Goal: Task Accomplishment & Management: Use online tool/utility

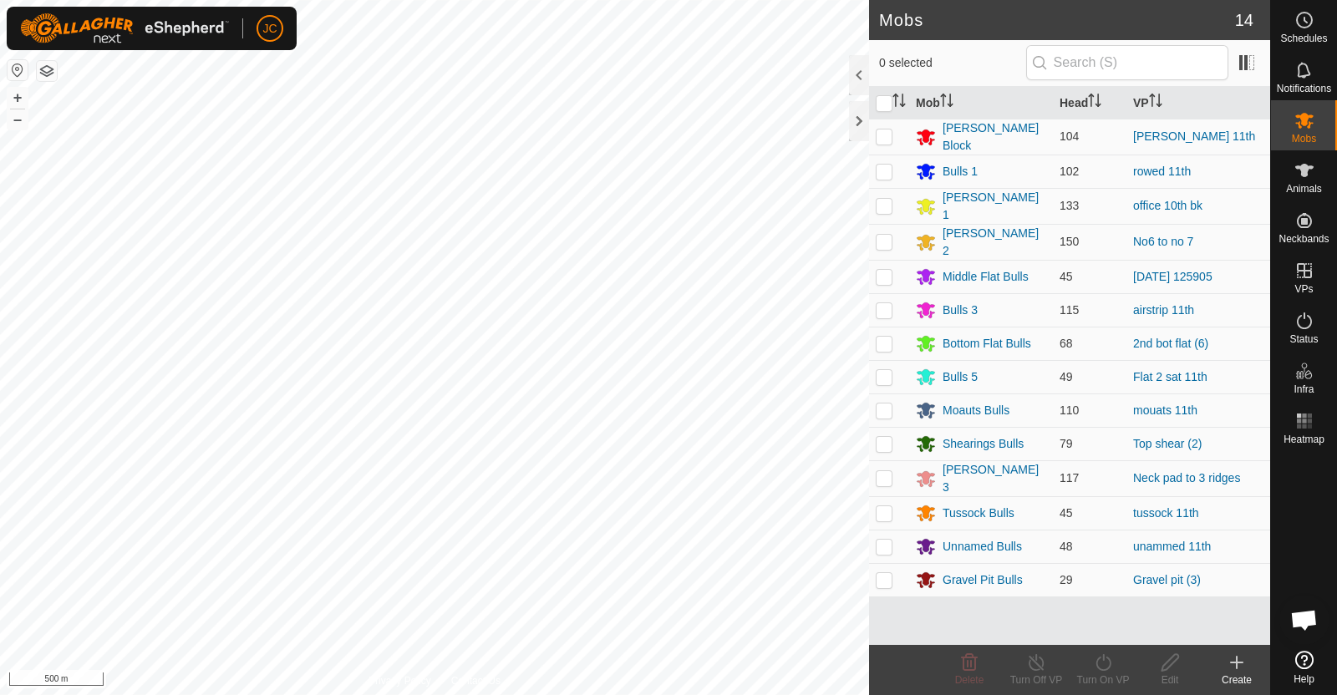
click at [884, 337] on p-checkbox at bounding box center [884, 343] width 17 height 13
checkbox input "true"
click at [1099, 659] on icon at bounding box center [1103, 662] width 21 height 20
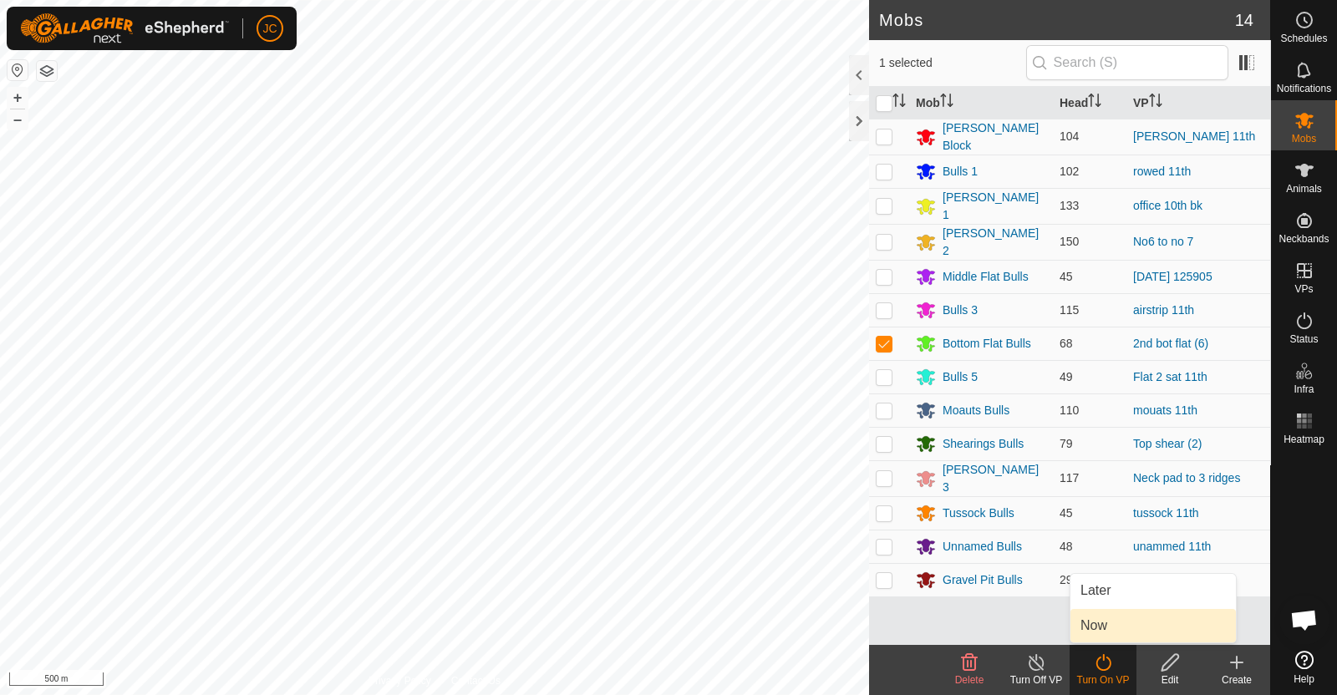
click at [1094, 627] on link "Now" at bounding box center [1152, 625] width 165 height 33
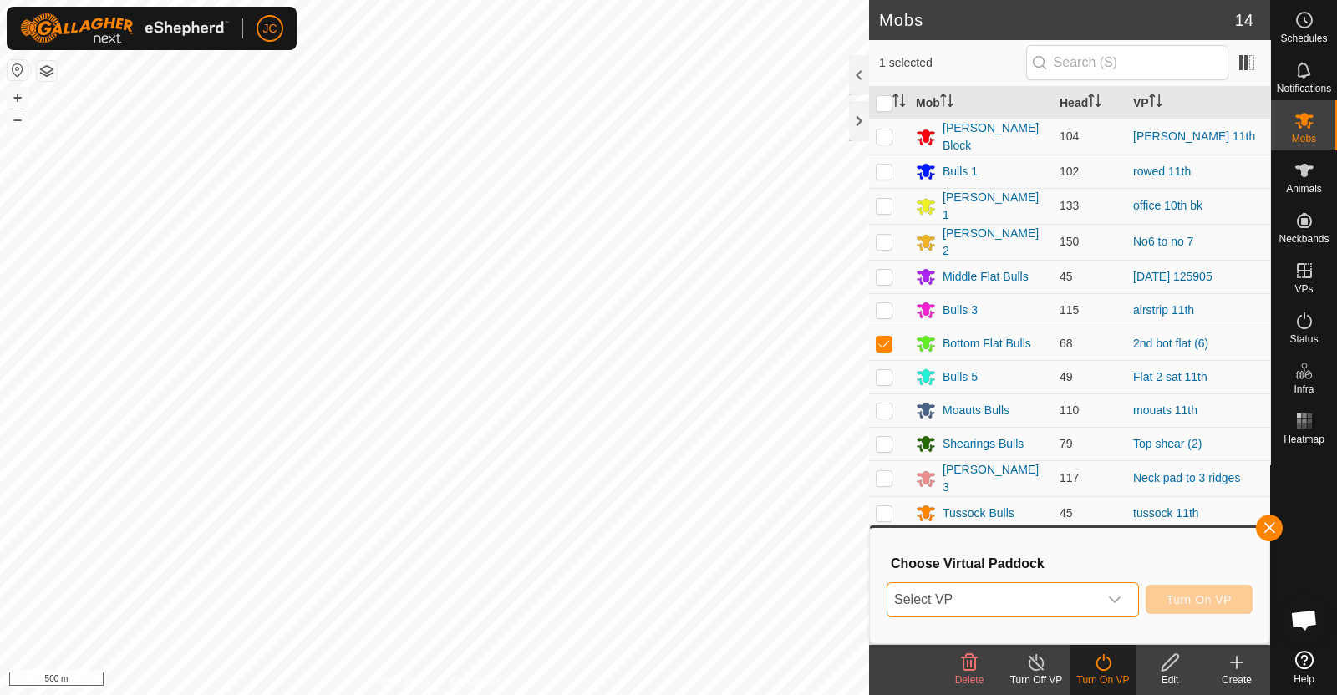
click at [1089, 600] on span "Select VP" at bounding box center [992, 599] width 211 height 33
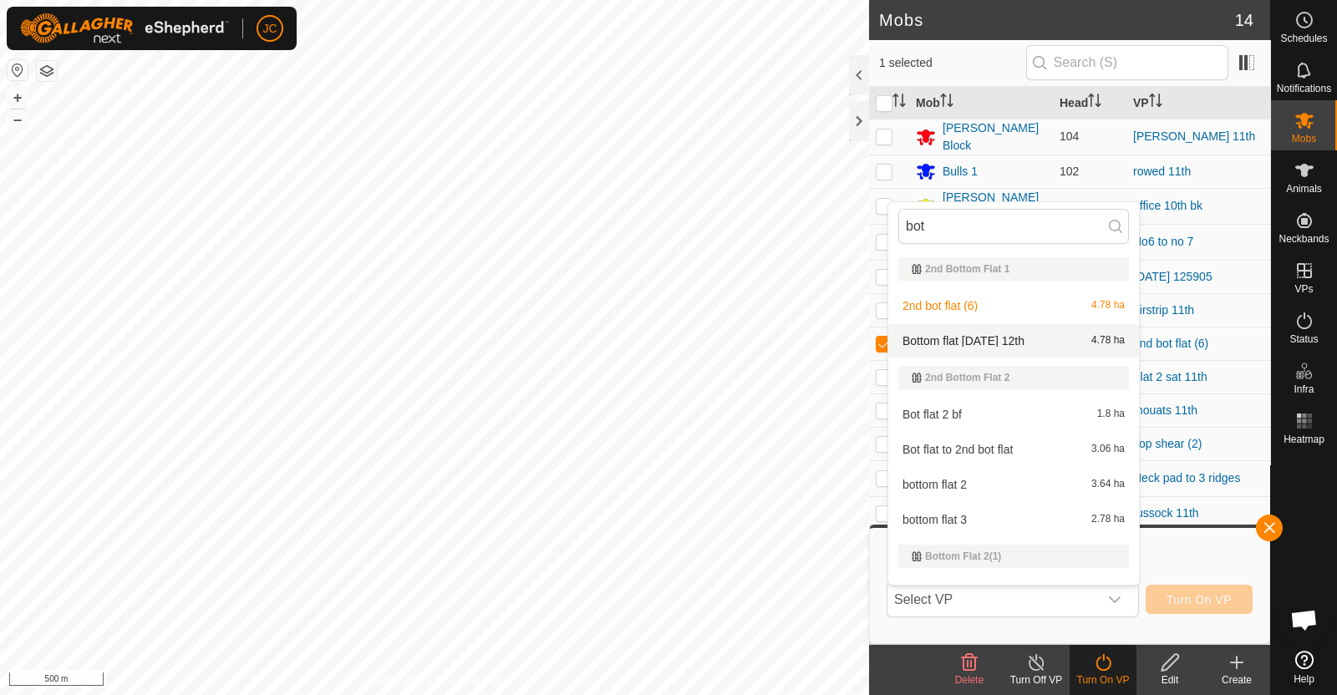
type input "bot"
click at [948, 329] on li "Bottom flat [DATE] 12th 4.78 ha" at bounding box center [1013, 340] width 251 height 33
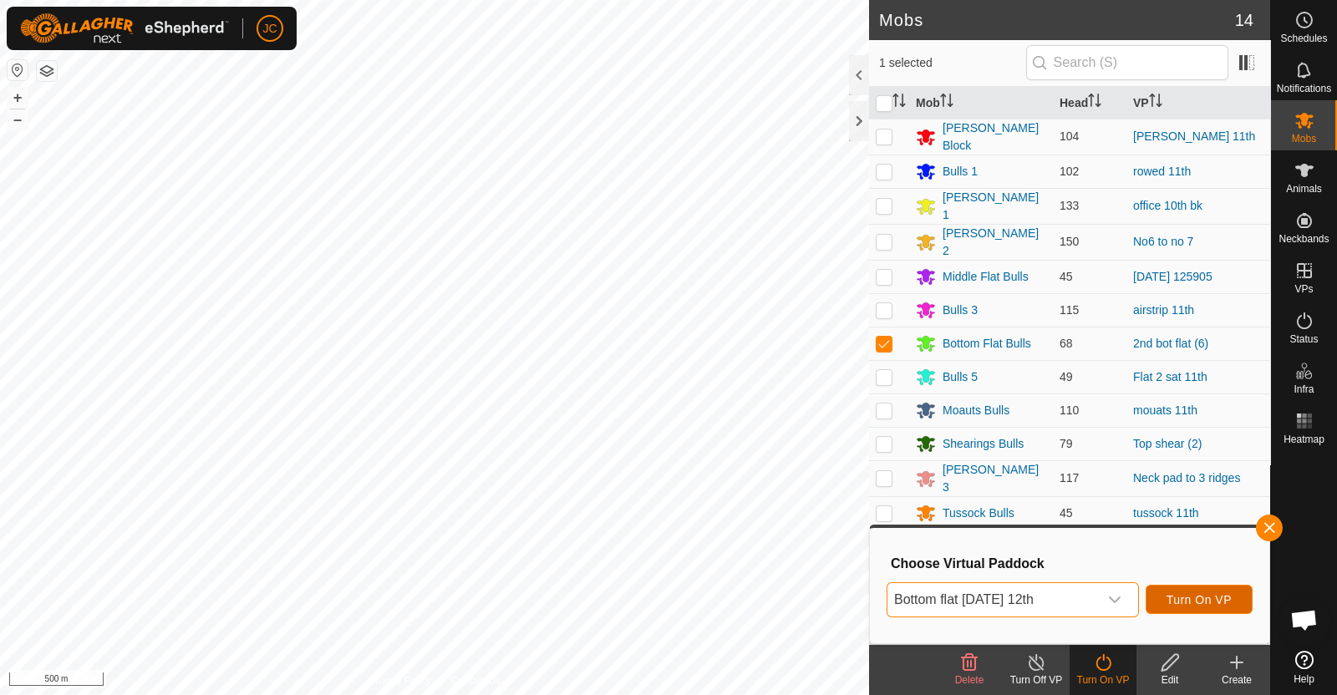
click at [1199, 599] on span "Turn On VP" at bounding box center [1198, 599] width 65 height 13
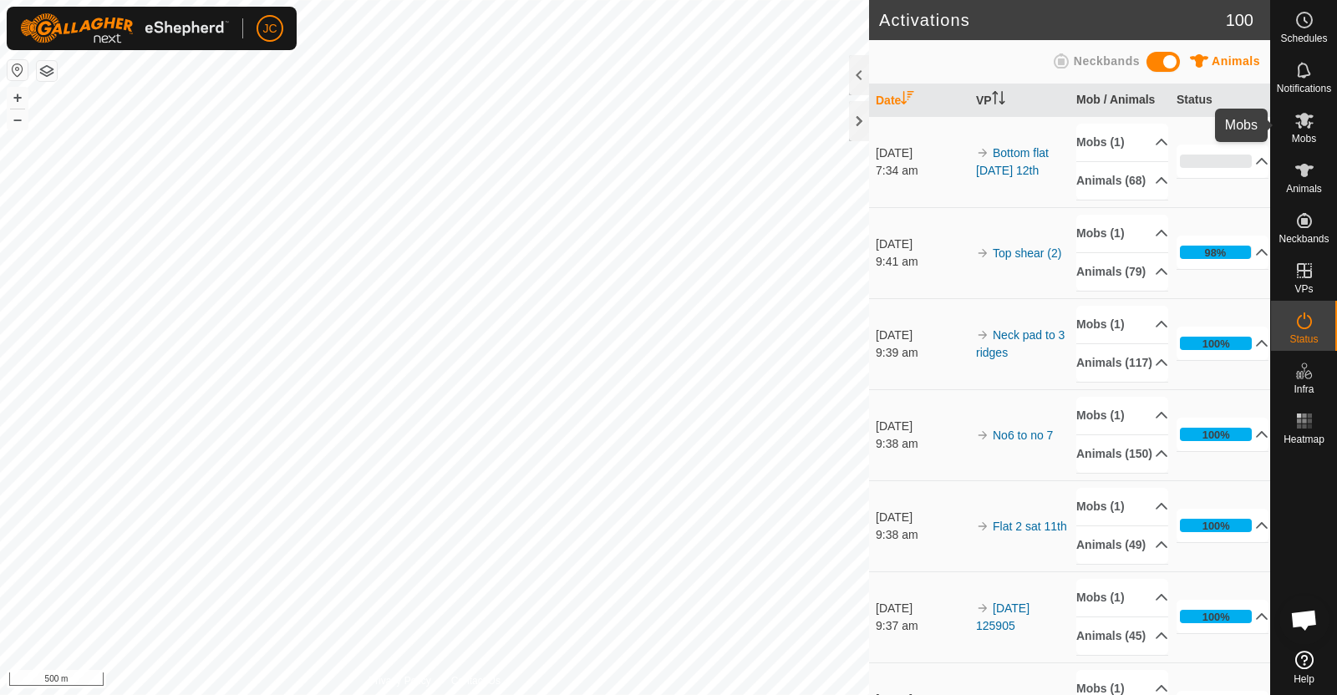
click at [1308, 115] on icon at bounding box center [1304, 121] width 18 height 16
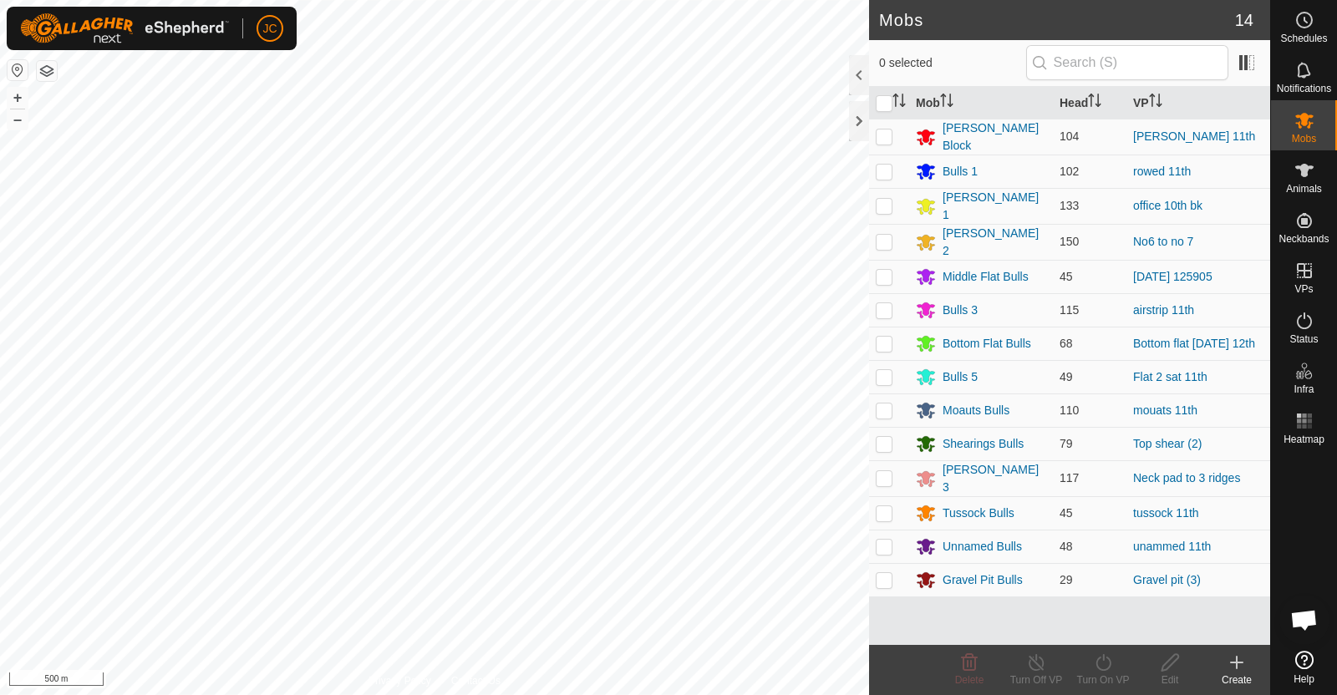
click at [882, 270] on p-checkbox at bounding box center [884, 276] width 17 height 13
checkbox input "true"
click at [1113, 666] on turn-on-svg-icon at bounding box center [1102, 662] width 67 height 20
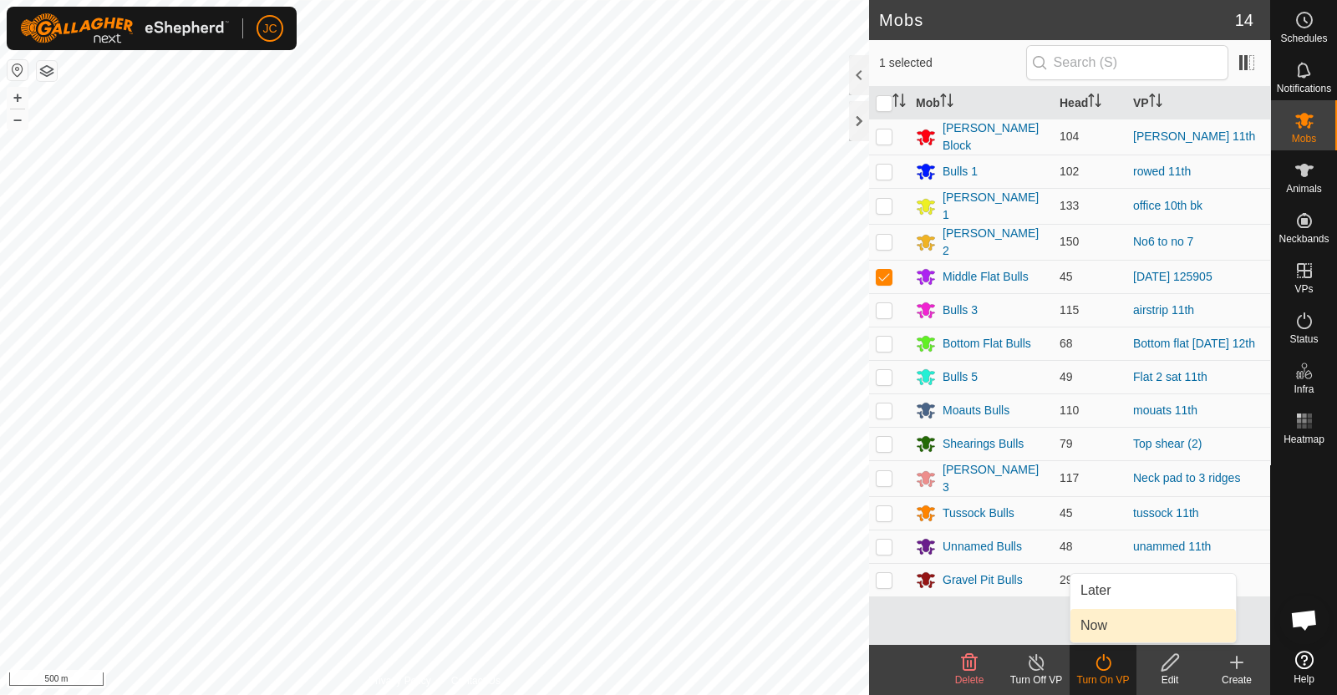
click at [1112, 628] on link "Now" at bounding box center [1152, 625] width 165 height 33
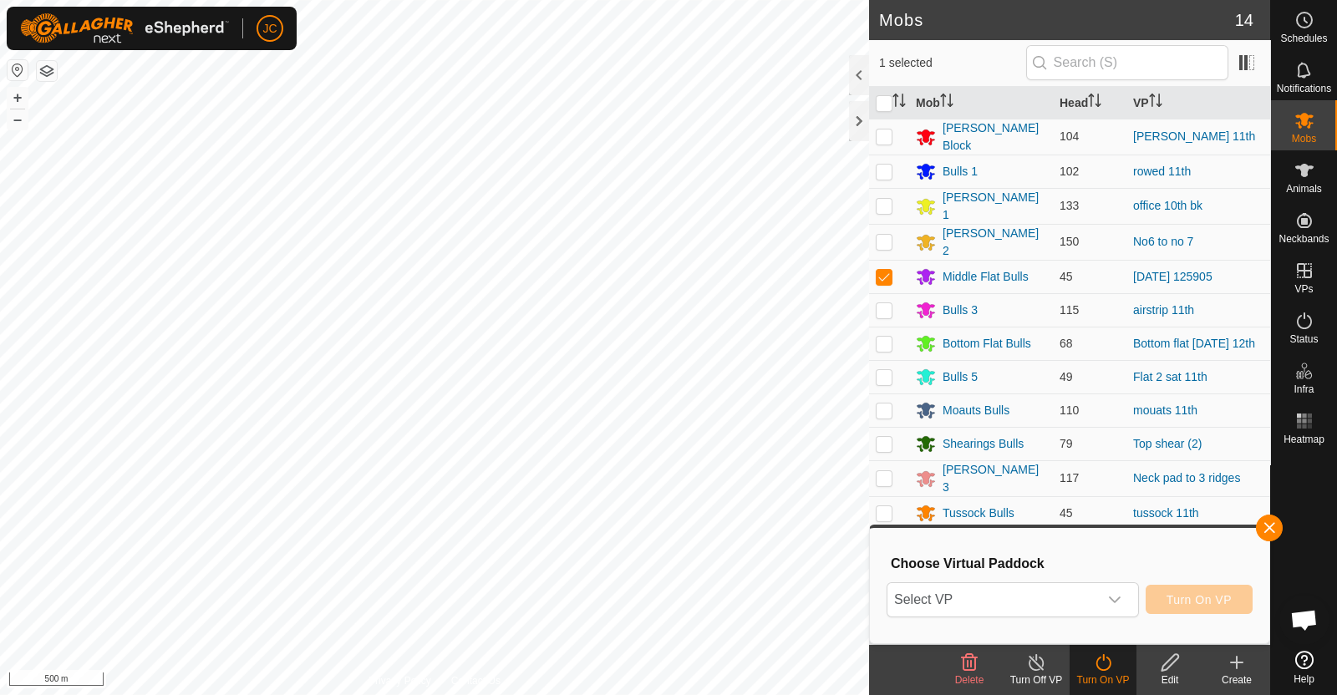
click at [1096, 596] on span "Select VP" at bounding box center [992, 599] width 211 height 33
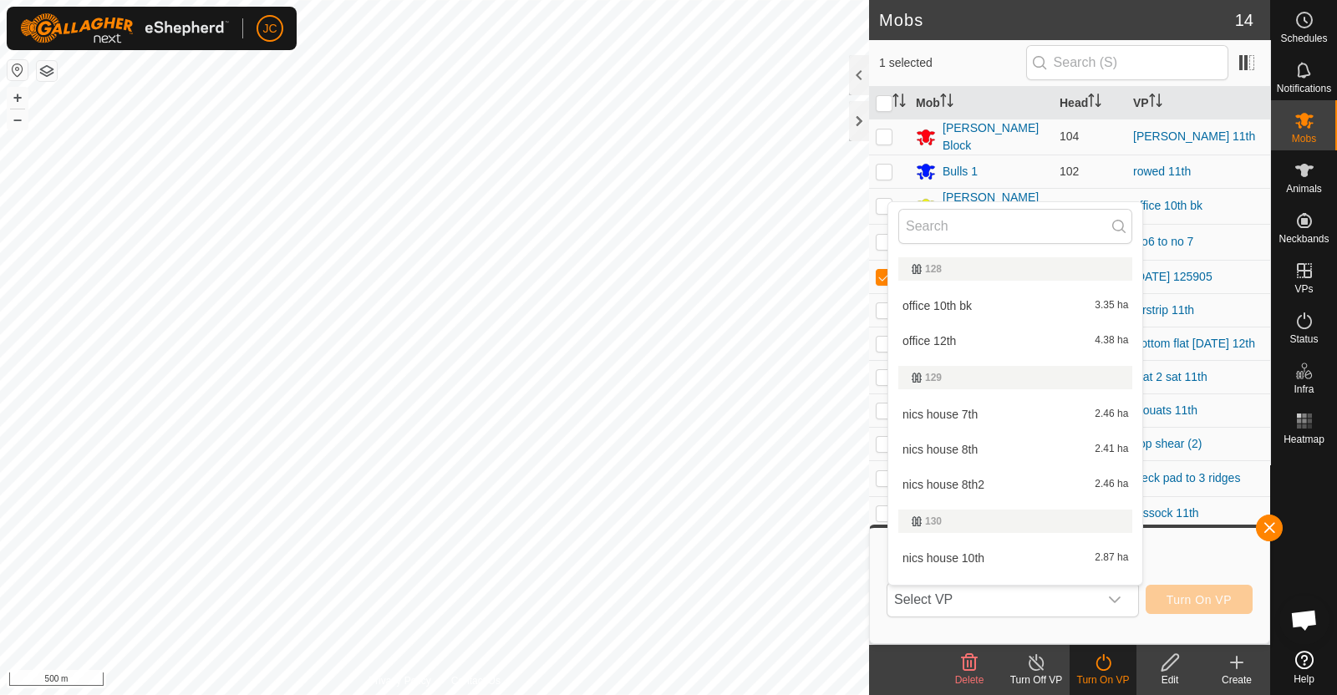
type input "m"
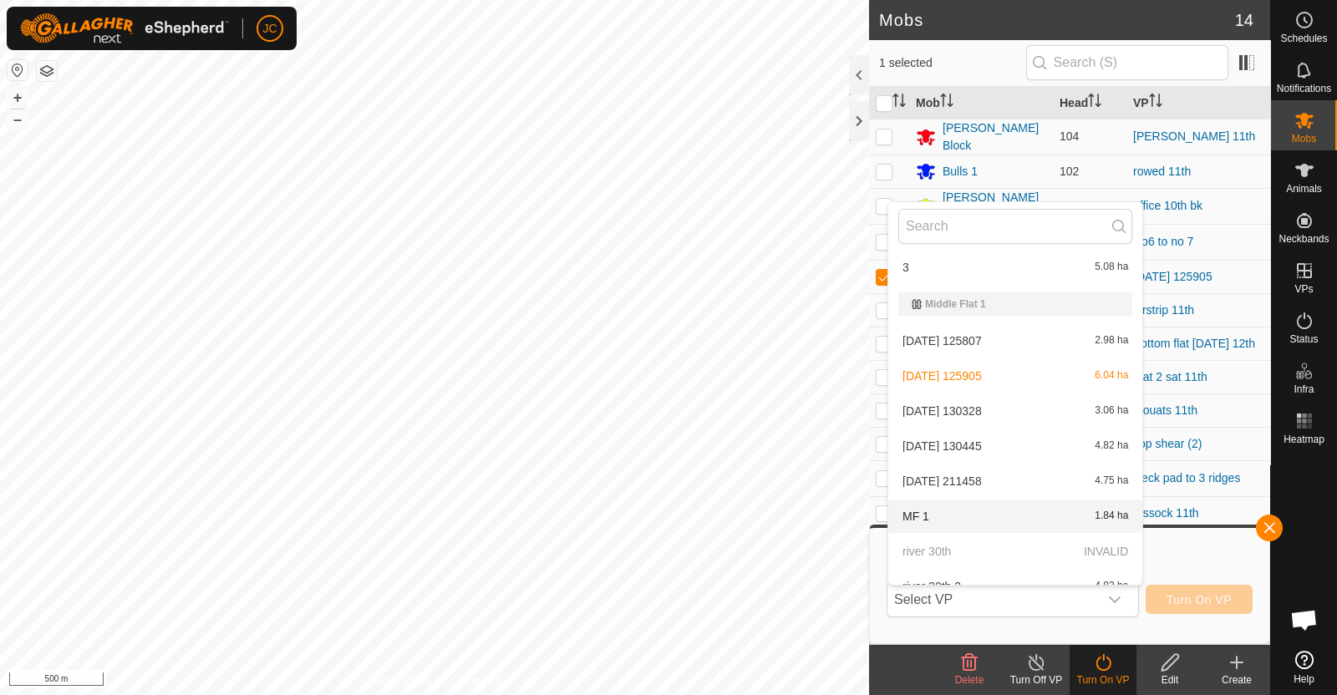
scroll to position [3631, 0]
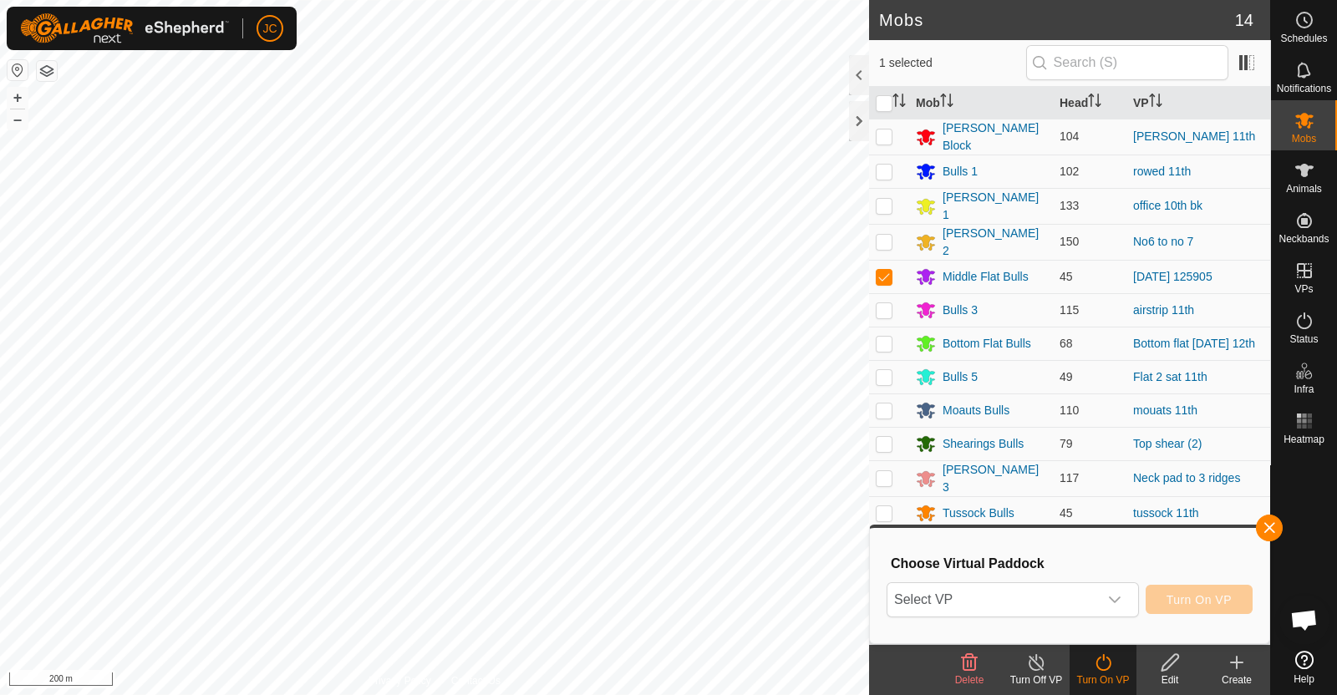
click at [1038, 591] on span "Select VP" at bounding box center [992, 599] width 211 height 33
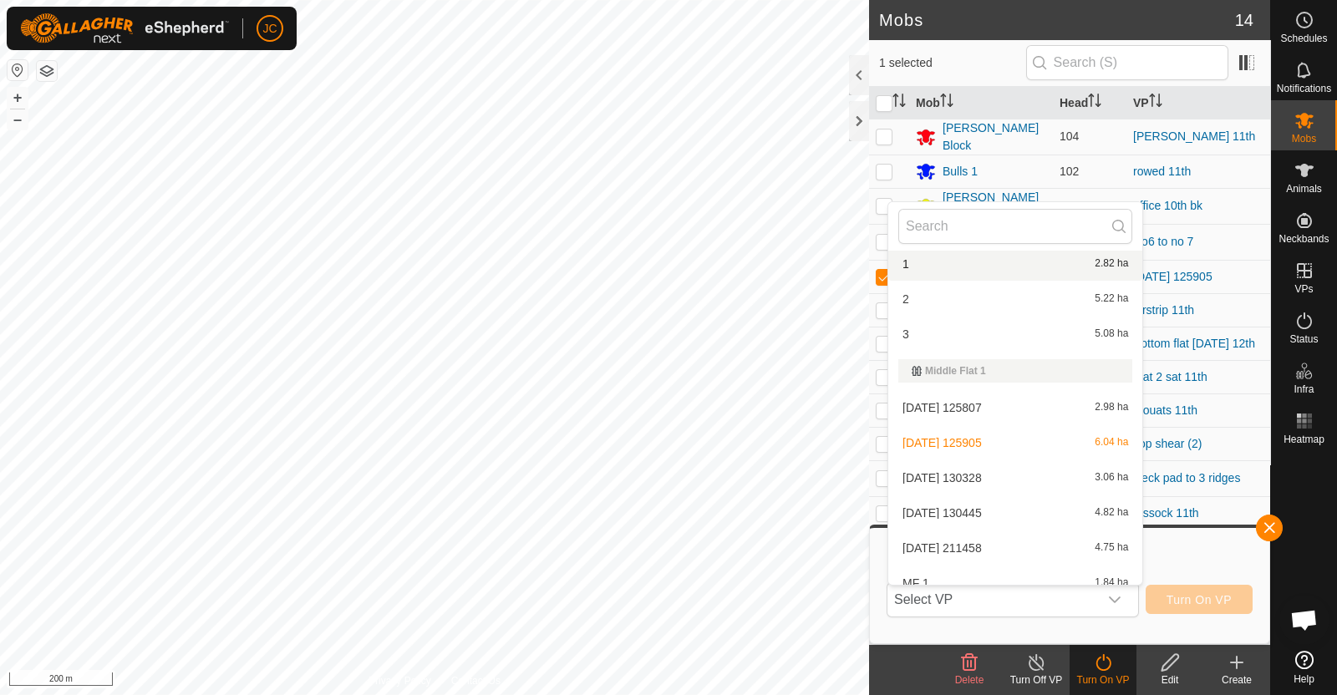
scroll to position [3581, 0]
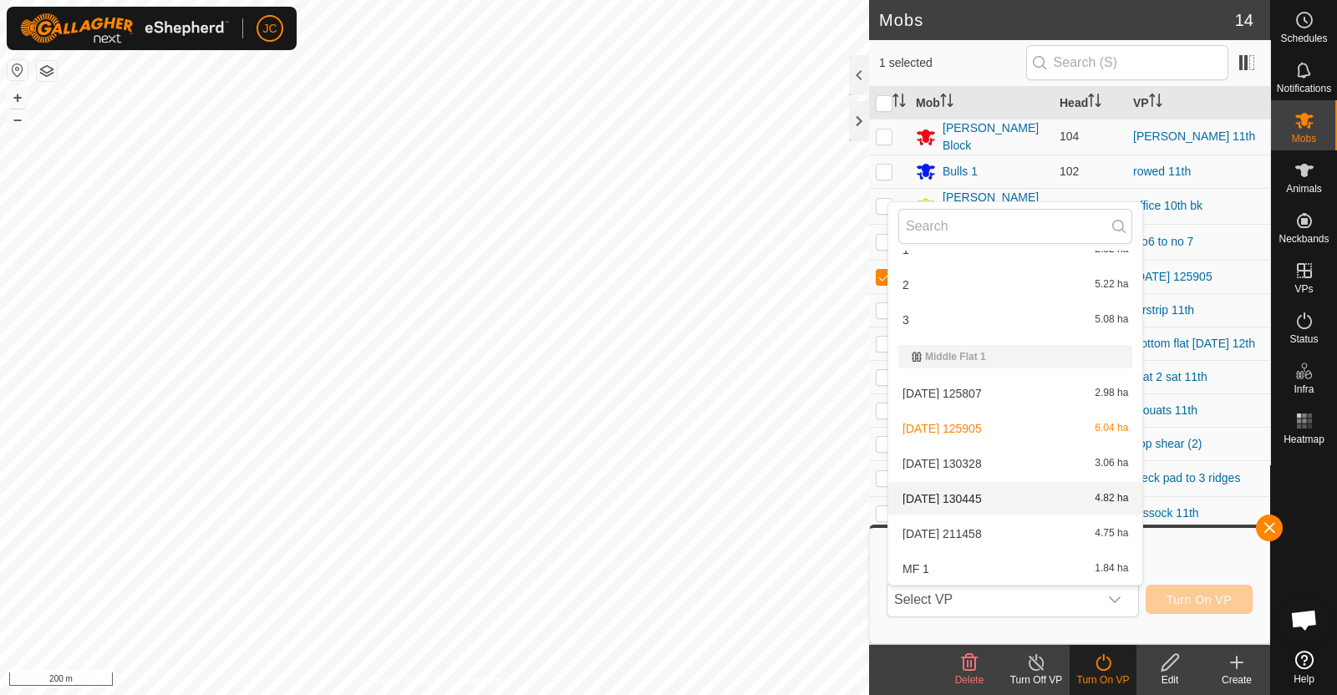
click at [940, 486] on li "[DATE] 130445 4.82 ha" at bounding box center [1015, 498] width 254 height 33
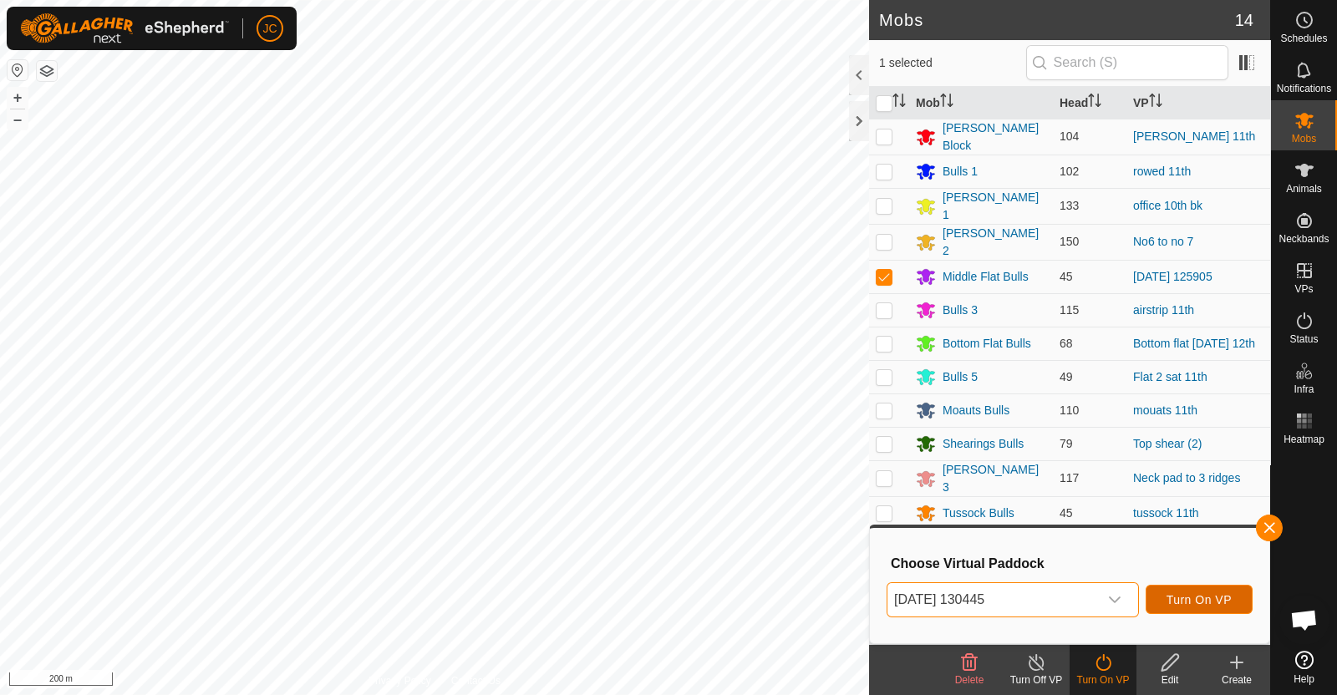
click at [1195, 602] on span "Turn On VP" at bounding box center [1198, 599] width 65 height 13
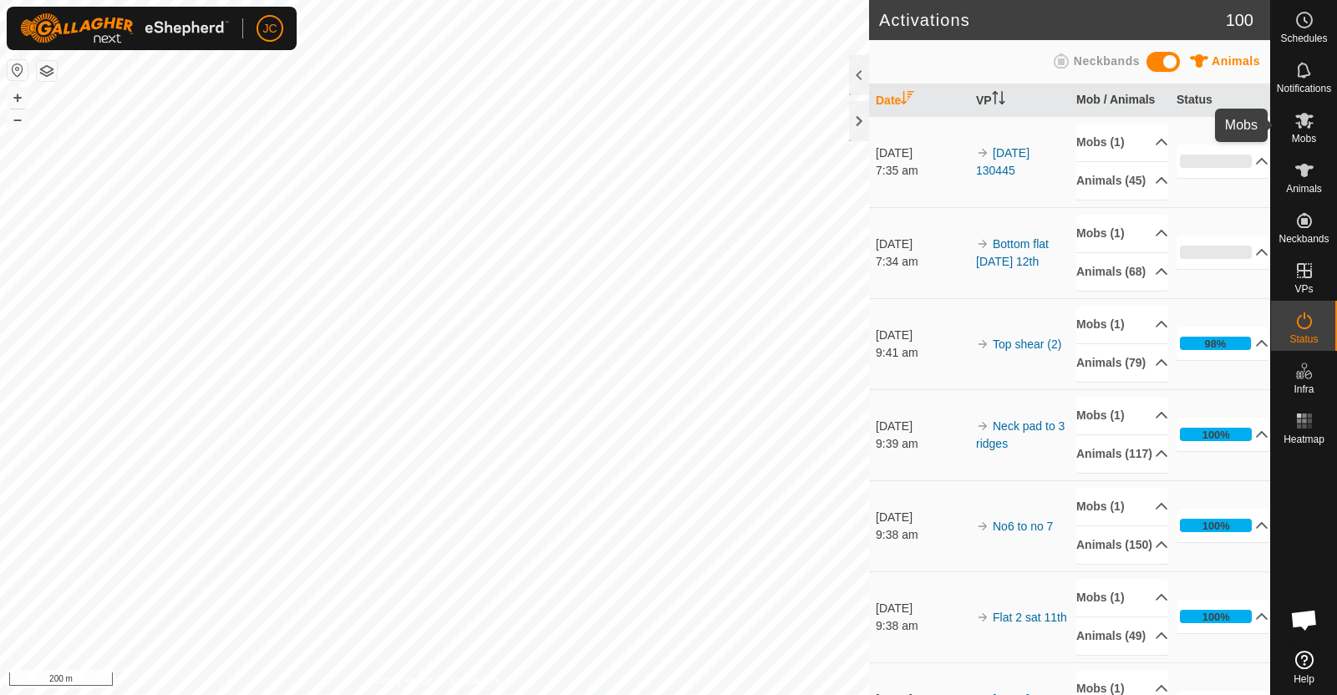
click at [1311, 124] on icon at bounding box center [1304, 120] width 20 height 20
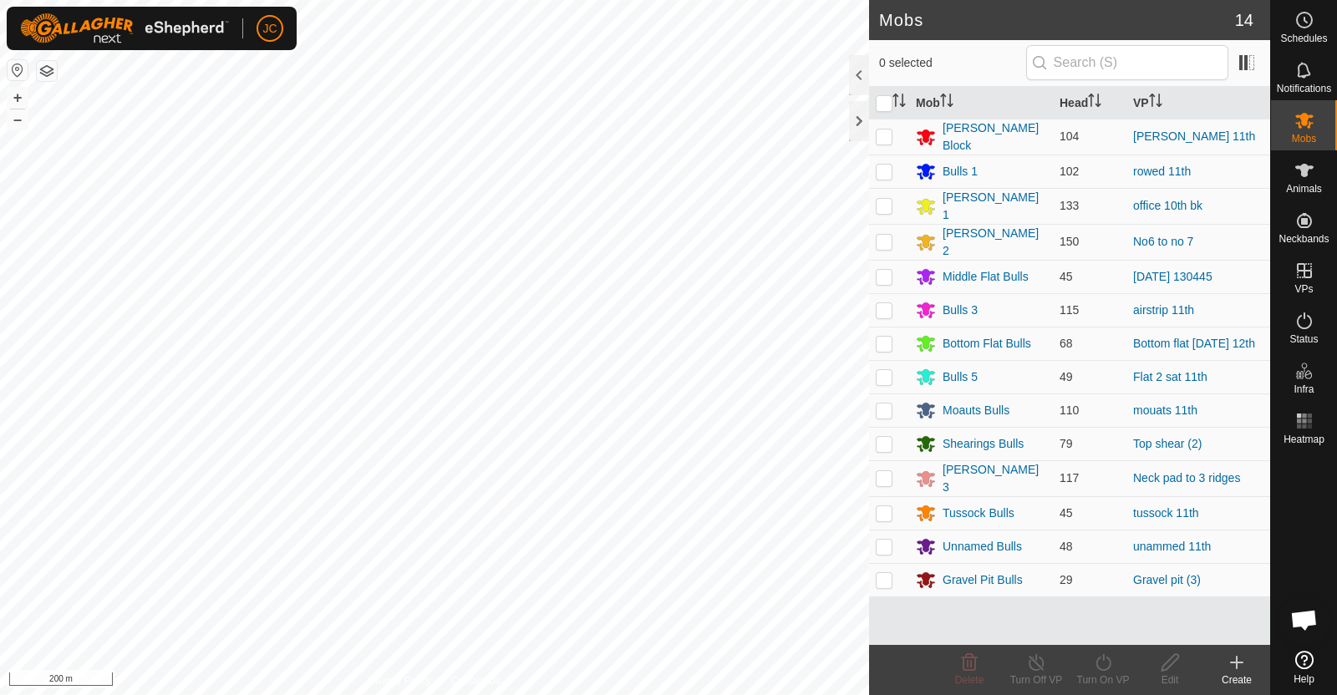
click at [886, 370] on p-checkbox at bounding box center [884, 376] width 17 height 13
click at [888, 370] on p-checkbox at bounding box center [884, 376] width 17 height 13
checkbox input "true"
click at [1115, 666] on turn-on-svg-icon at bounding box center [1102, 662] width 67 height 20
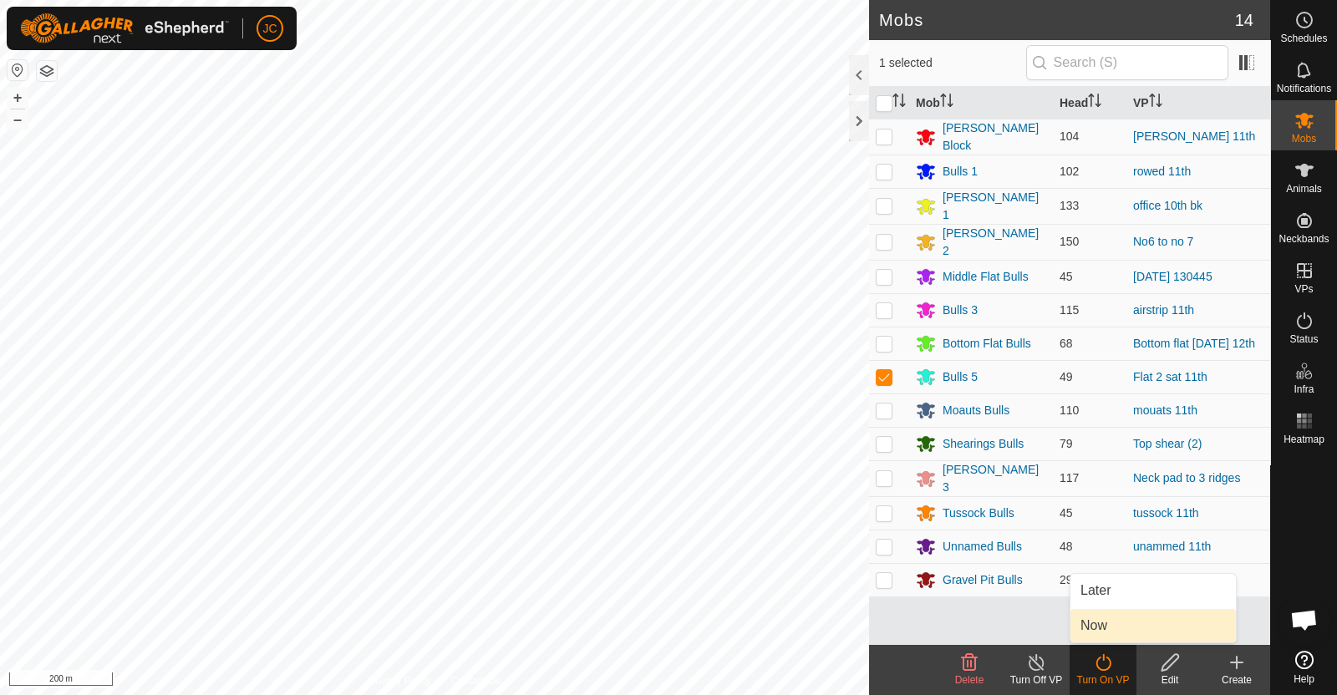
click at [1118, 631] on link "Now" at bounding box center [1152, 625] width 165 height 33
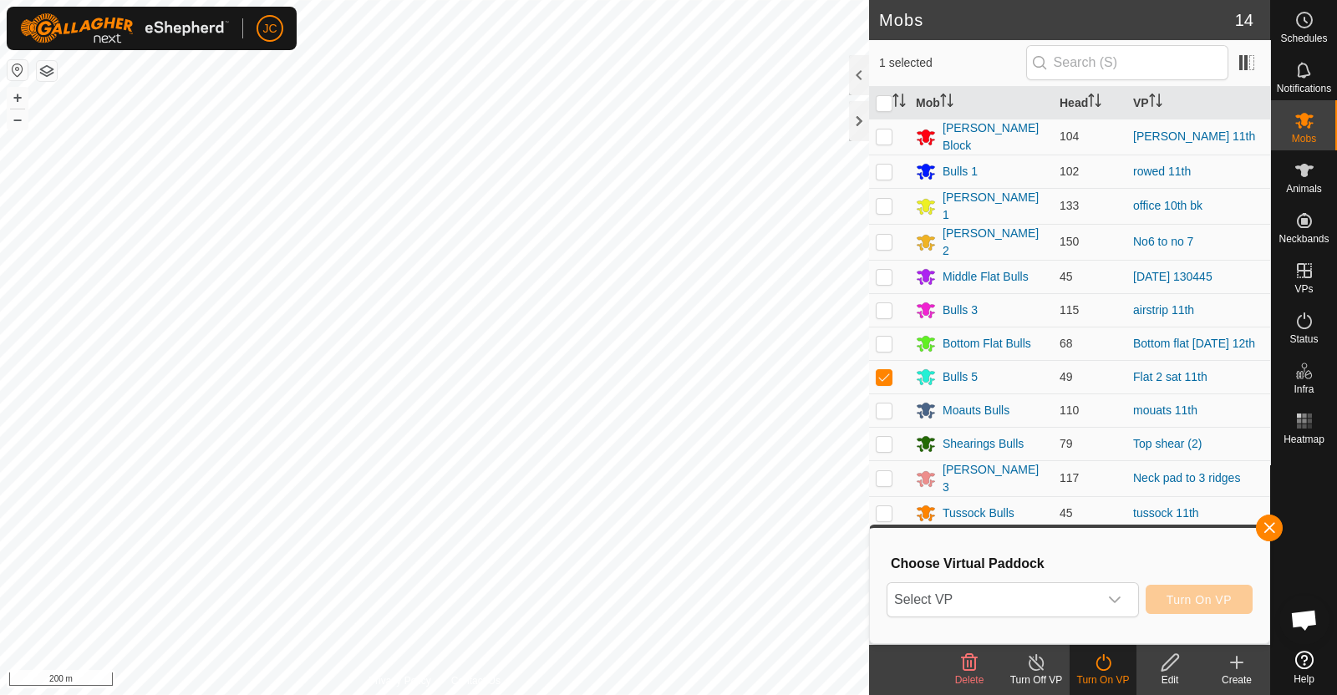
click at [1091, 597] on span "Select VP" at bounding box center [992, 599] width 211 height 33
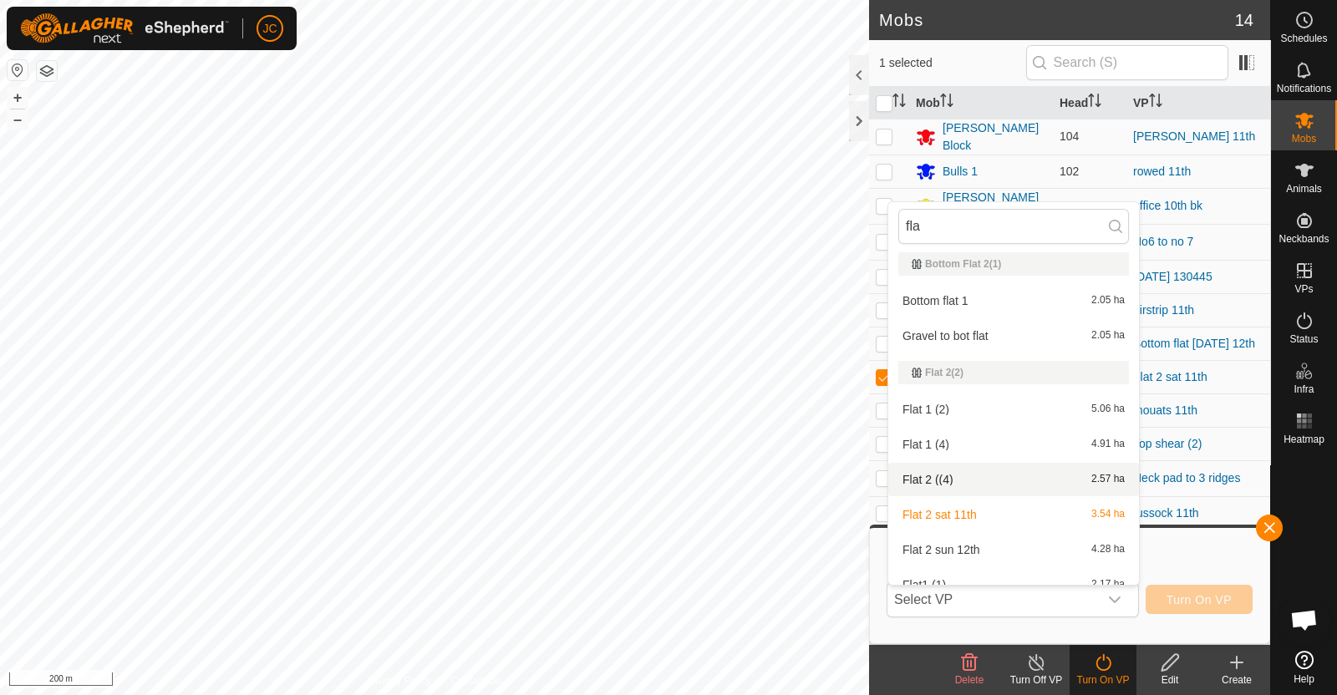
scroll to position [343, 0]
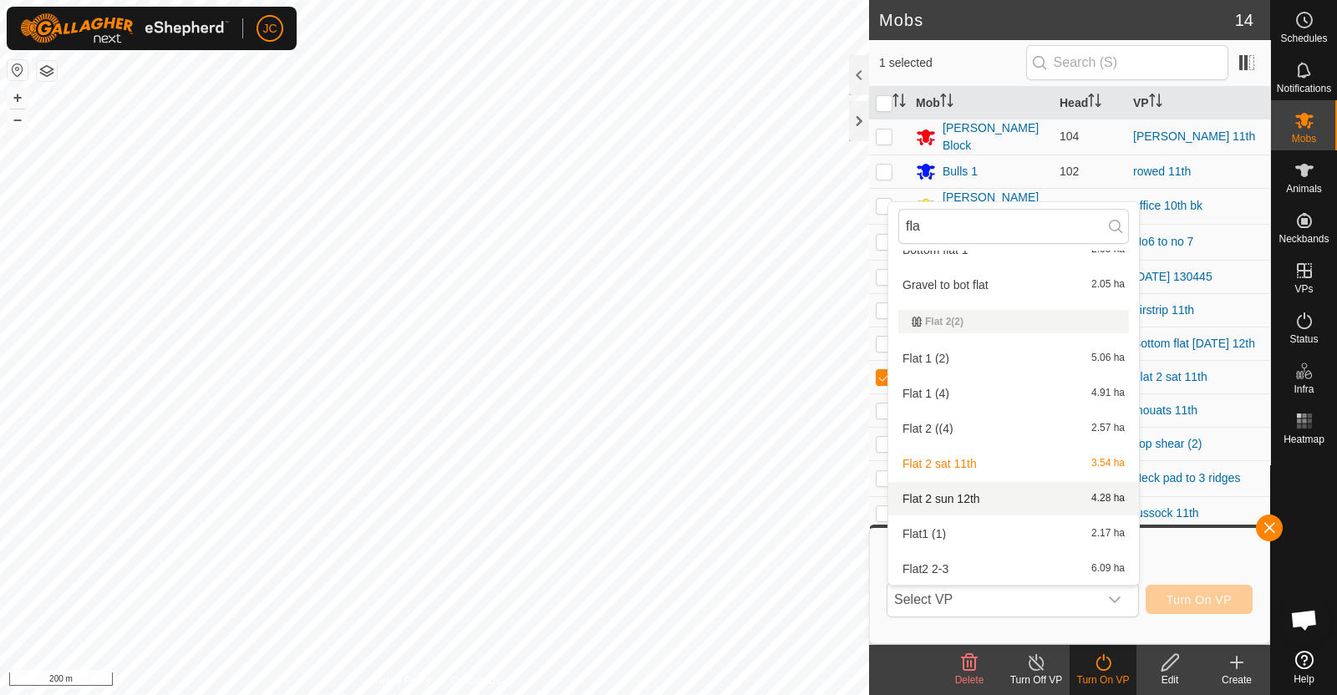
type input "fla"
click at [968, 490] on li "Flat 2 sun 12th 4.28 ha" at bounding box center [1013, 498] width 251 height 33
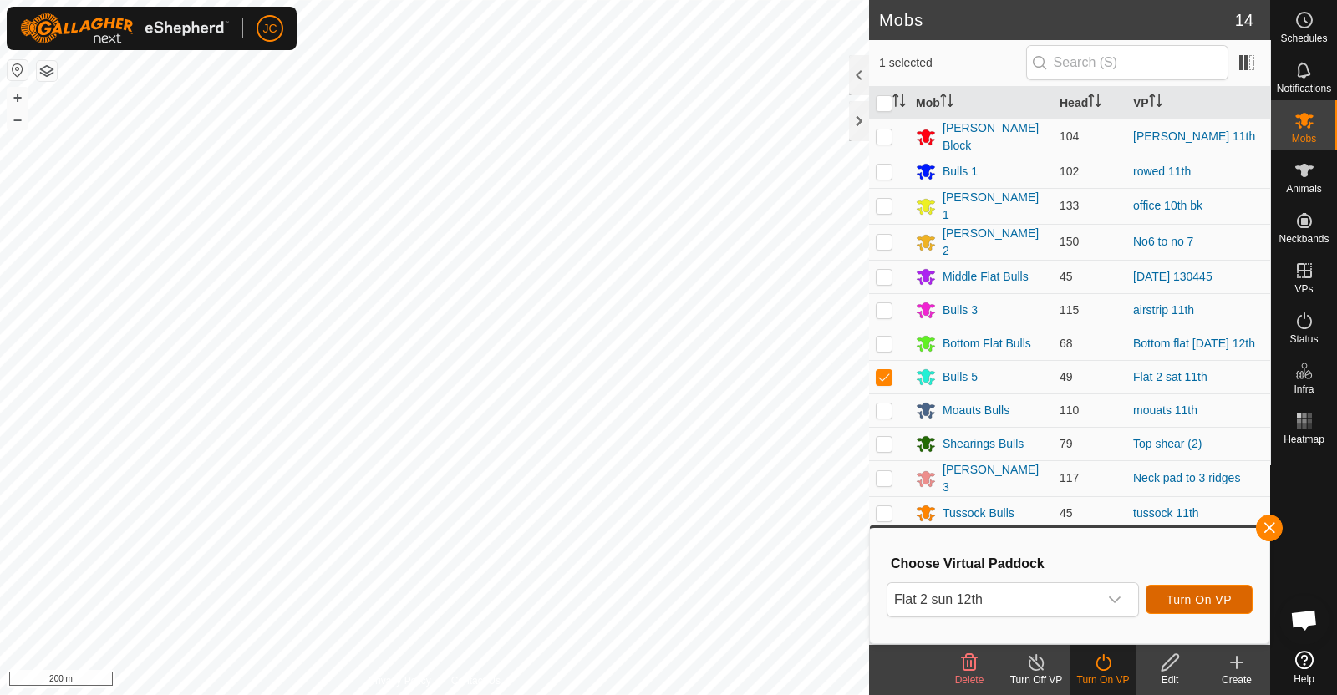
click at [1208, 598] on span "Turn On VP" at bounding box center [1198, 599] width 65 height 13
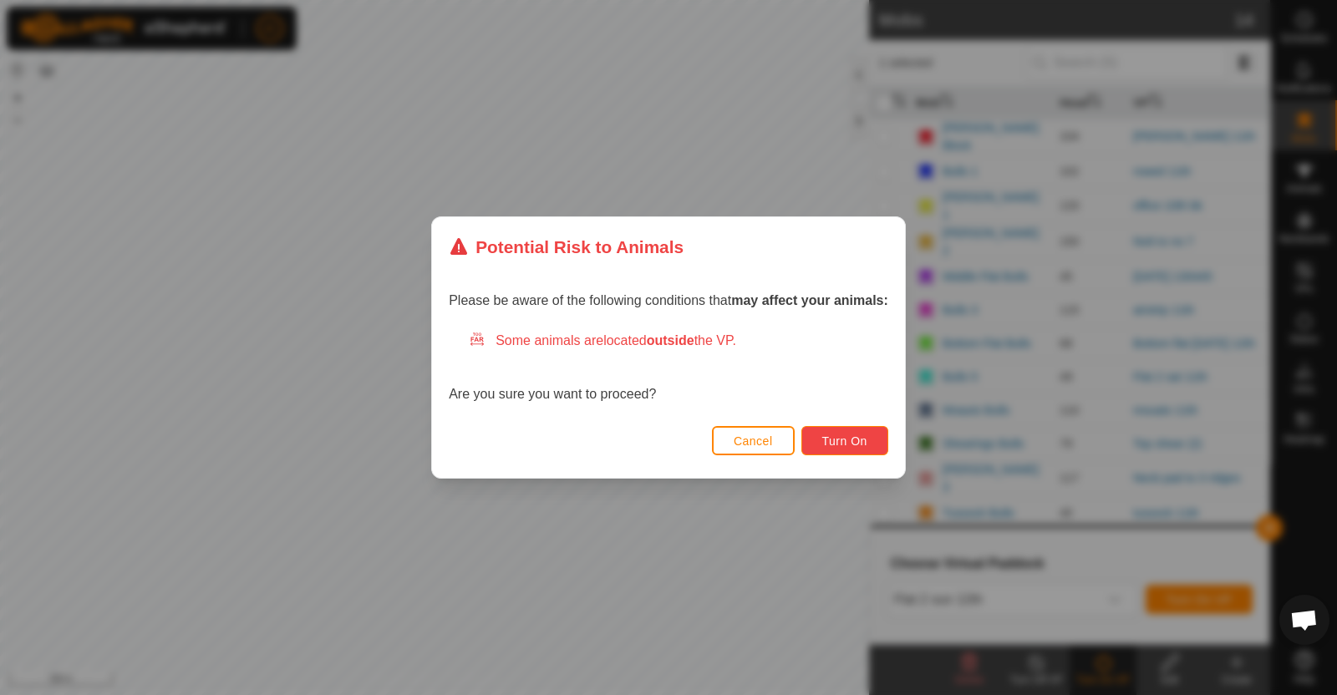
click at [849, 444] on span "Turn On" at bounding box center [844, 440] width 45 height 13
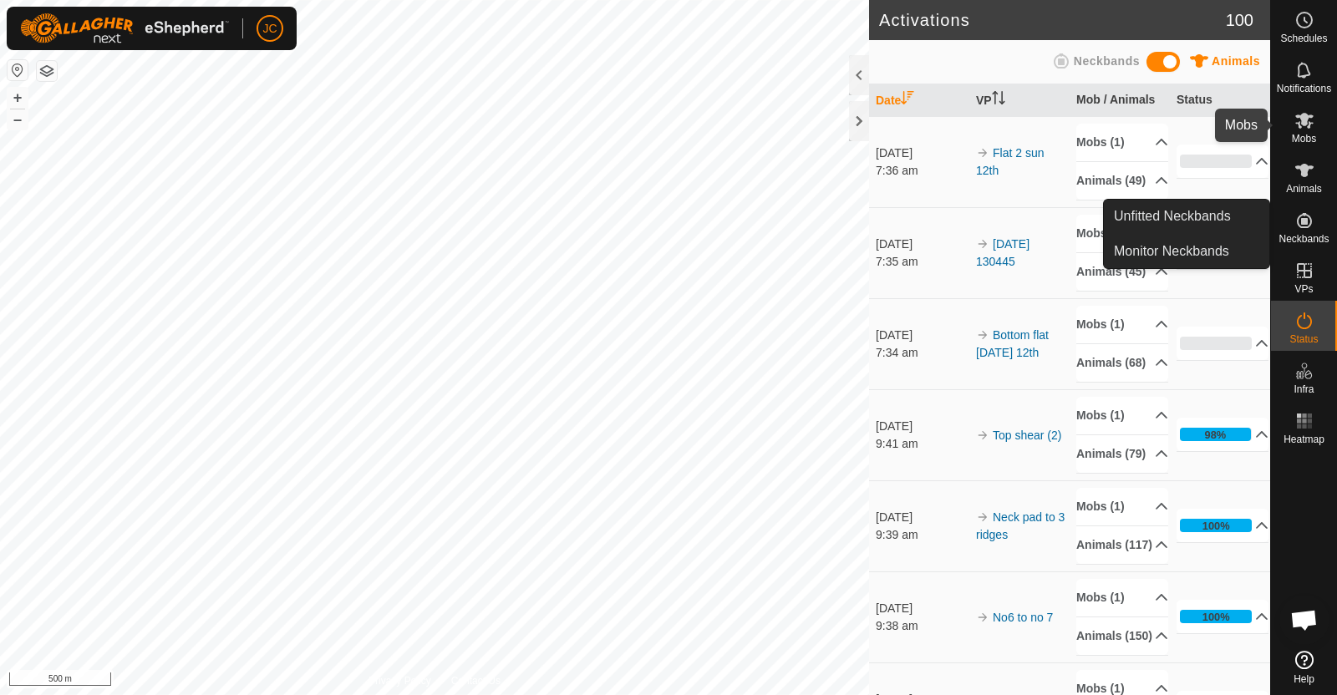
click at [1310, 126] on icon at bounding box center [1304, 120] width 20 height 20
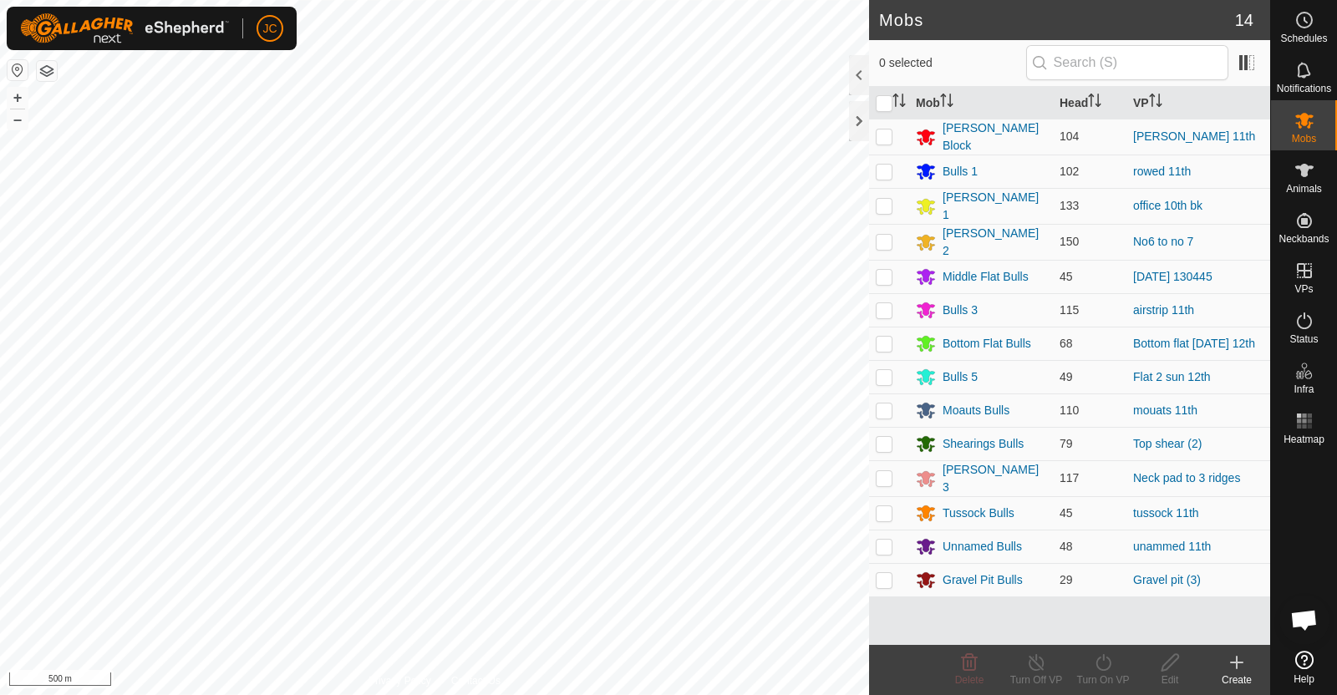
click at [883, 235] on p-checkbox at bounding box center [884, 241] width 17 height 13
checkbox input "true"
click at [1108, 674] on div "Turn On VP" at bounding box center [1102, 680] width 67 height 15
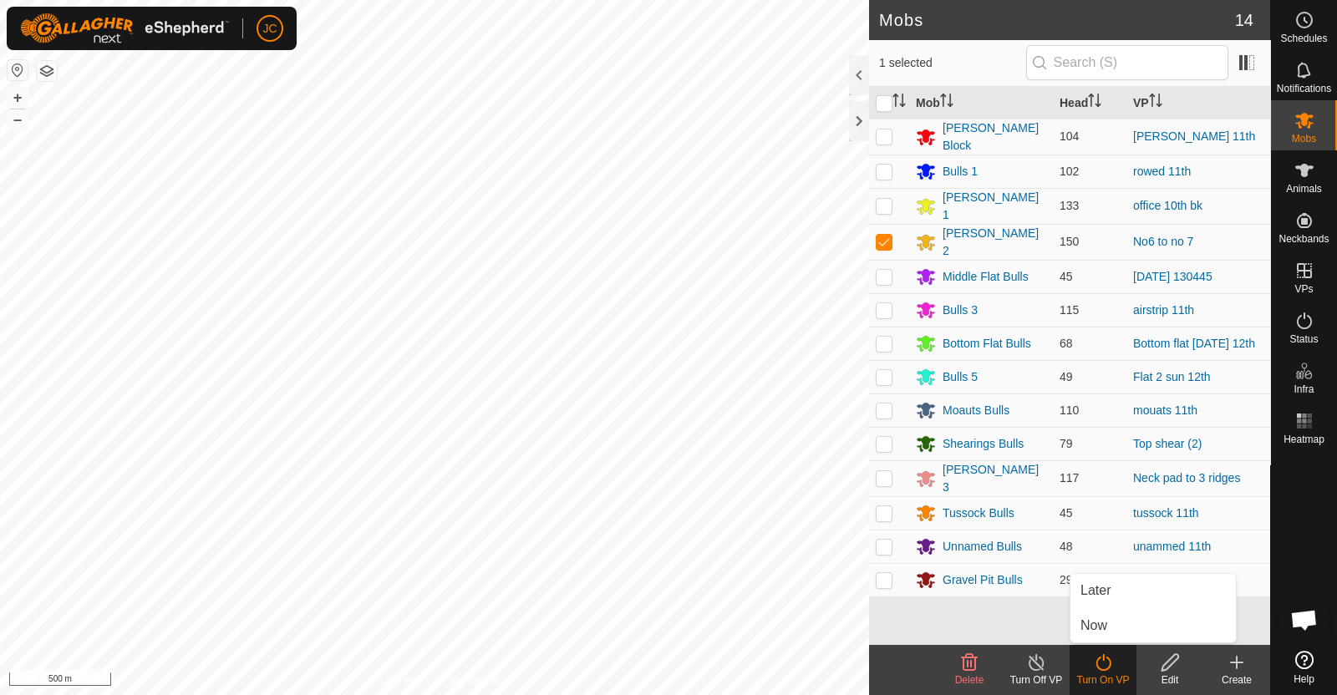
click at [1114, 631] on link "Now" at bounding box center [1152, 625] width 165 height 33
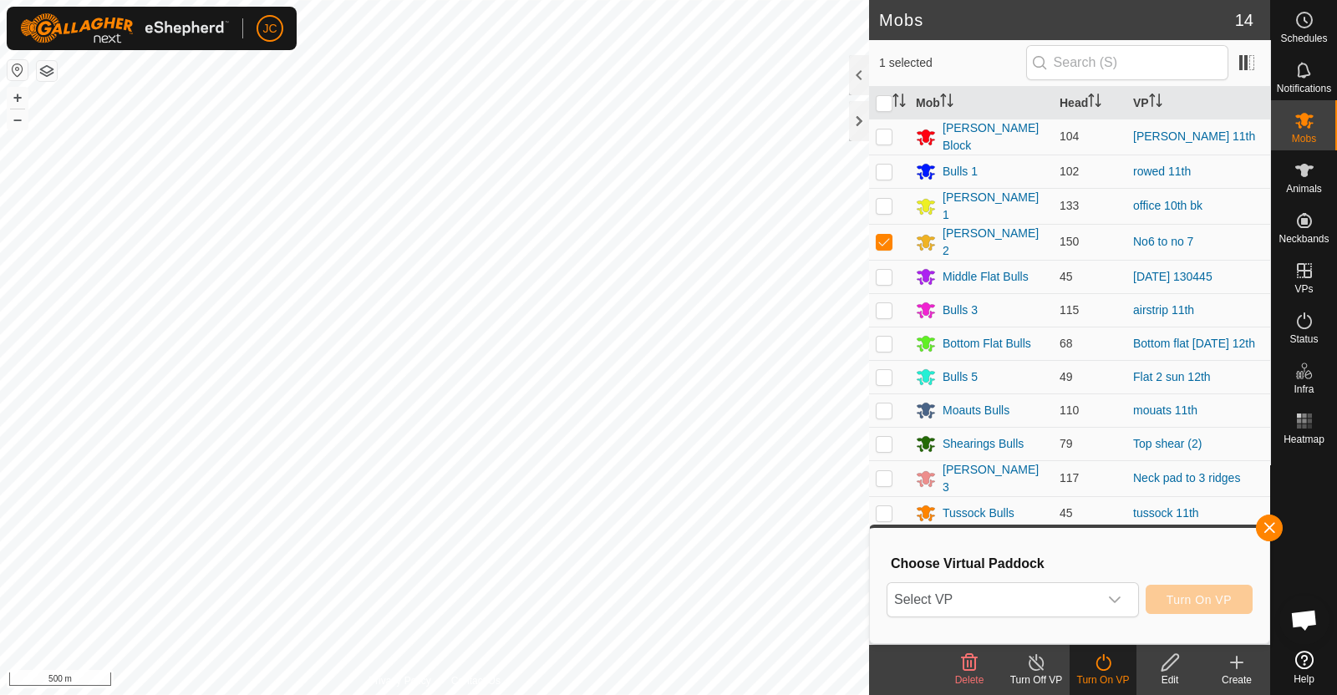
click at [1110, 607] on div "dropdown trigger" at bounding box center [1114, 599] width 33 height 33
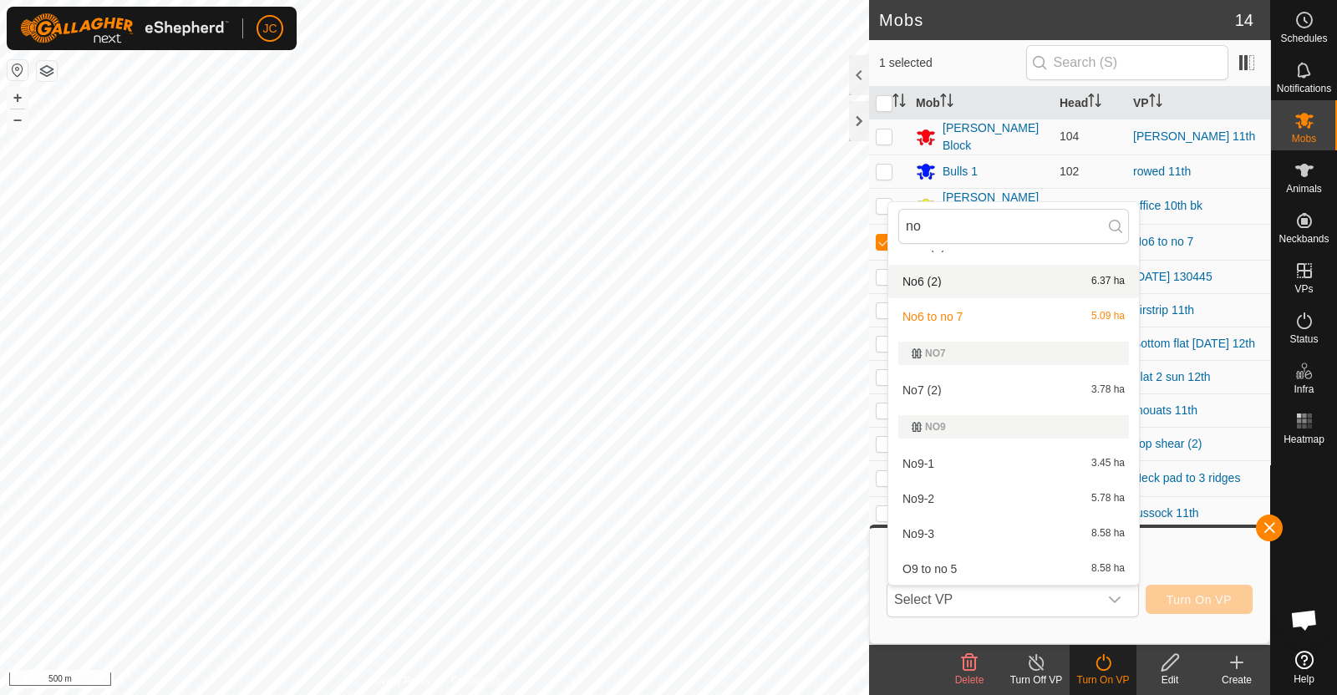
scroll to position [190, 0]
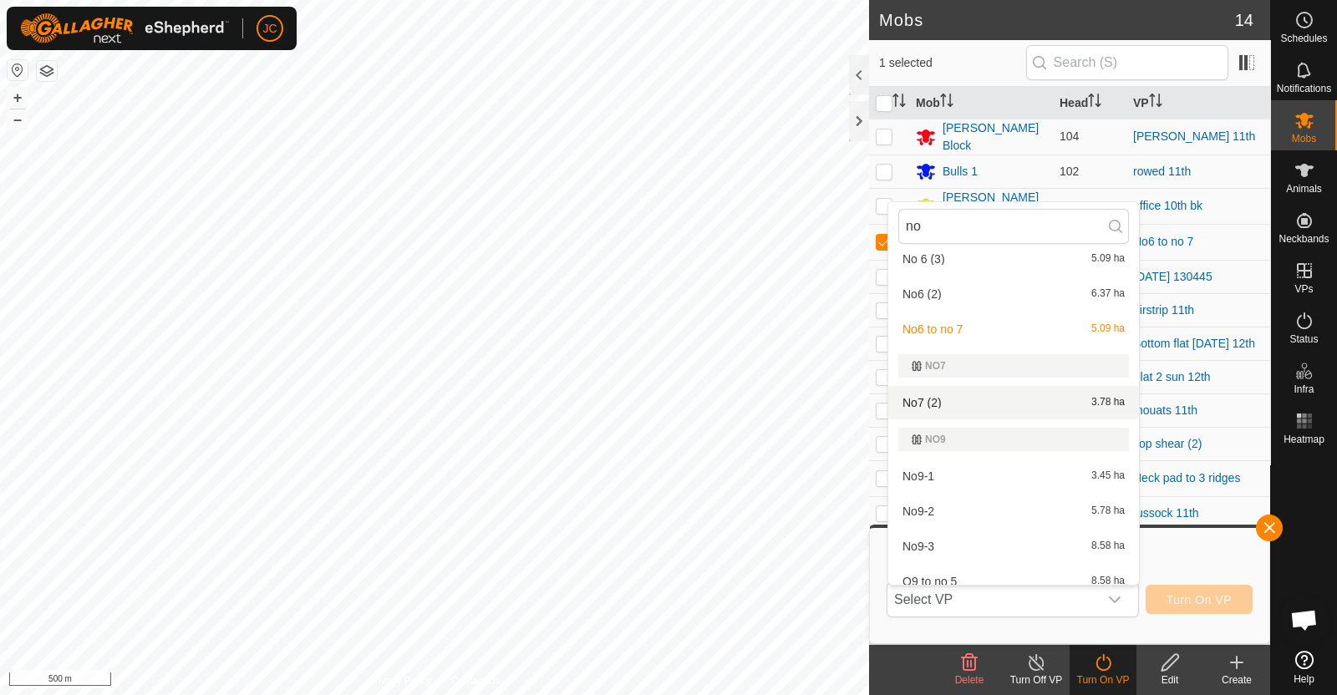
type input "no"
click at [1011, 403] on li "No7 (2) 3.78 ha" at bounding box center [1013, 402] width 251 height 33
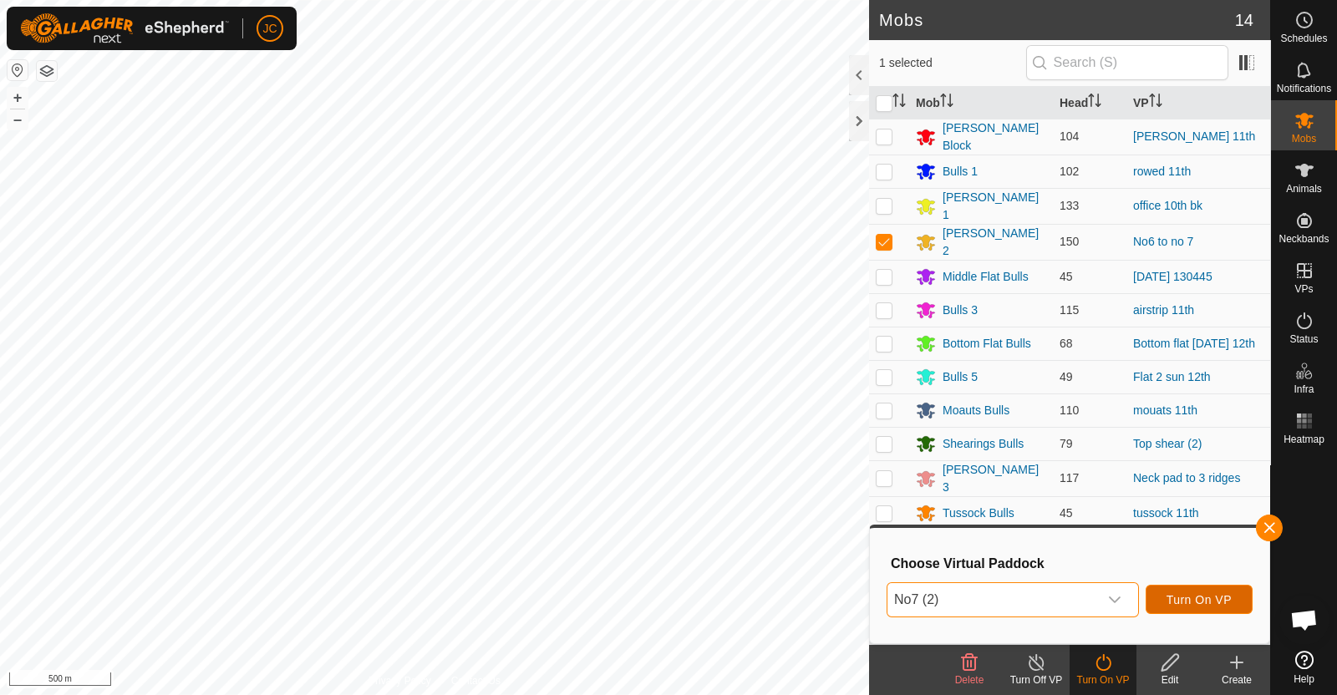
click at [1236, 601] on button "Turn On VP" at bounding box center [1198, 599] width 107 height 29
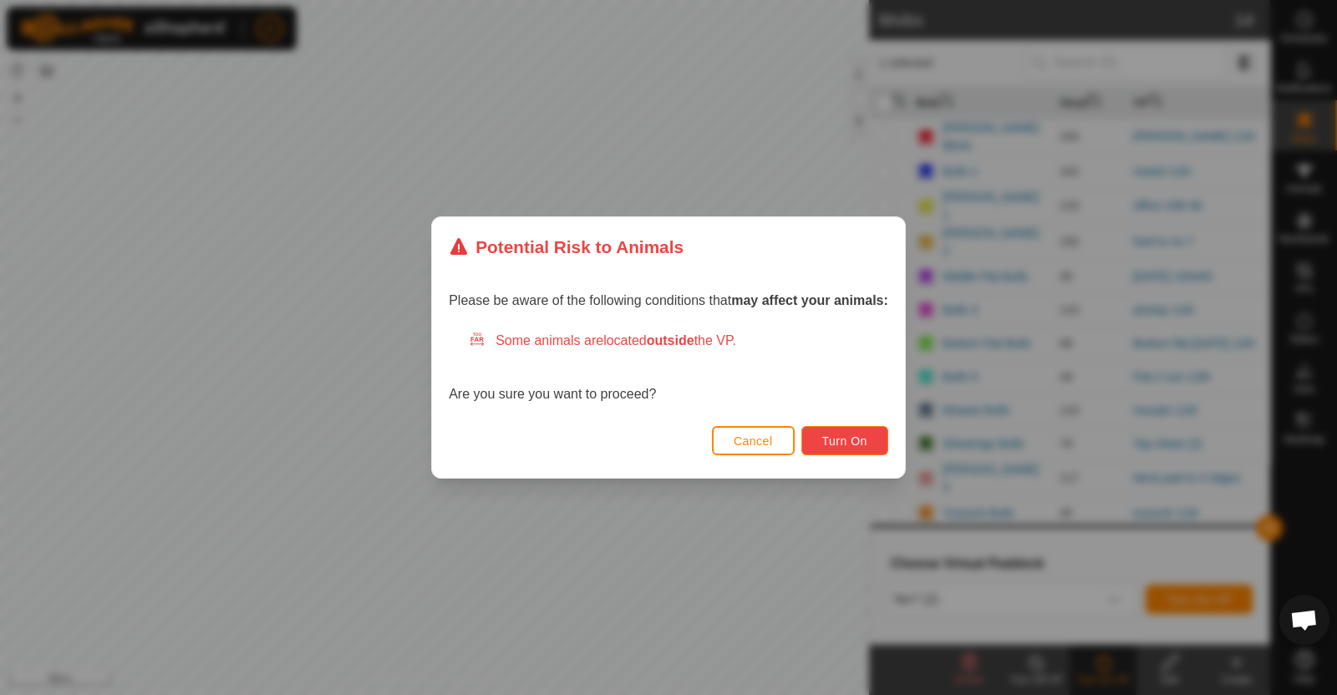
click at [865, 439] on span "Turn On" at bounding box center [844, 440] width 45 height 13
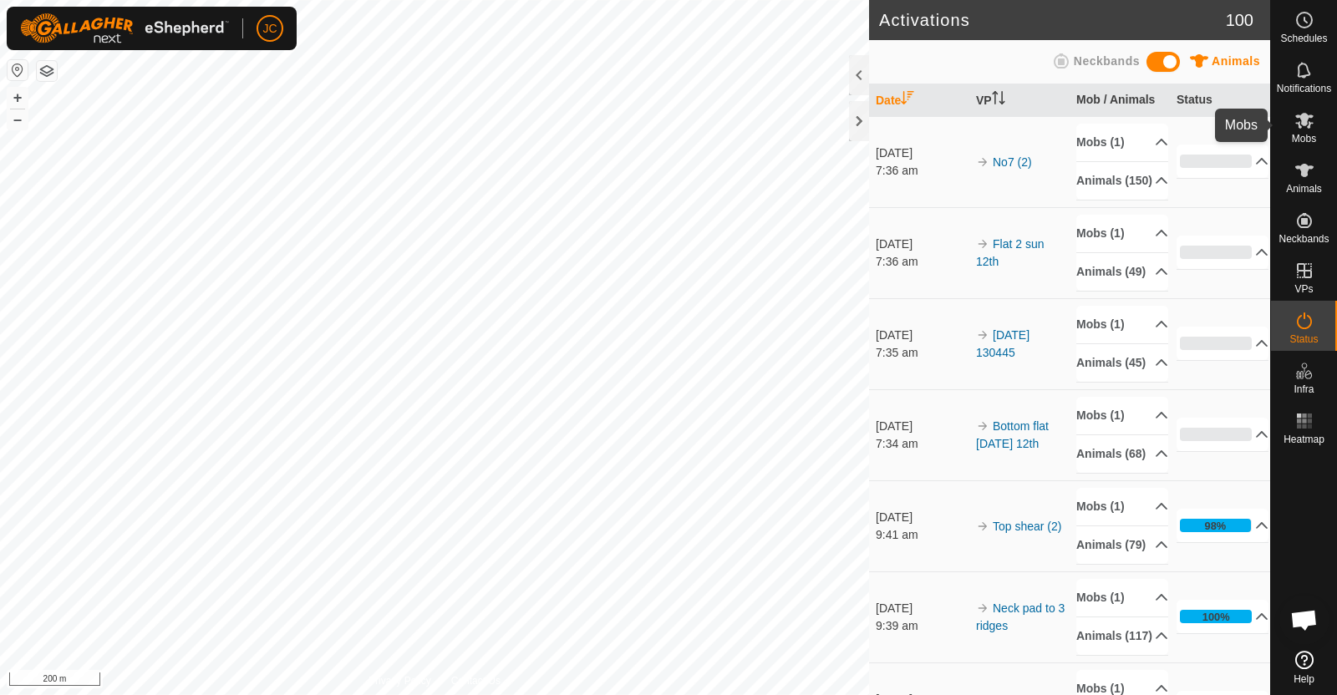
click at [1303, 121] on icon at bounding box center [1304, 121] width 18 height 16
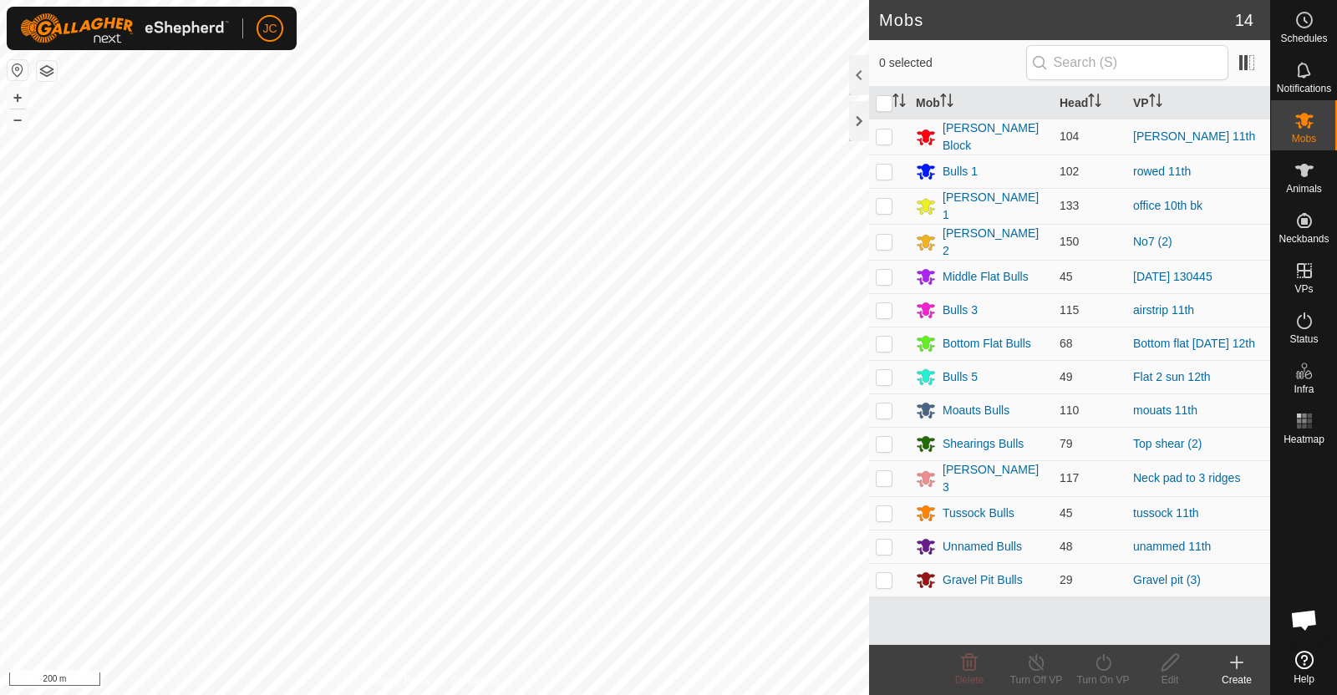
click at [886, 437] on p-checkbox at bounding box center [884, 443] width 17 height 13
checkbox input "true"
click at [1115, 678] on div "Turn On VP" at bounding box center [1102, 680] width 67 height 15
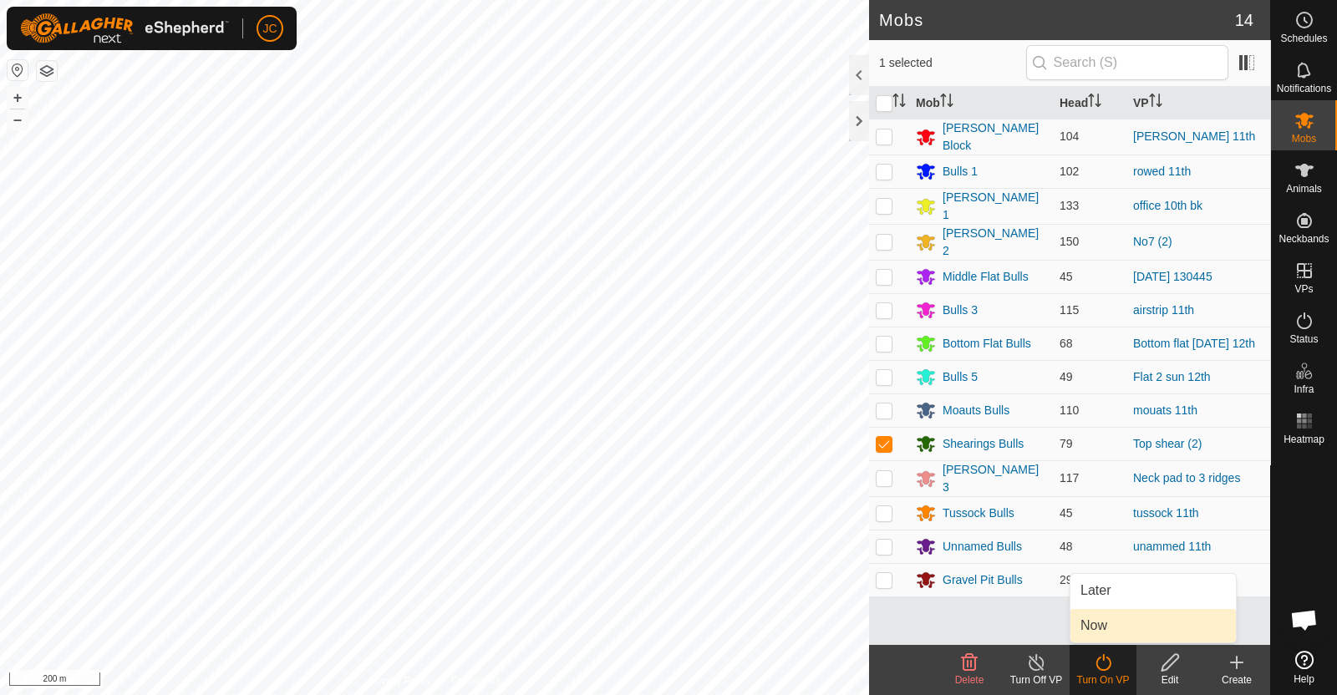
click at [1112, 628] on link "Now" at bounding box center [1152, 625] width 165 height 33
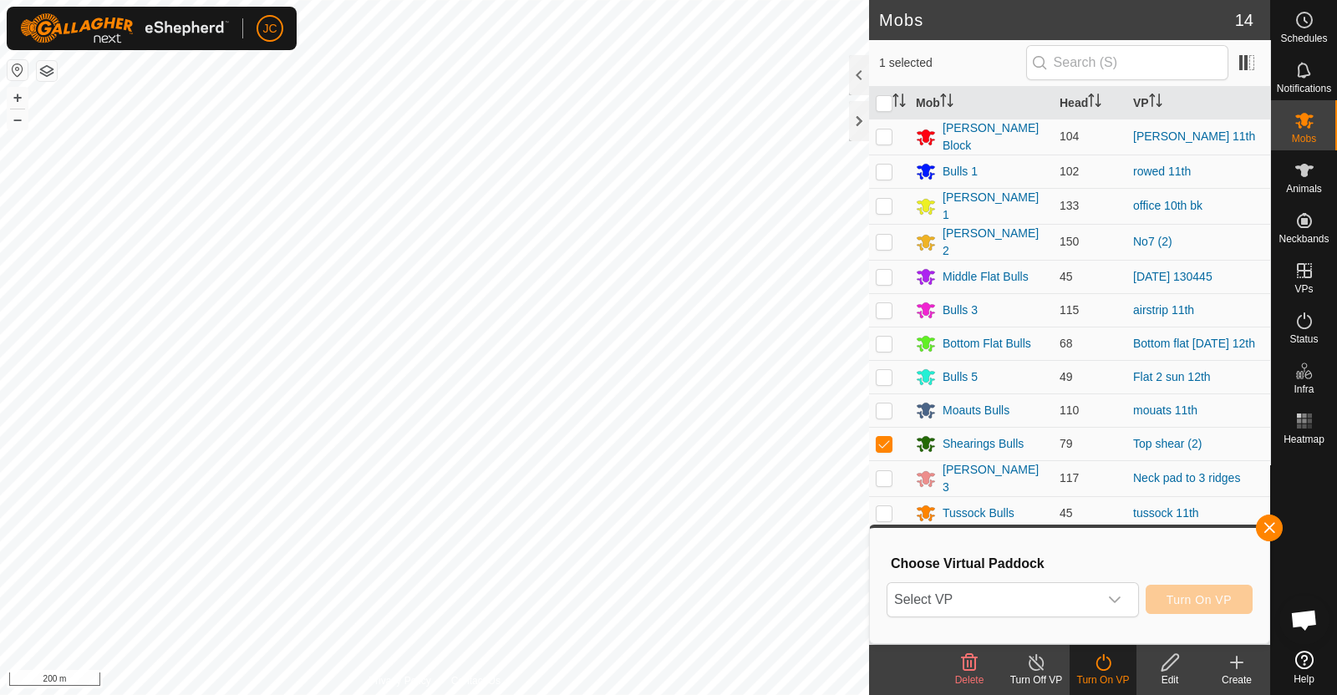
click at [1111, 595] on icon "dropdown trigger" at bounding box center [1114, 599] width 13 height 13
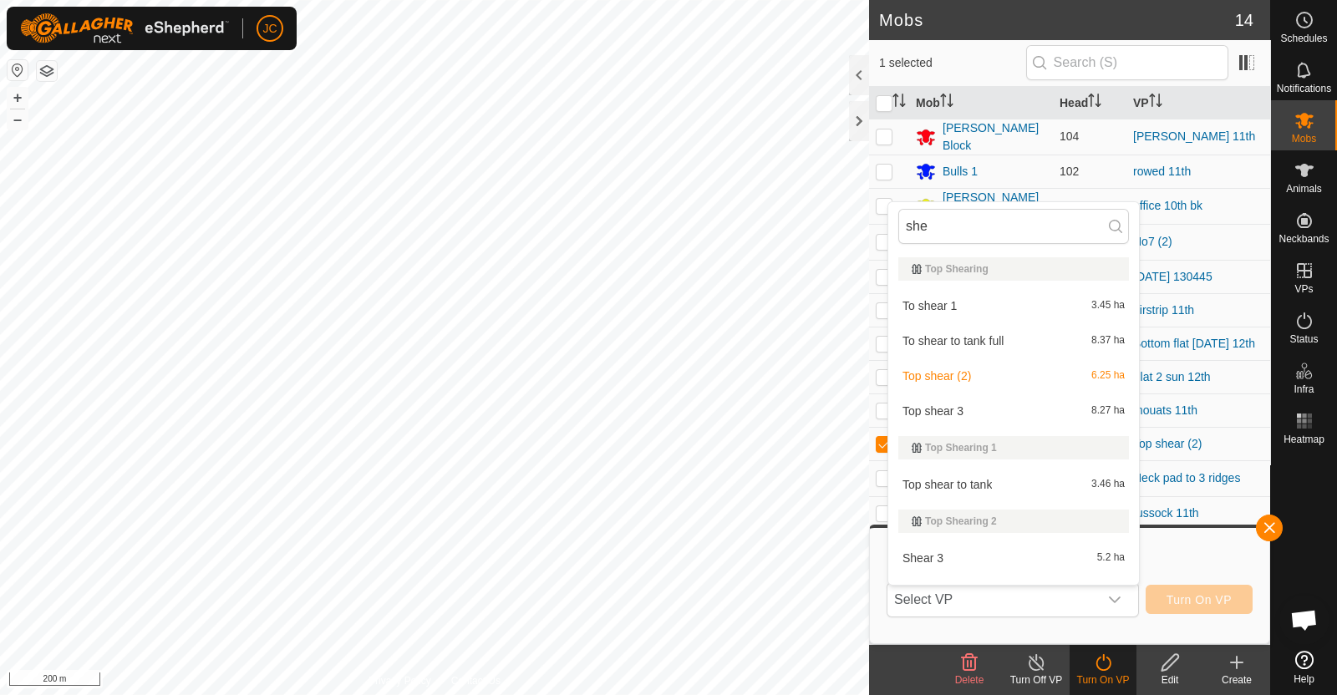
scroll to position [24, 0]
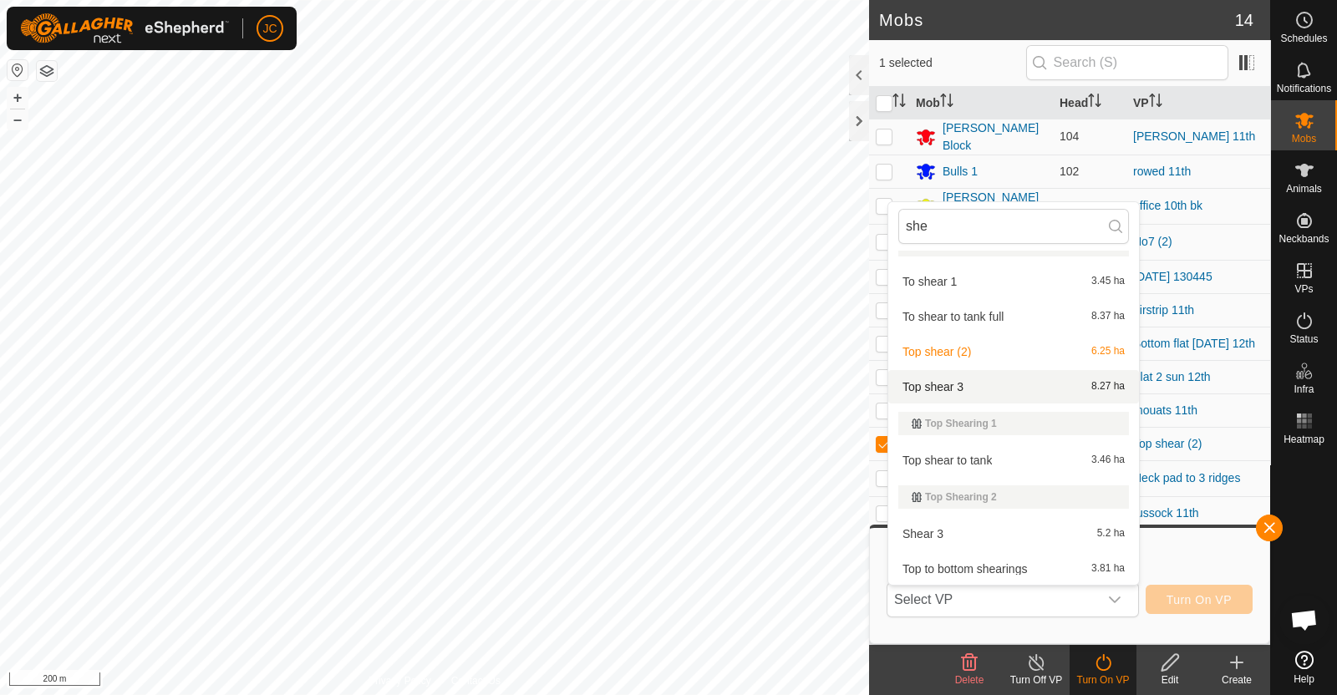
type input "she"
click at [1022, 388] on li "Top shear 3 8.27 ha" at bounding box center [1013, 386] width 251 height 33
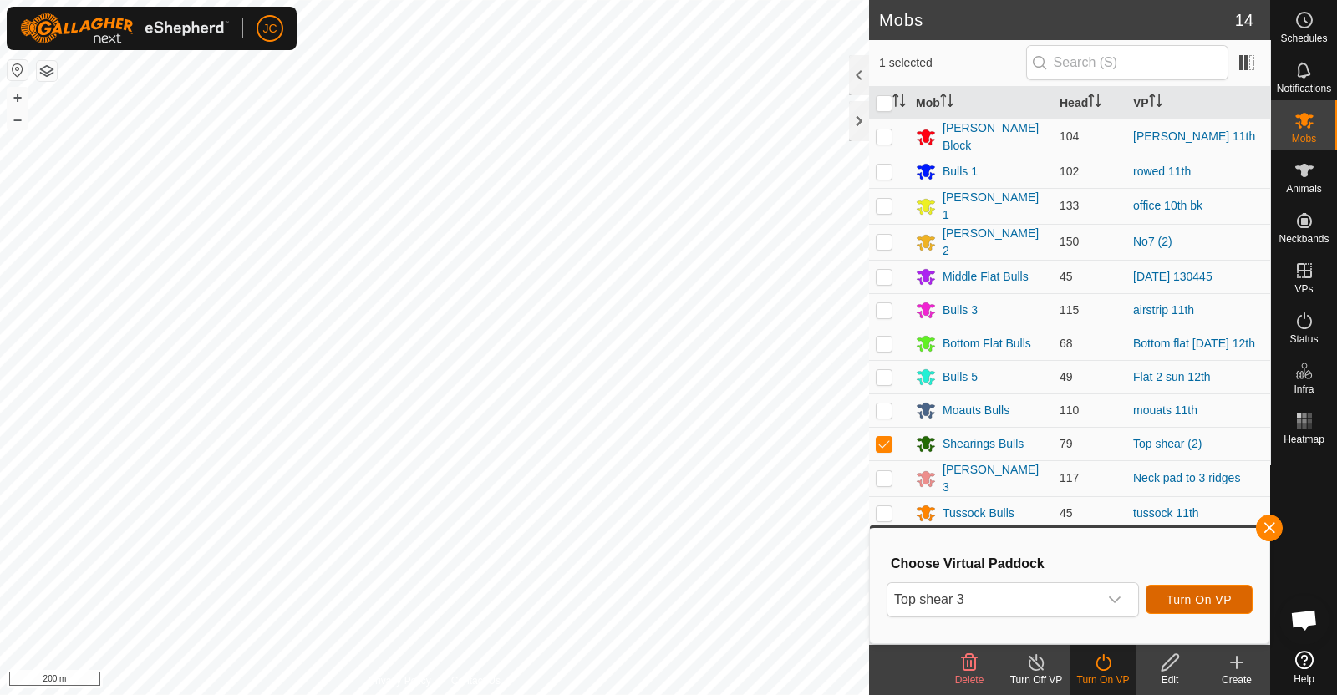
click at [1184, 595] on span "Turn On VP" at bounding box center [1198, 599] width 65 height 13
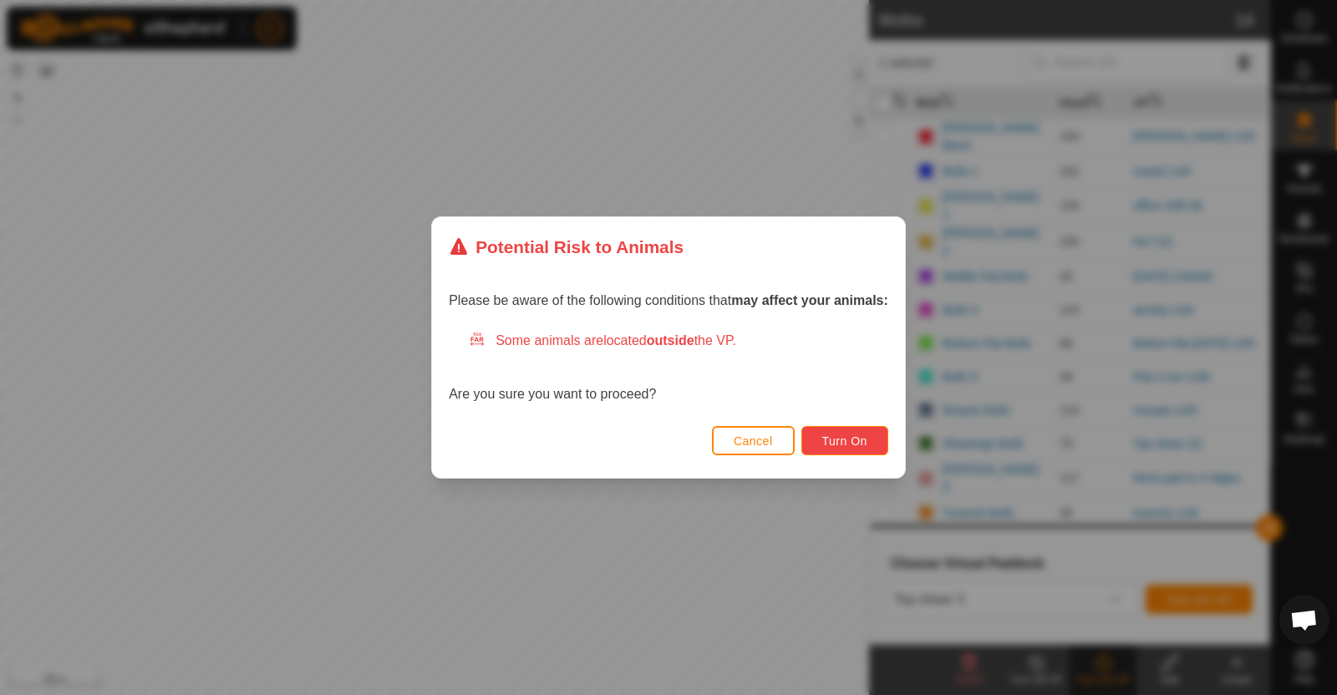
click at [840, 440] on span "Turn On" at bounding box center [844, 440] width 45 height 13
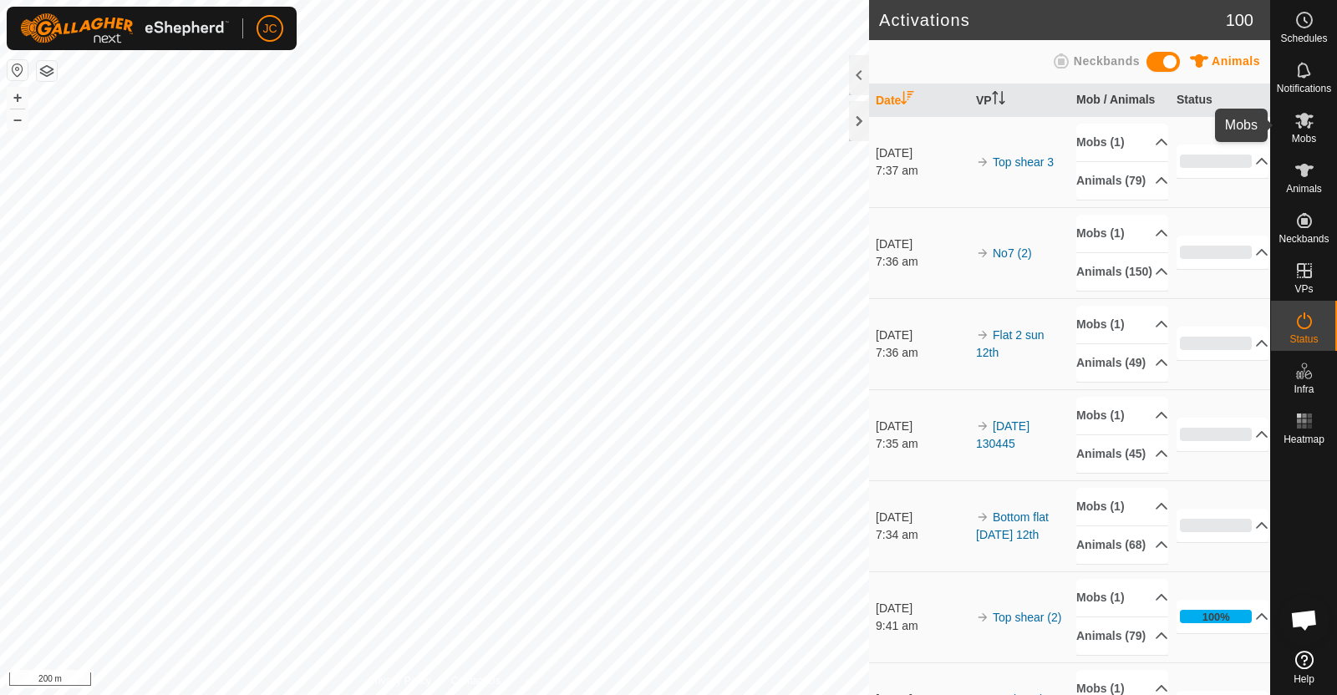
click at [1312, 119] on icon at bounding box center [1304, 120] width 20 height 20
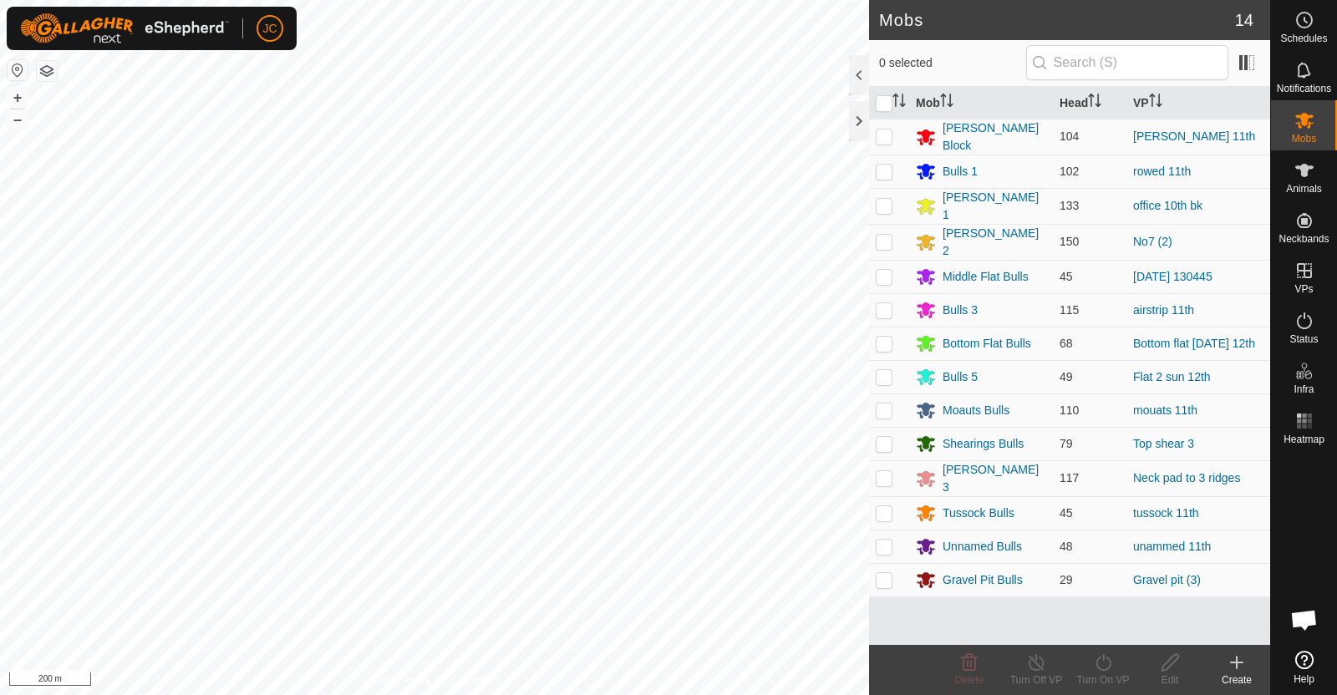
click at [886, 404] on p-checkbox at bounding box center [884, 410] width 17 height 13
checkbox input "true"
click at [1109, 665] on icon at bounding box center [1102, 662] width 15 height 17
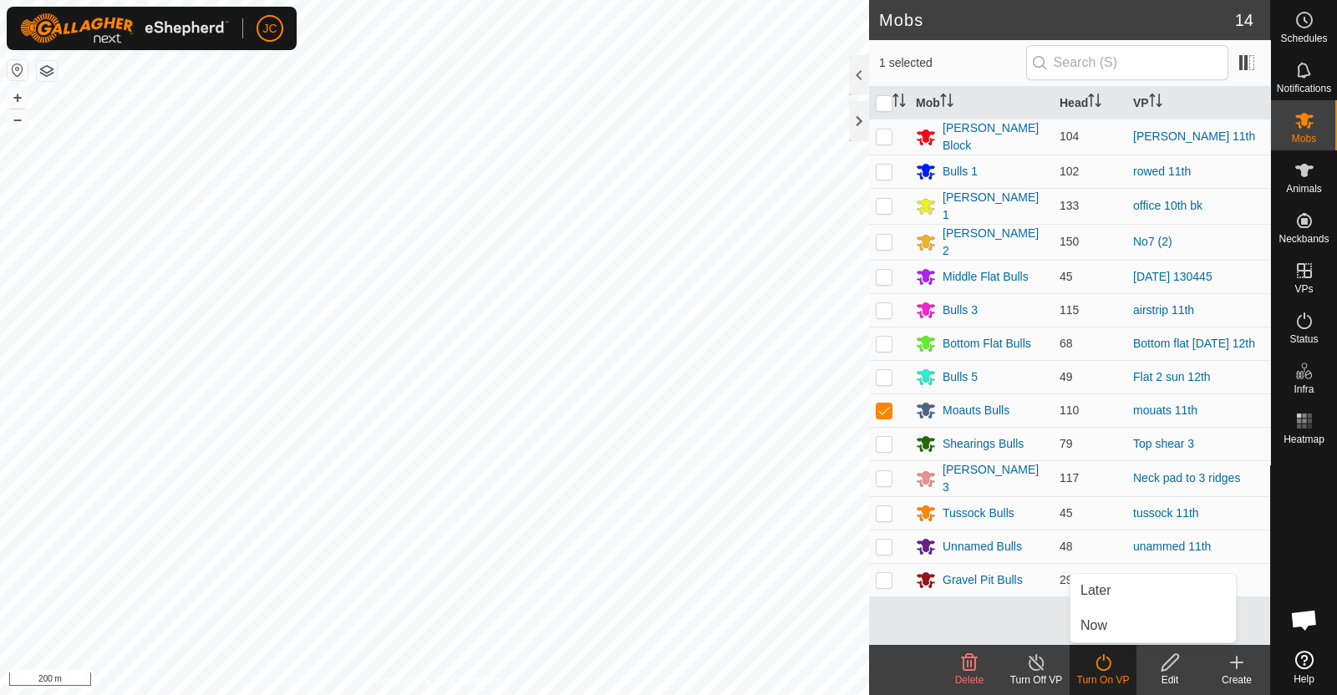
click at [1107, 637] on link "Now" at bounding box center [1152, 625] width 165 height 33
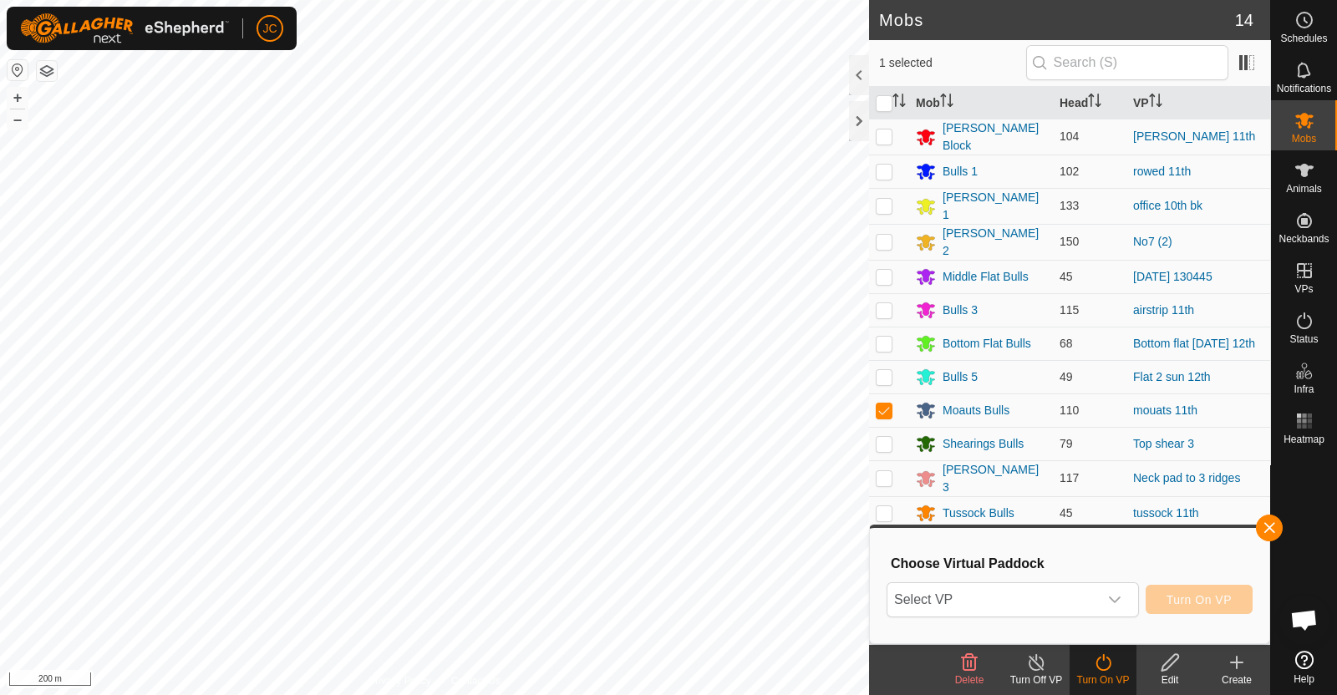
click at [1103, 600] on div "dropdown trigger" at bounding box center [1114, 599] width 33 height 33
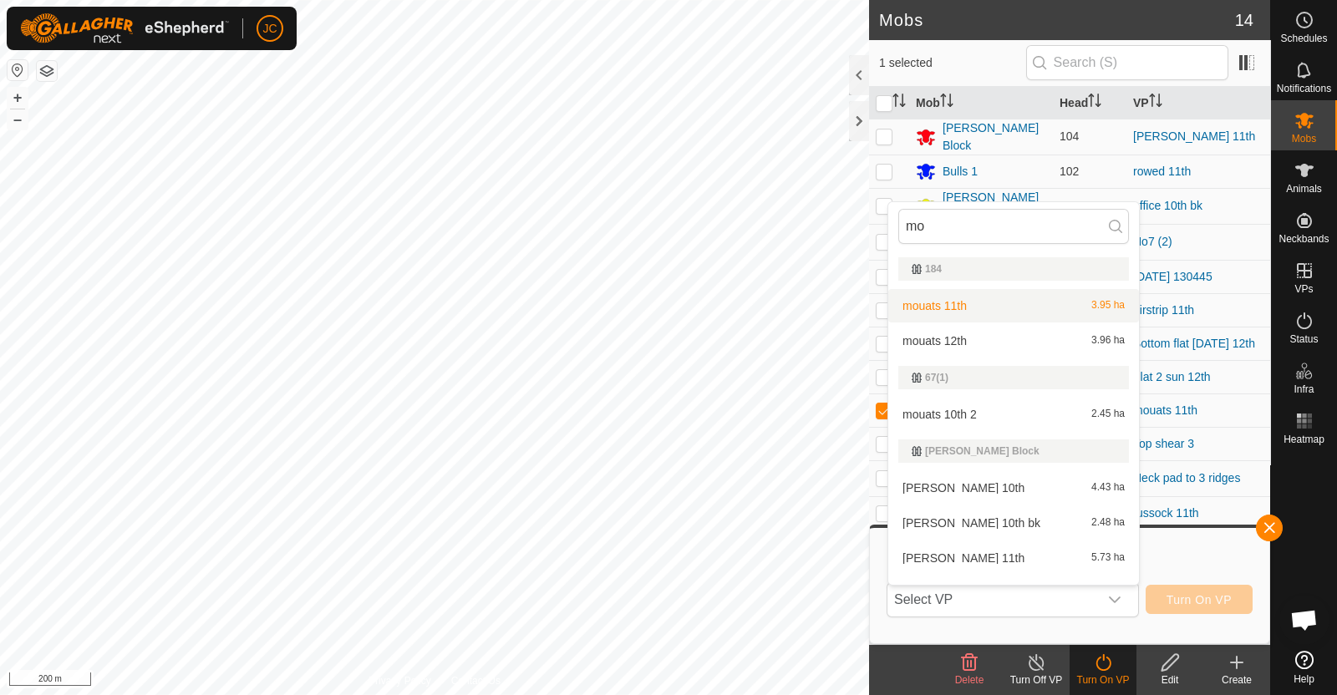
scroll to position [24, 0]
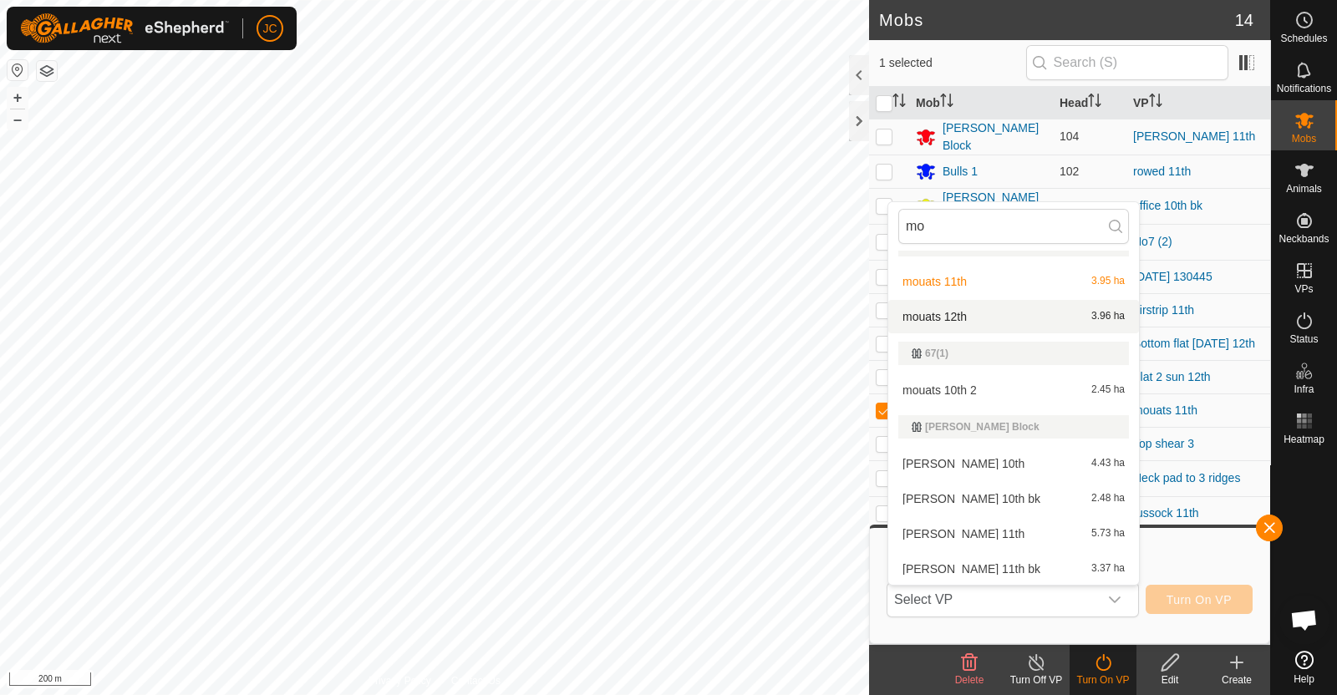
type input "mo"
click at [998, 316] on li "mouats 12th 3.96 ha" at bounding box center [1013, 316] width 251 height 33
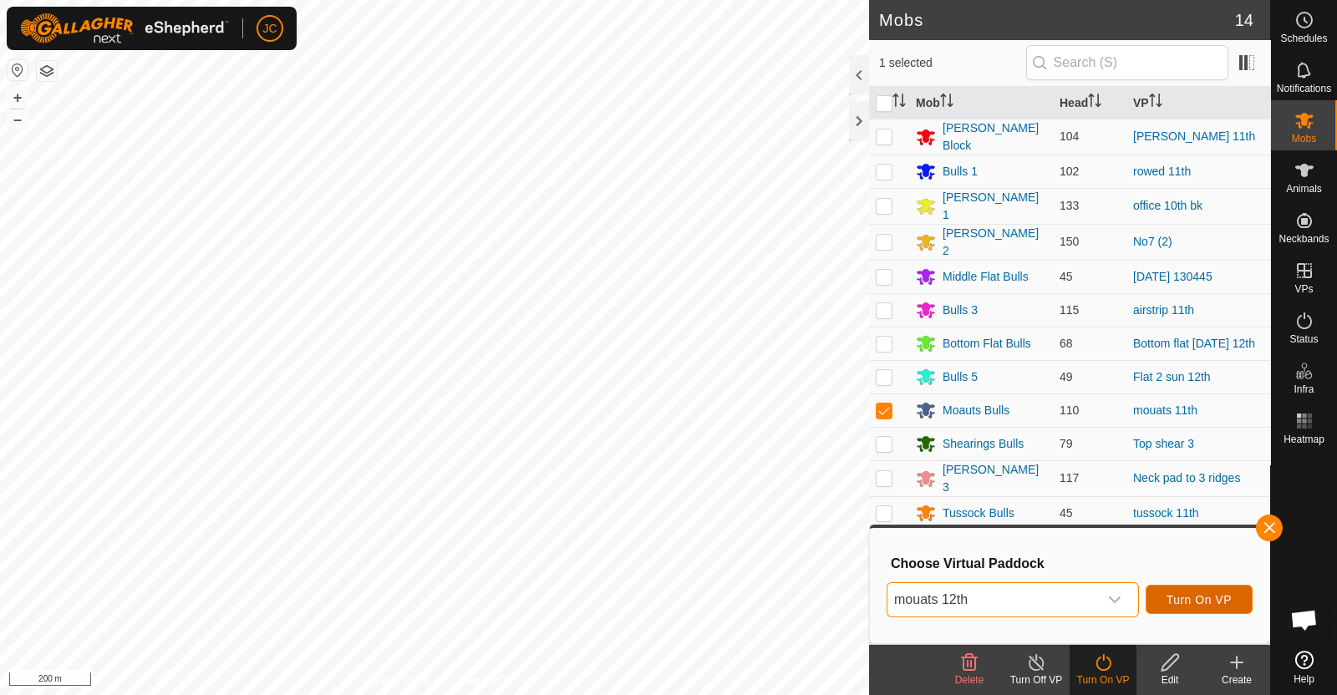
click at [1184, 596] on span "Turn On VP" at bounding box center [1198, 599] width 65 height 13
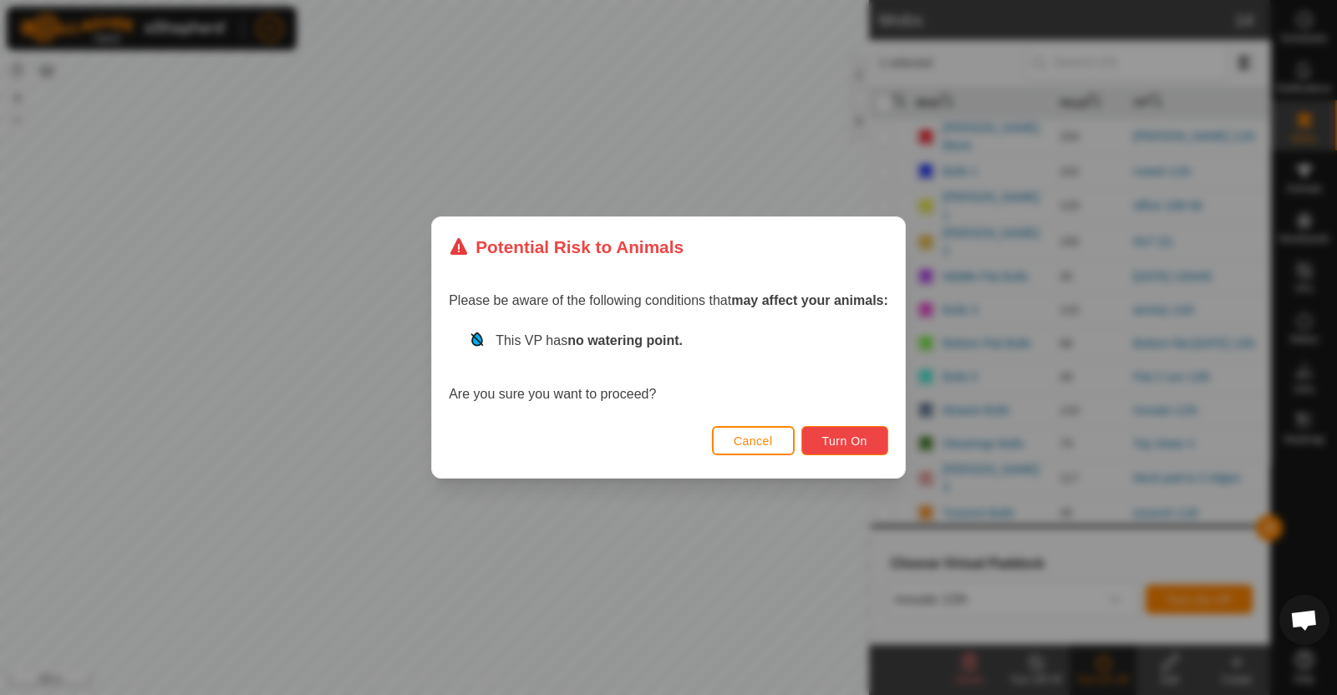
click at [836, 434] on span "Turn On" at bounding box center [844, 440] width 45 height 13
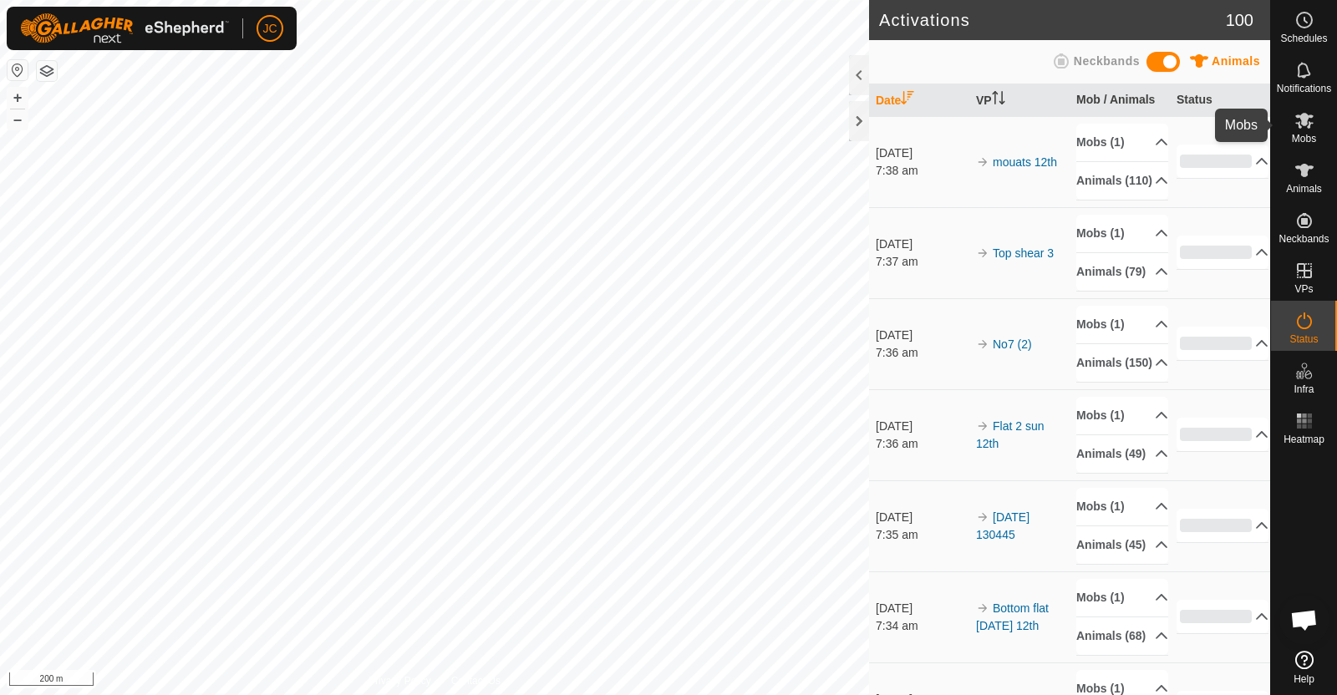
click at [1307, 128] on icon at bounding box center [1304, 120] width 20 height 20
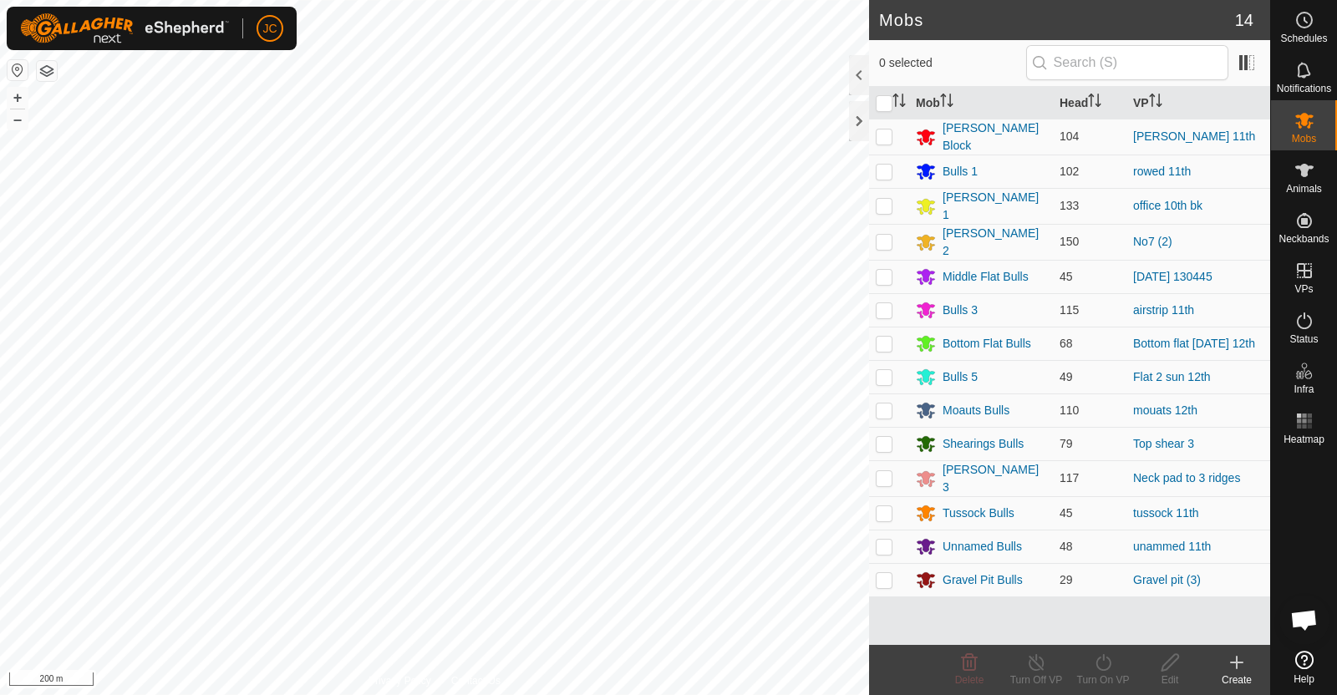
click at [885, 506] on p-checkbox at bounding box center [884, 512] width 17 height 13
checkbox input "true"
click at [1101, 668] on icon at bounding box center [1103, 662] width 21 height 20
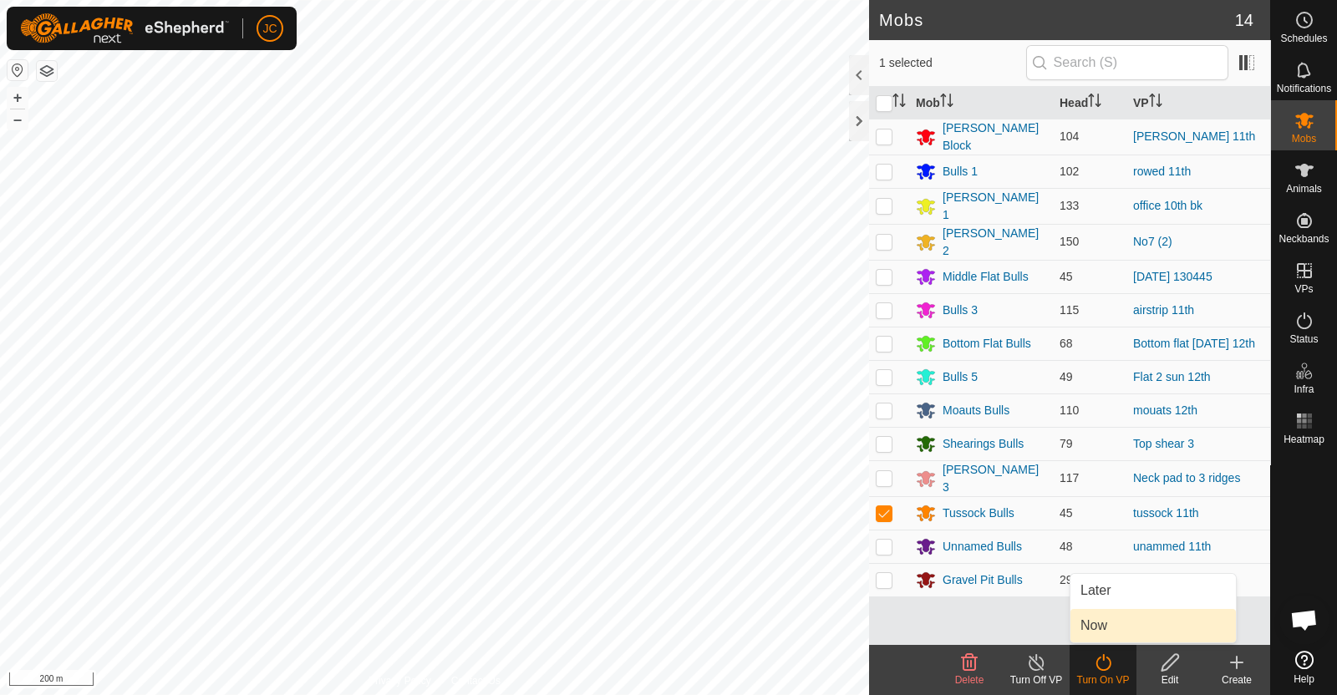
click at [1105, 622] on link "Now" at bounding box center [1152, 625] width 165 height 33
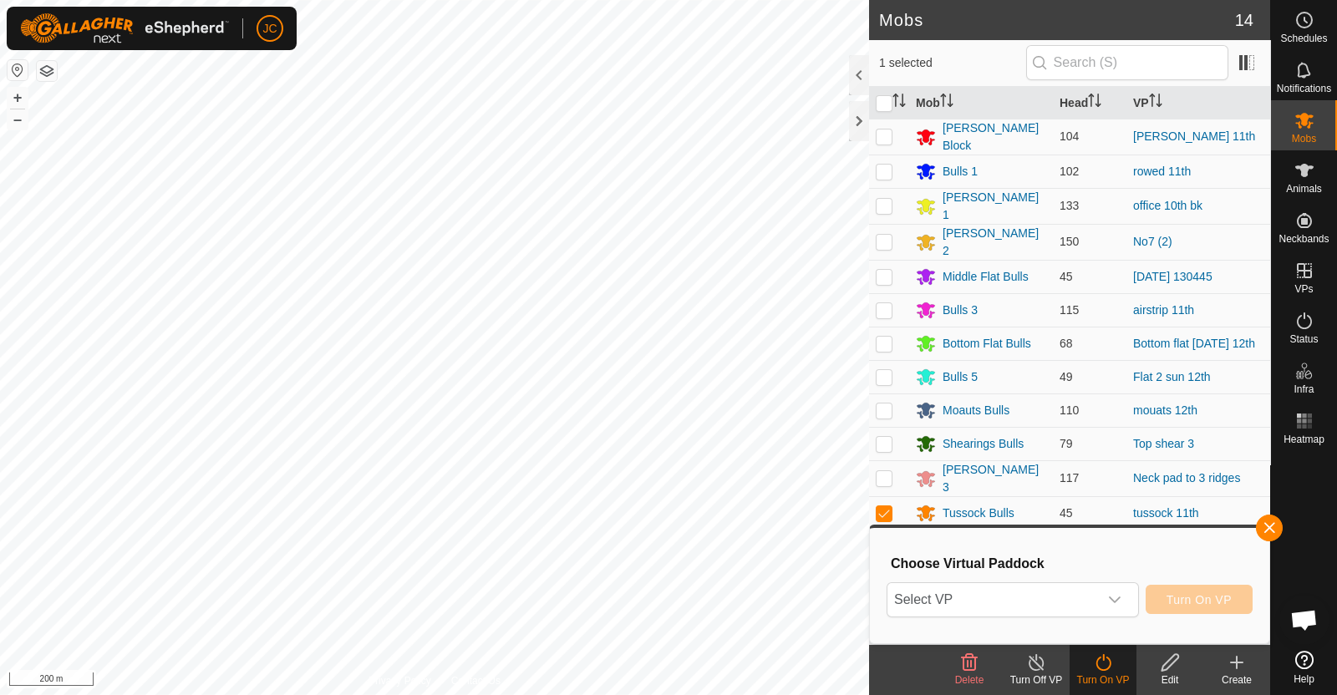
click at [1106, 588] on div "dropdown trigger" at bounding box center [1114, 599] width 33 height 33
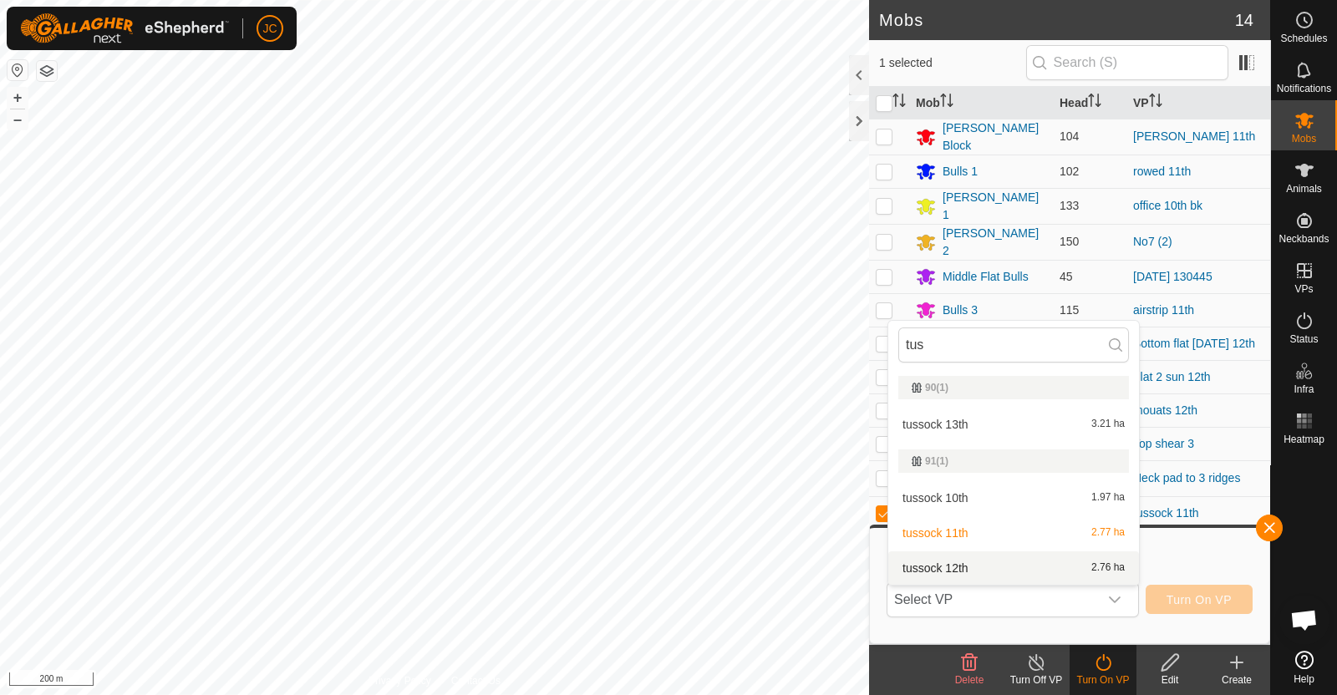
type input "tus"
click at [1014, 572] on li "tussock 12th 2.76 ha" at bounding box center [1013, 567] width 251 height 33
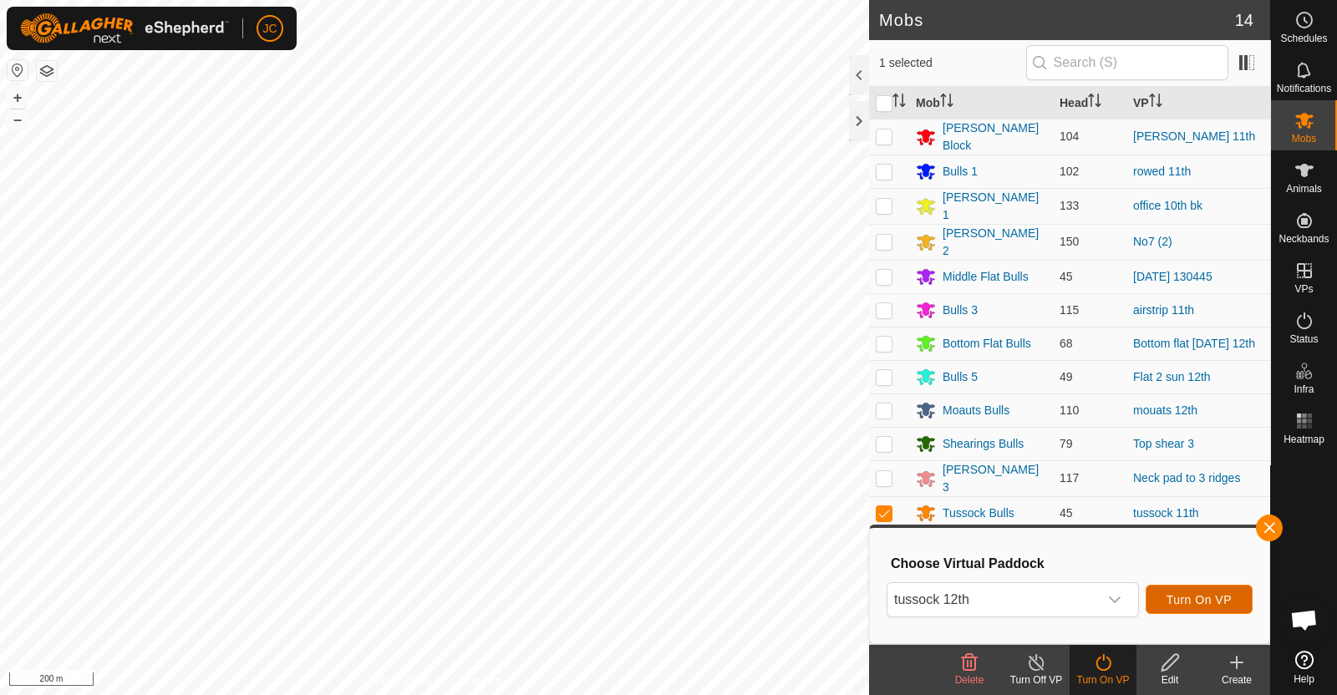
click at [1195, 596] on span "Turn On VP" at bounding box center [1198, 599] width 65 height 13
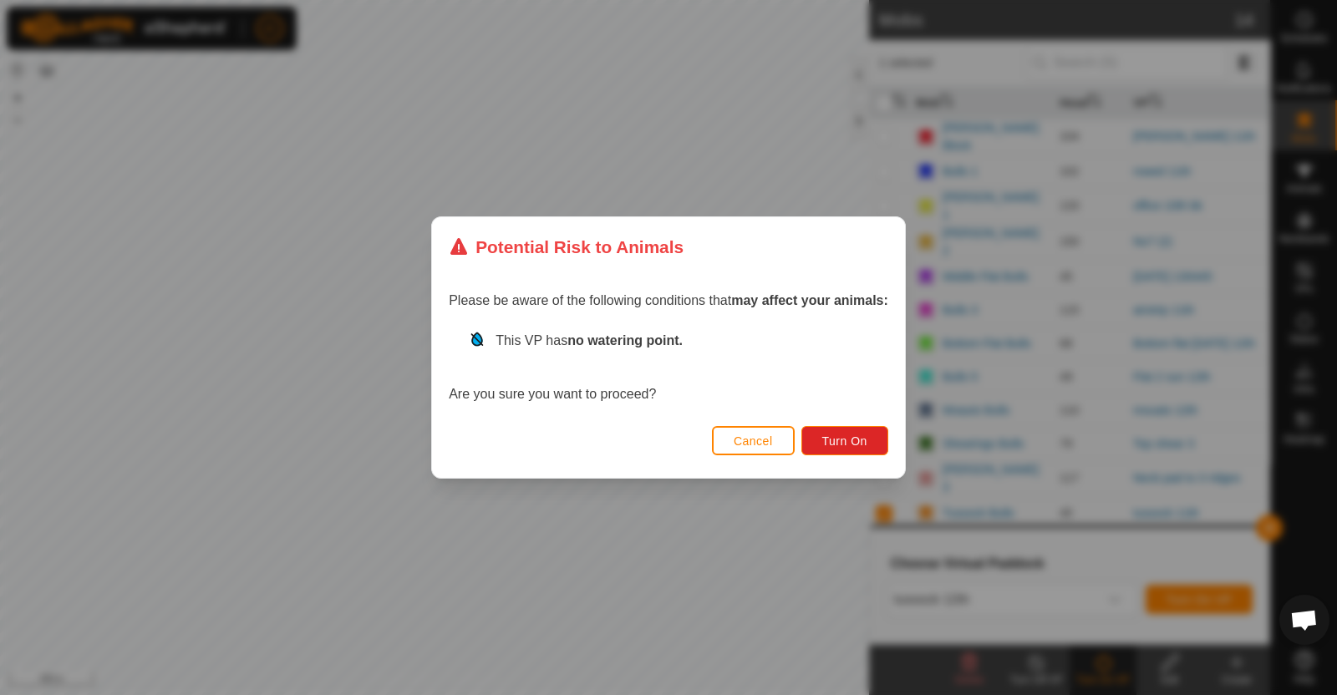
click at [852, 421] on div "Cancel Turn On" at bounding box center [668, 449] width 473 height 57
click at [850, 434] on span "Turn On" at bounding box center [844, 440] width 45 height 13
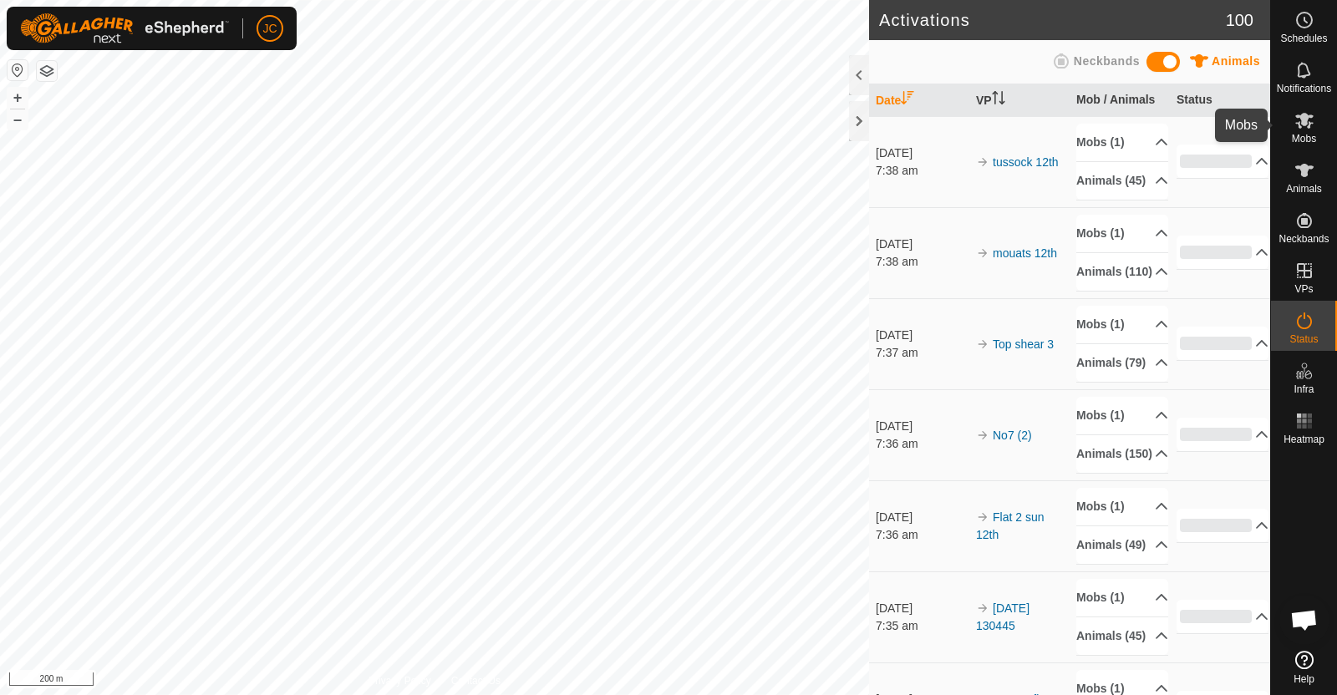
click at [1303, 130] on es-mob-svg-icon at bounding box center [1304, 120] width 30 height 27
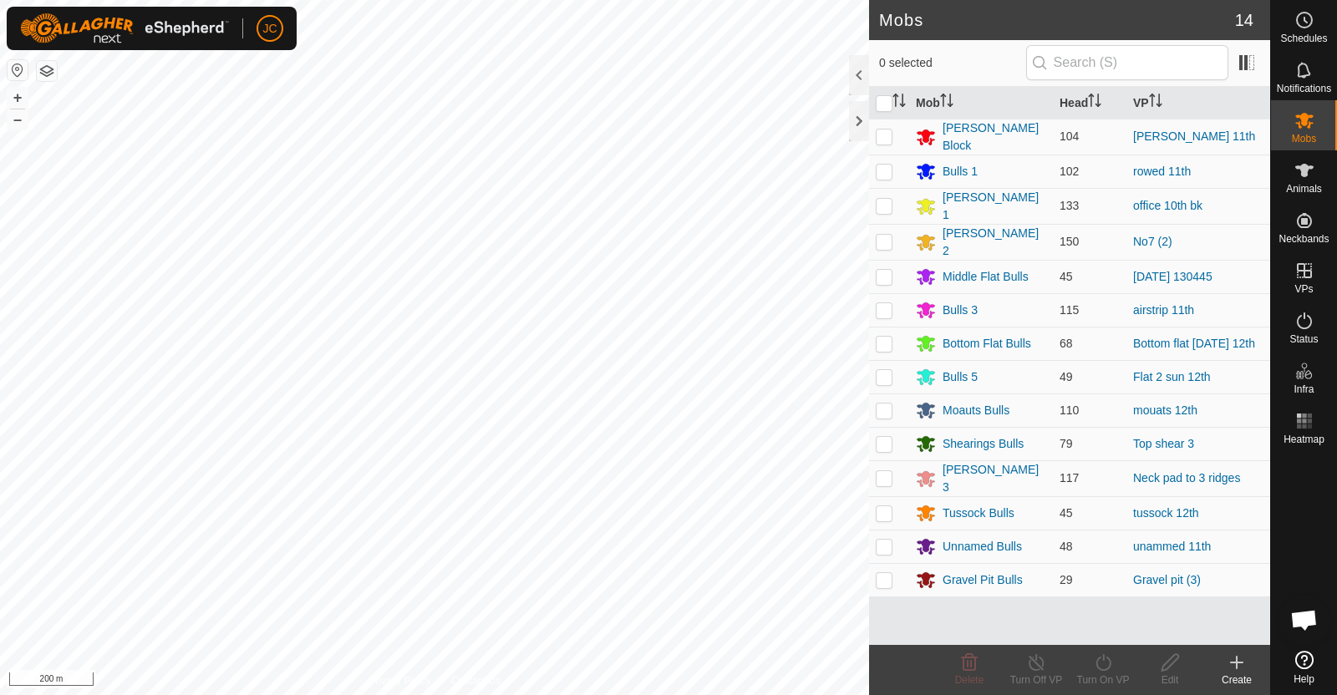
click at [877, 540] on p-checkbox at bounding box center [884, 546] width 17 height 13
checkbox input "true"
click at [1106, 673] on div "Turn On VP" at bounding box center [1102, 680] width 67 height 15
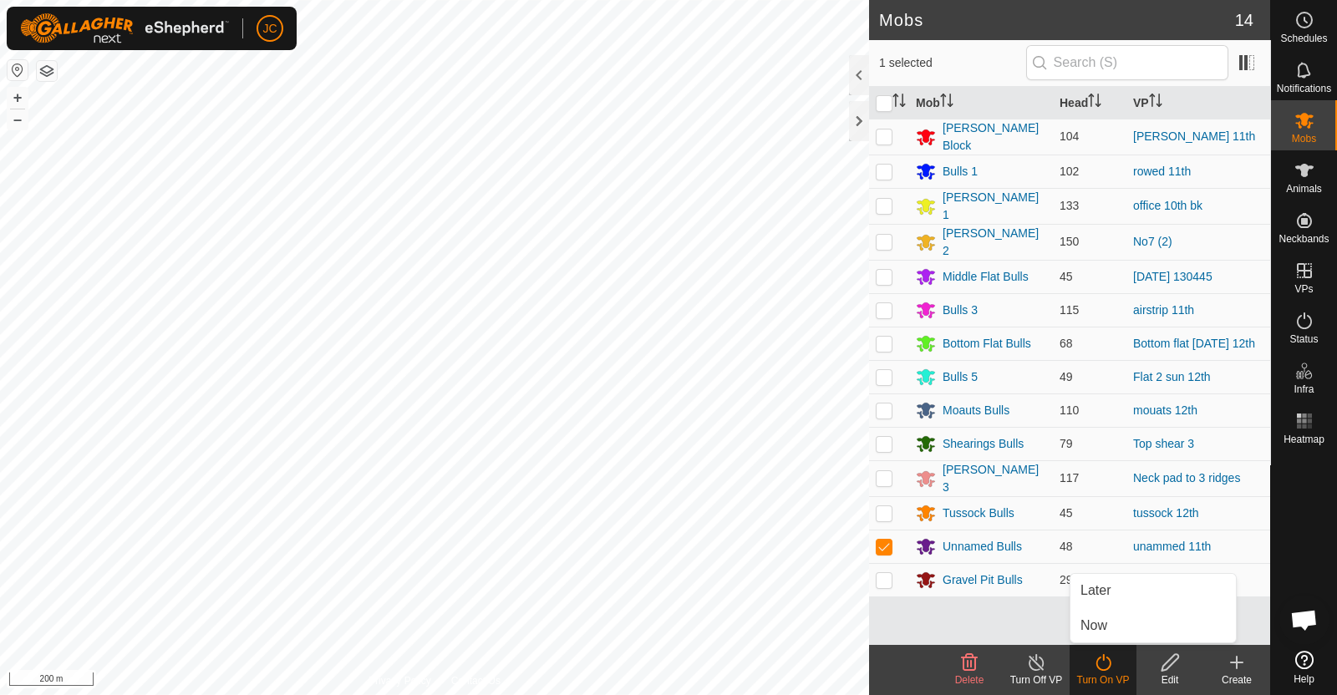
click at [1110, 625] on link "Now" at bounding box center [1152, 625] width 165 height 33
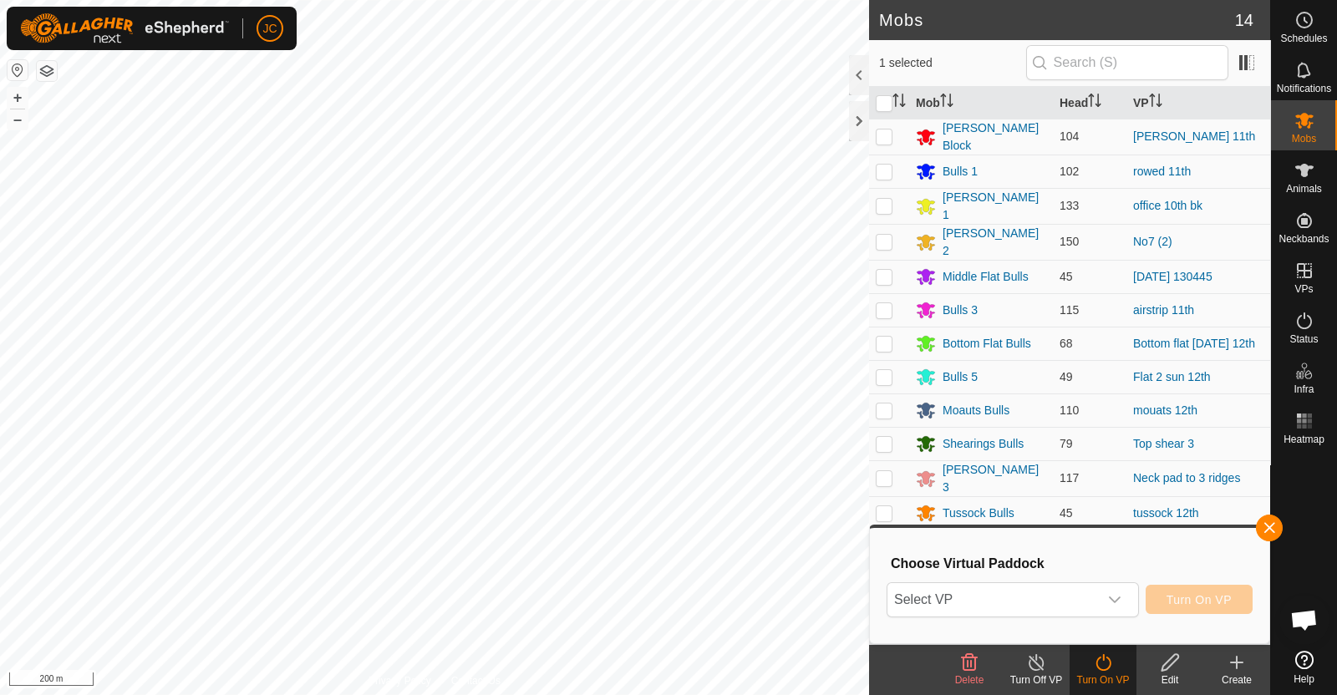
click at [1108, 593] on icon "dropdown trigger" at bounding box center [1114, 599] width 13 height 13
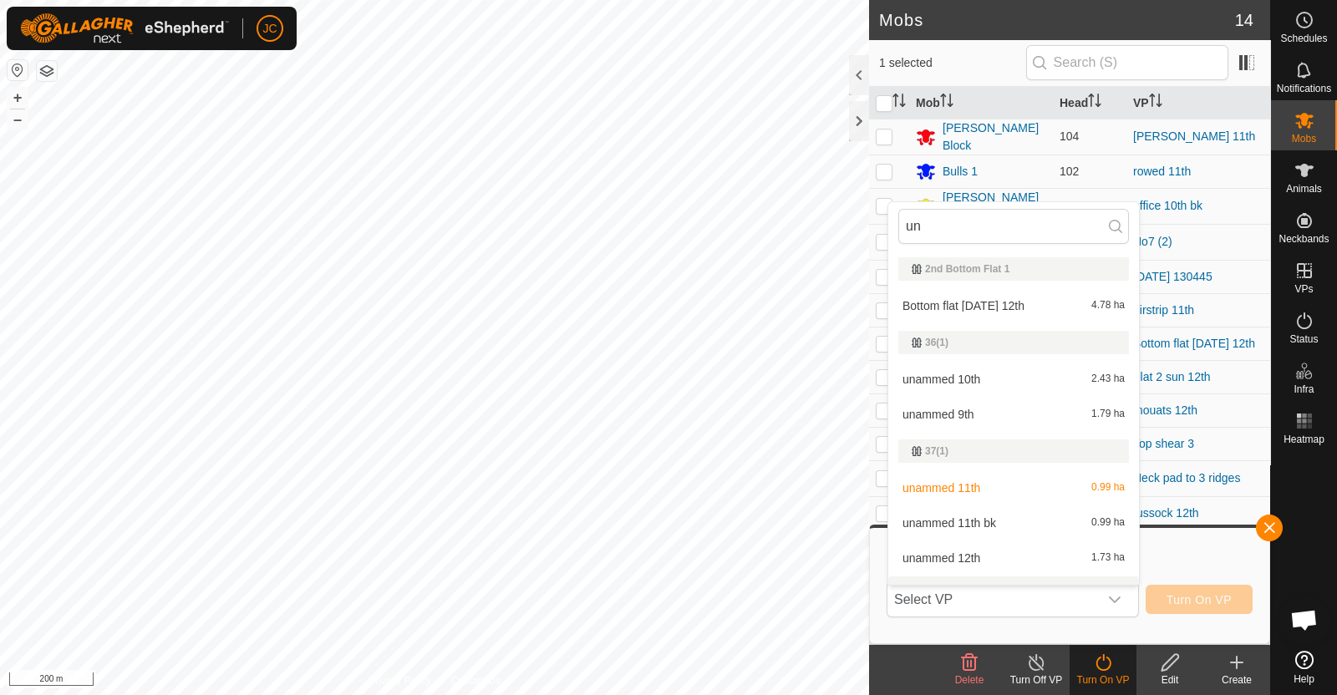
scroll to position [24, 0]
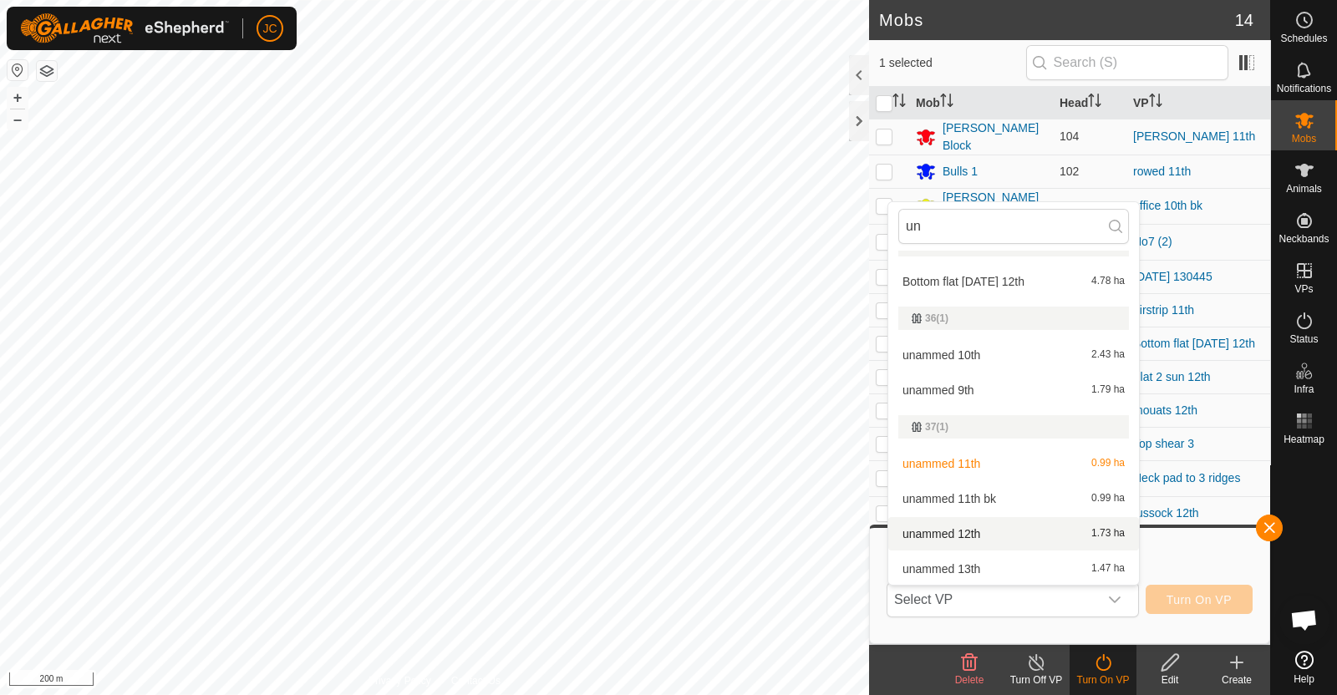
type input "un"
click at [960, 534] on li "unammed 12th 1.73 ha" at bounding box center [1013, 533] width 251 height 33
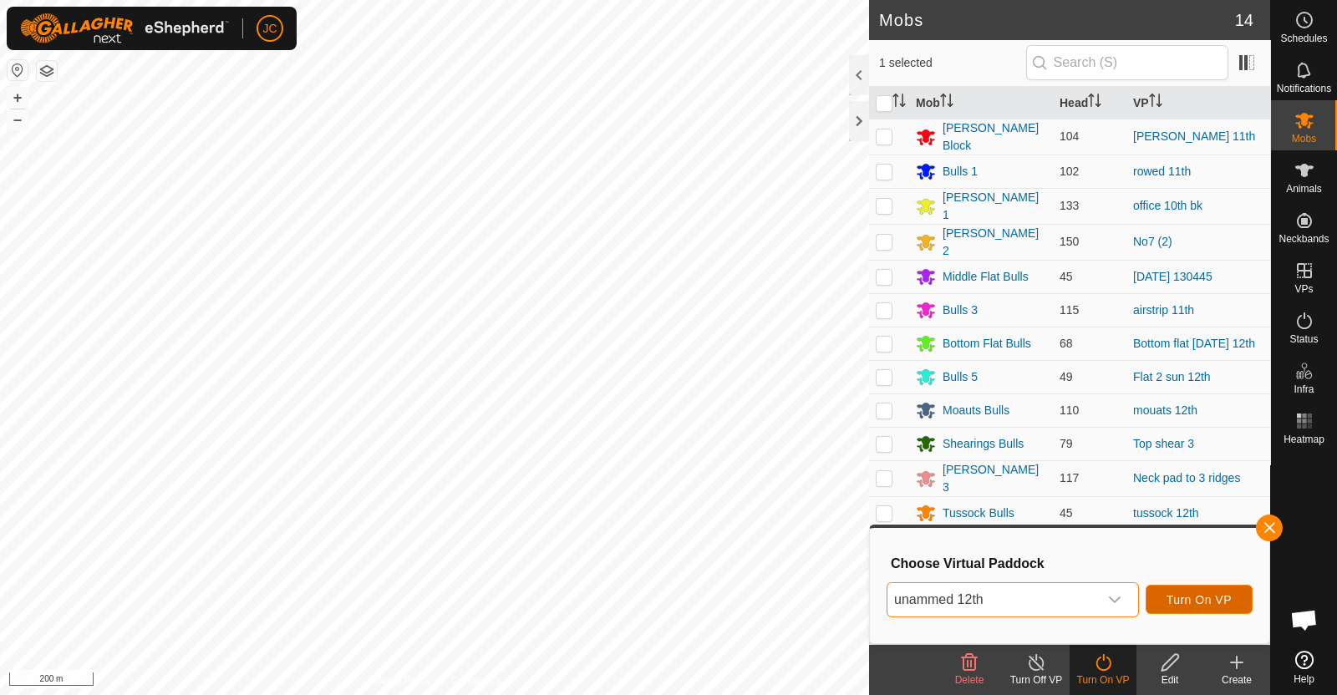
click at [1180, 596] on span "Turn On VP" at bounding box center [1198, 599] width 65 height 13
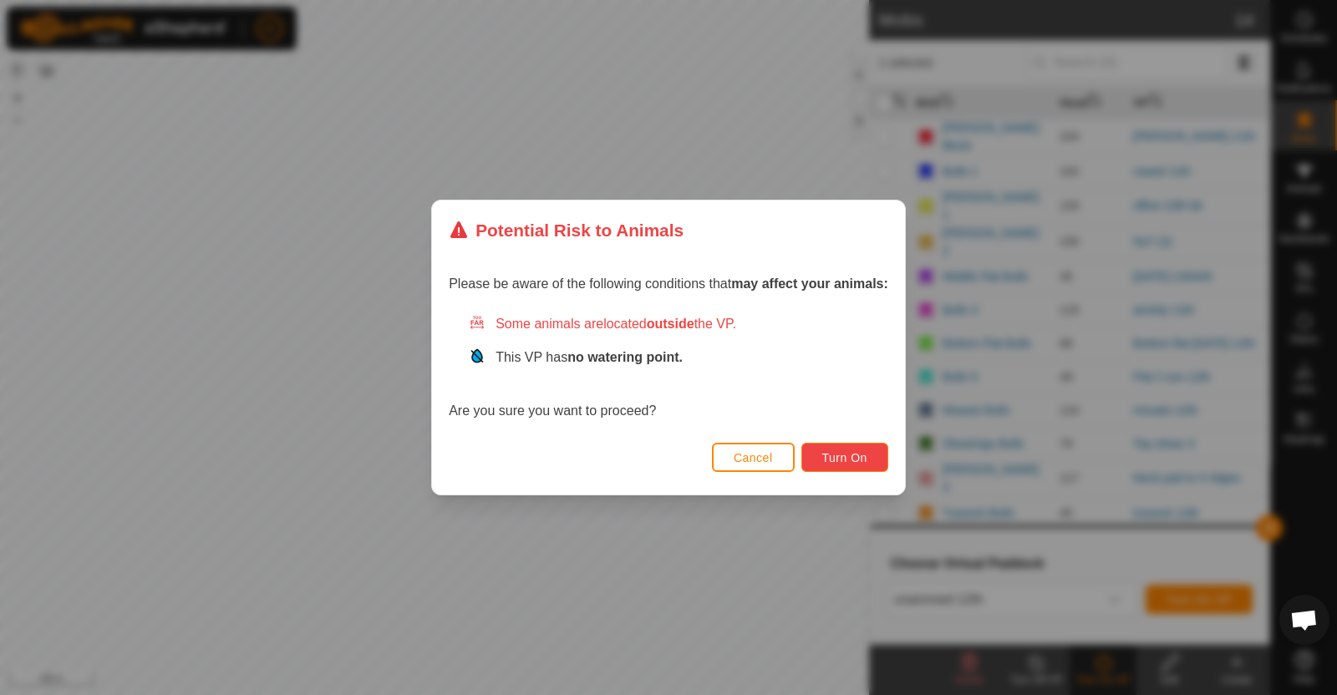
click at [835, 449] on button "Turn On" at bounding box center [844, 457] width 87 height 29
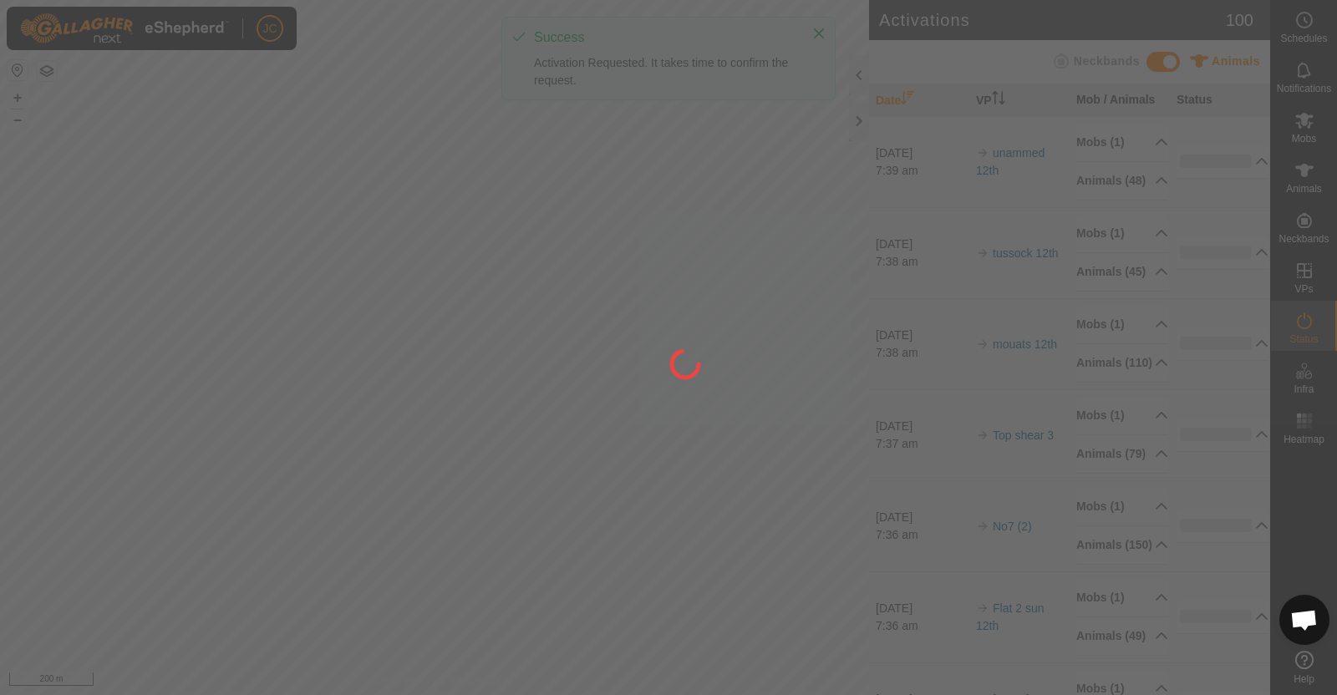
click at [835, 449] on div at bounding box center [668, 347] width 1337 height 695
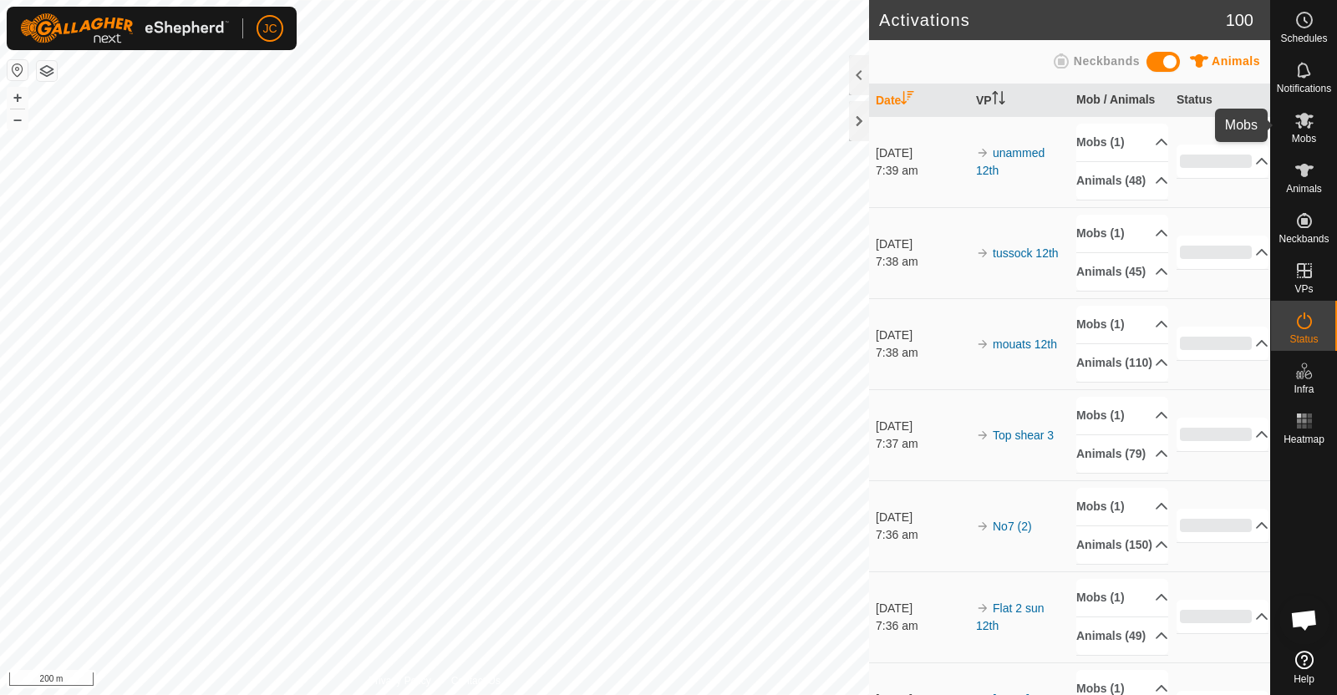
click at [1323, 132] on div "Mobs" at bounding box center [1304, 125] width 66 height 50
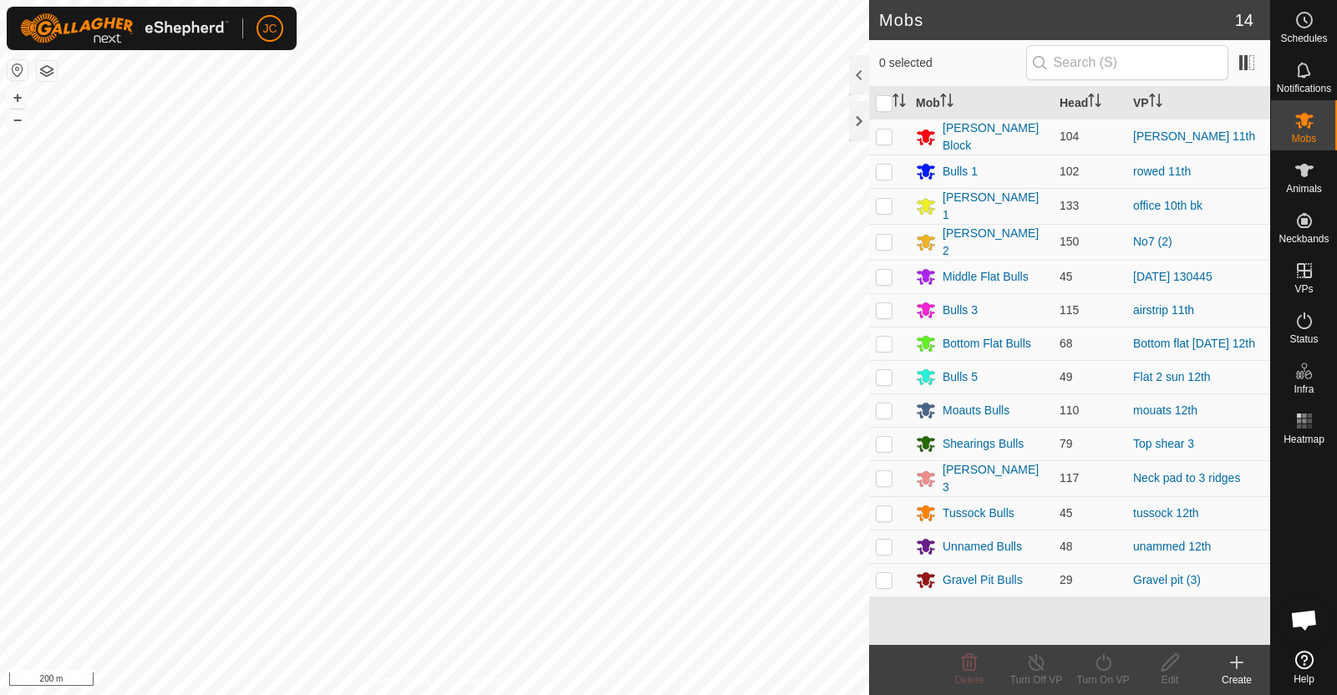
click at [880, 307] on p-checkbox at bounding box center [884, 309] width 17 height 13
checkbox input "true"
click at [1090, 663] on turn-on-svg-icon at bounding box center [1102, 662] width 67 height 20
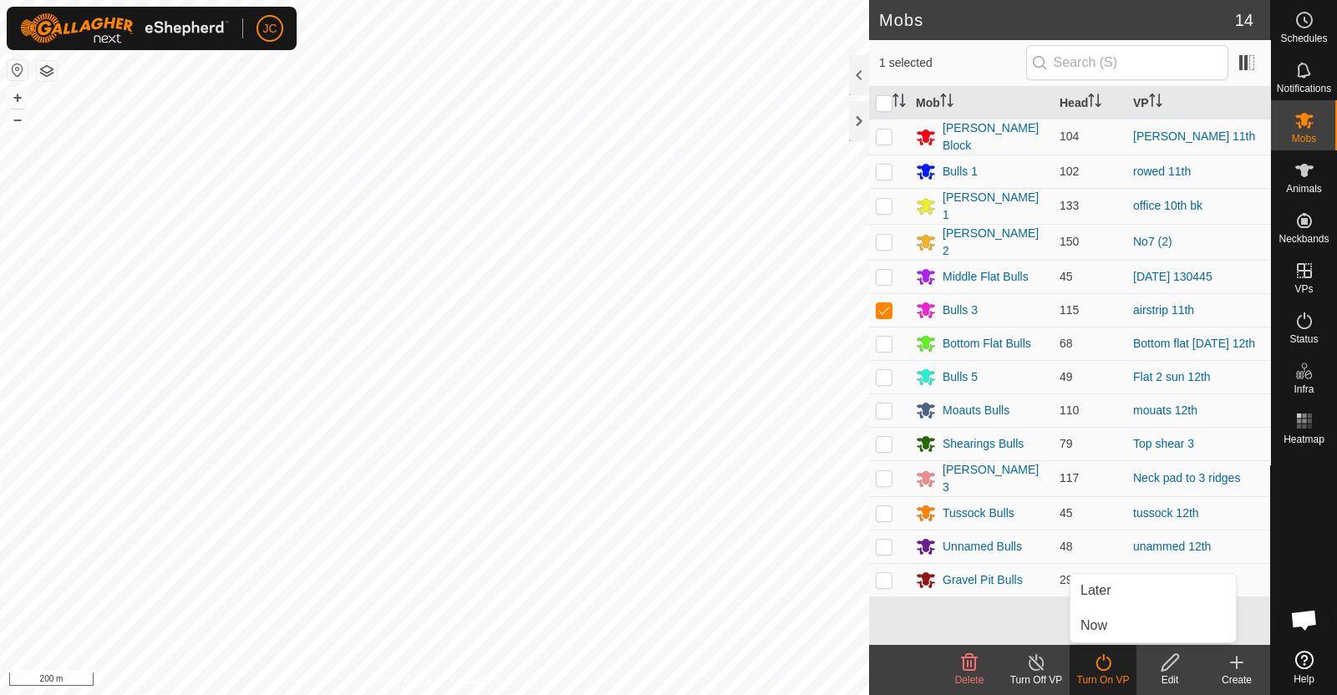
click at [1103, 632] on link "Now" at bounding box center [1152, 625] width 165 height 33
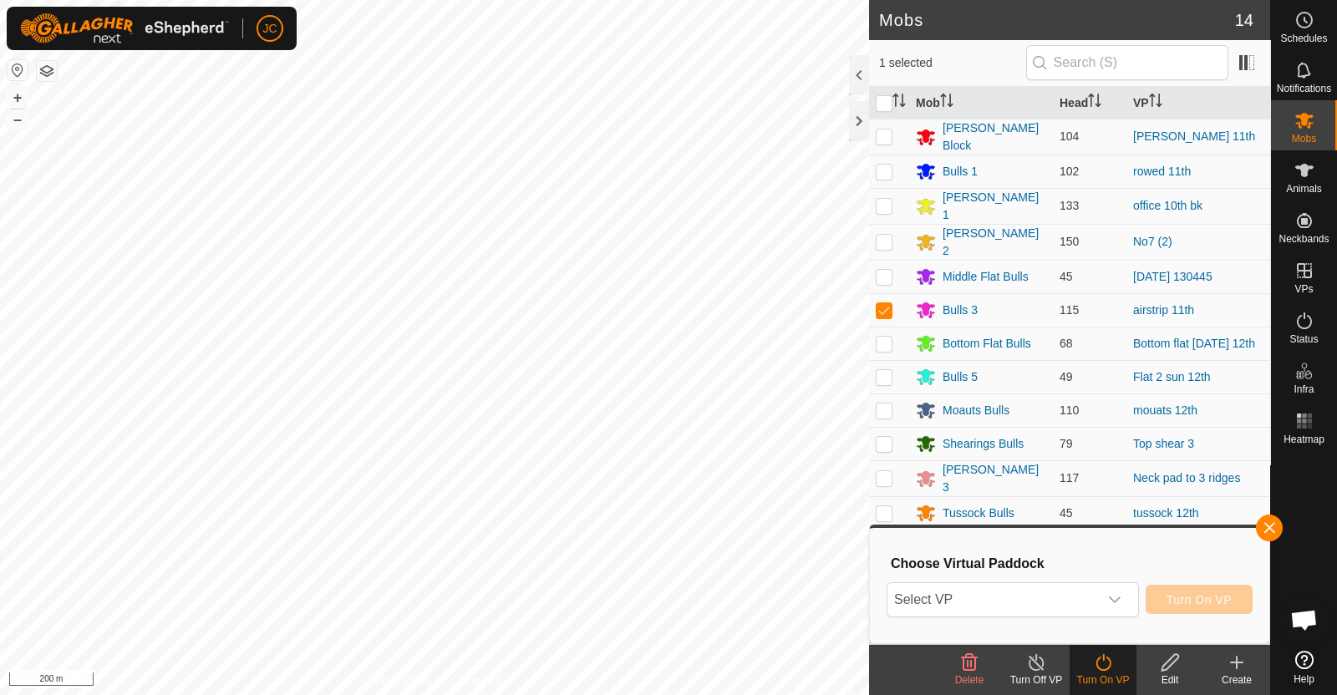
click at [1103, 597] on div "dropdown trigger" at bounding box center [1114, 599] width 33 height 33
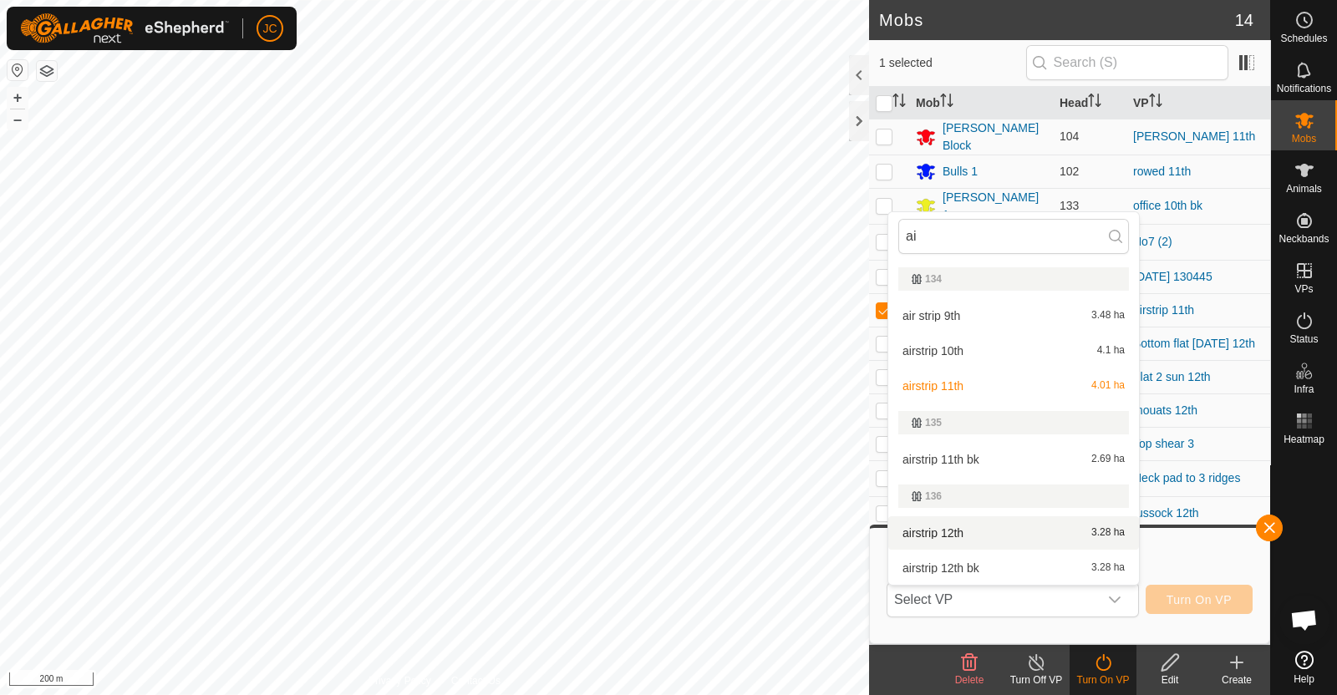
type input "ai"
click at [1044, 531] on li "airstrip 12th 3.28 ha" at bounding box center [1013, 532] width 251 height 33
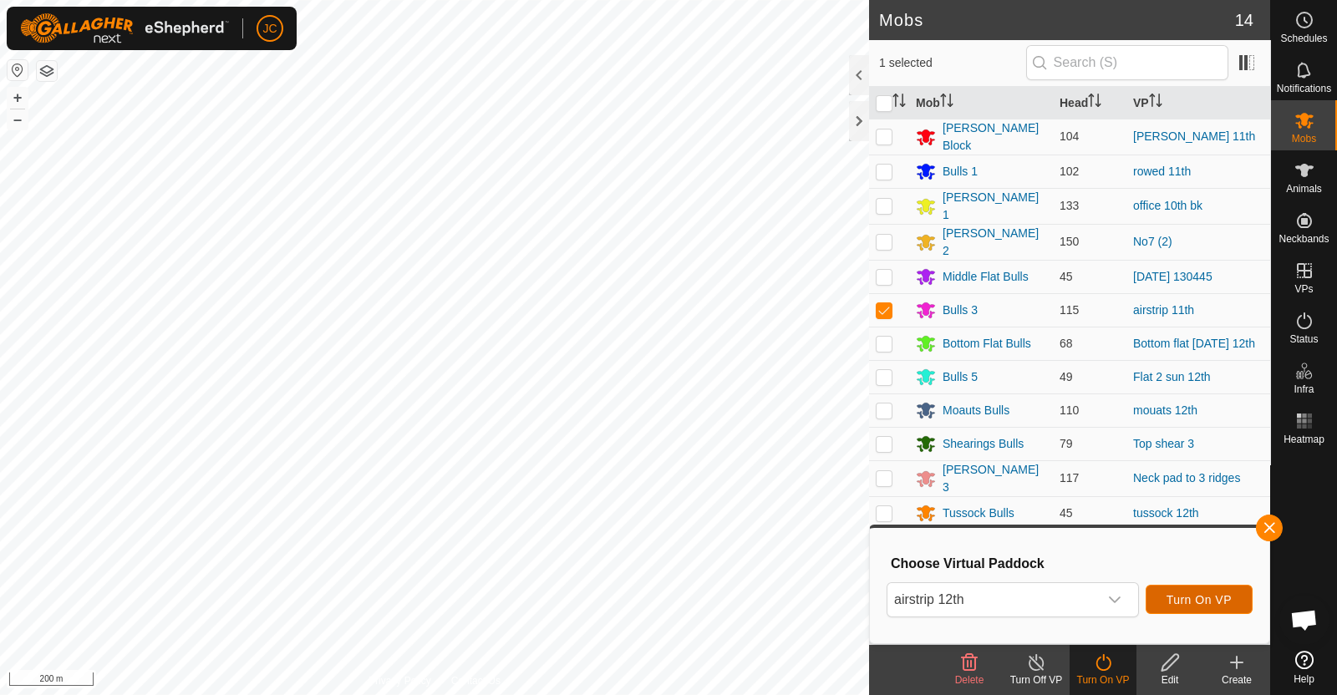
click at [1222, 596] on span "Turn On VP" at bounding box center [1198, 599] width 65 height 13
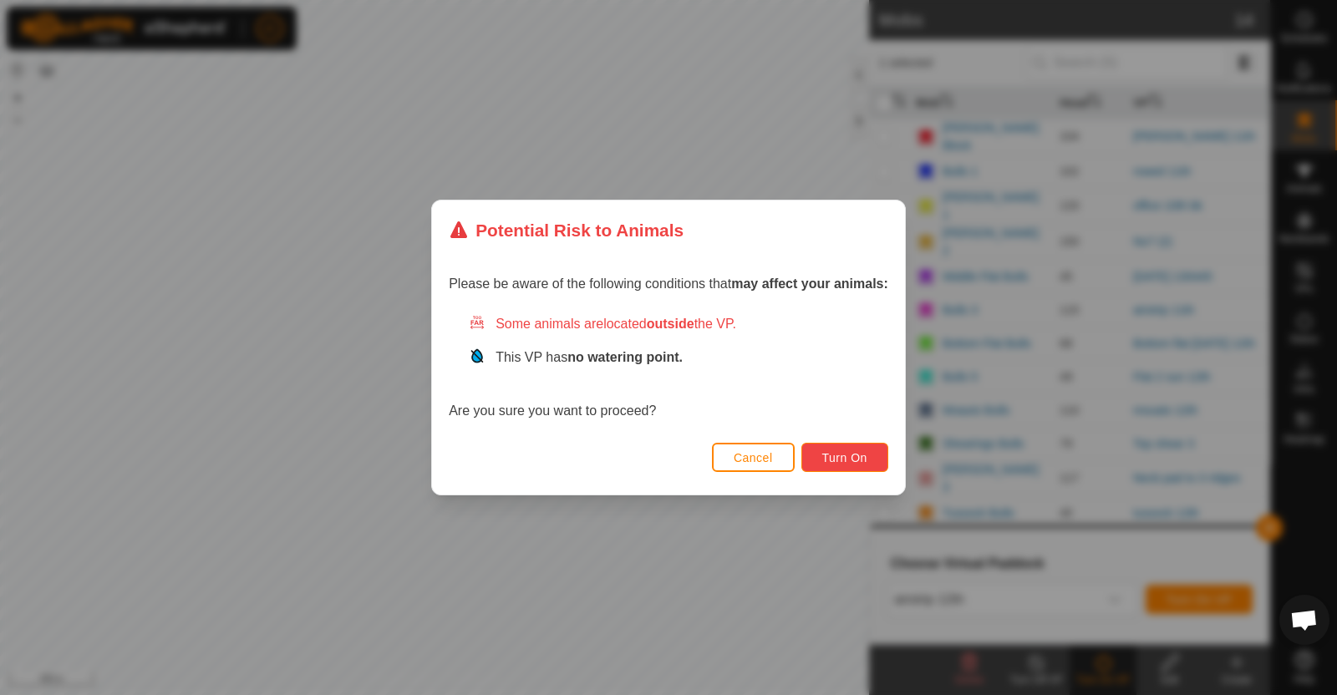
click at [861, 464] on span "Turn On" at bounding box center [844, 457] width 45 height 13
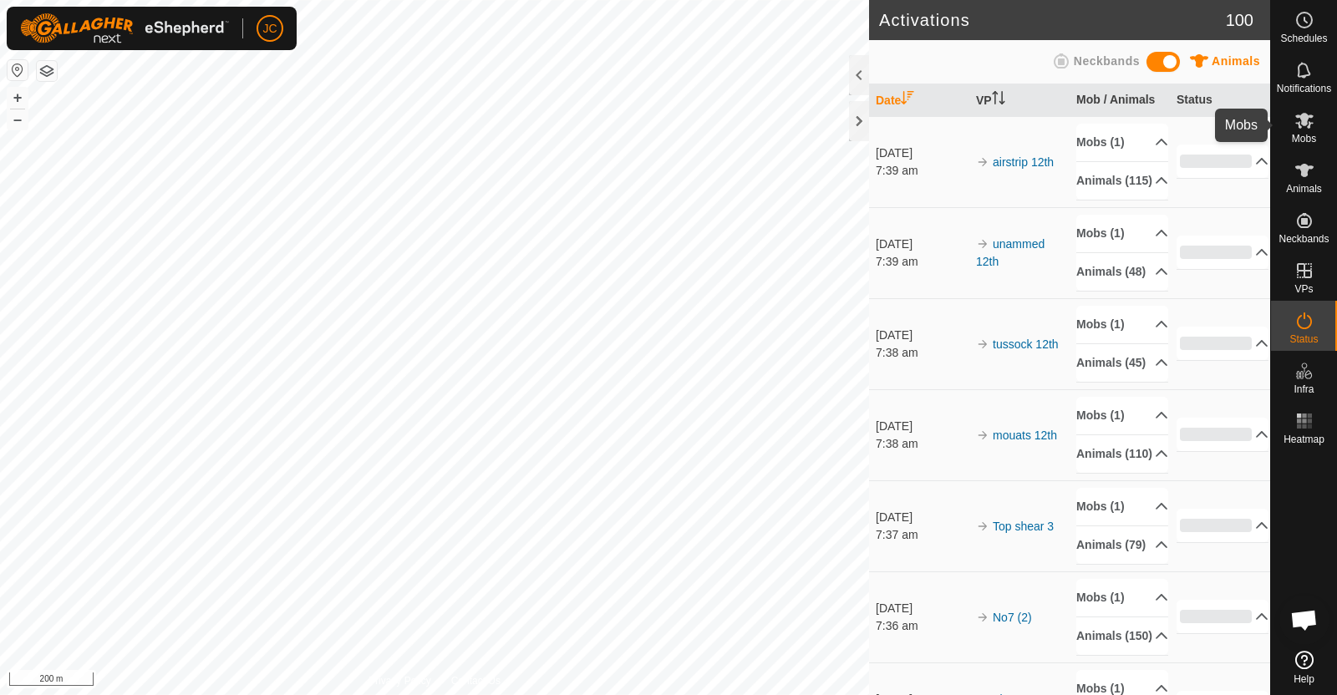
click at [1302, 125] on icon at bounding box center [1304, 121] width 18 height 16
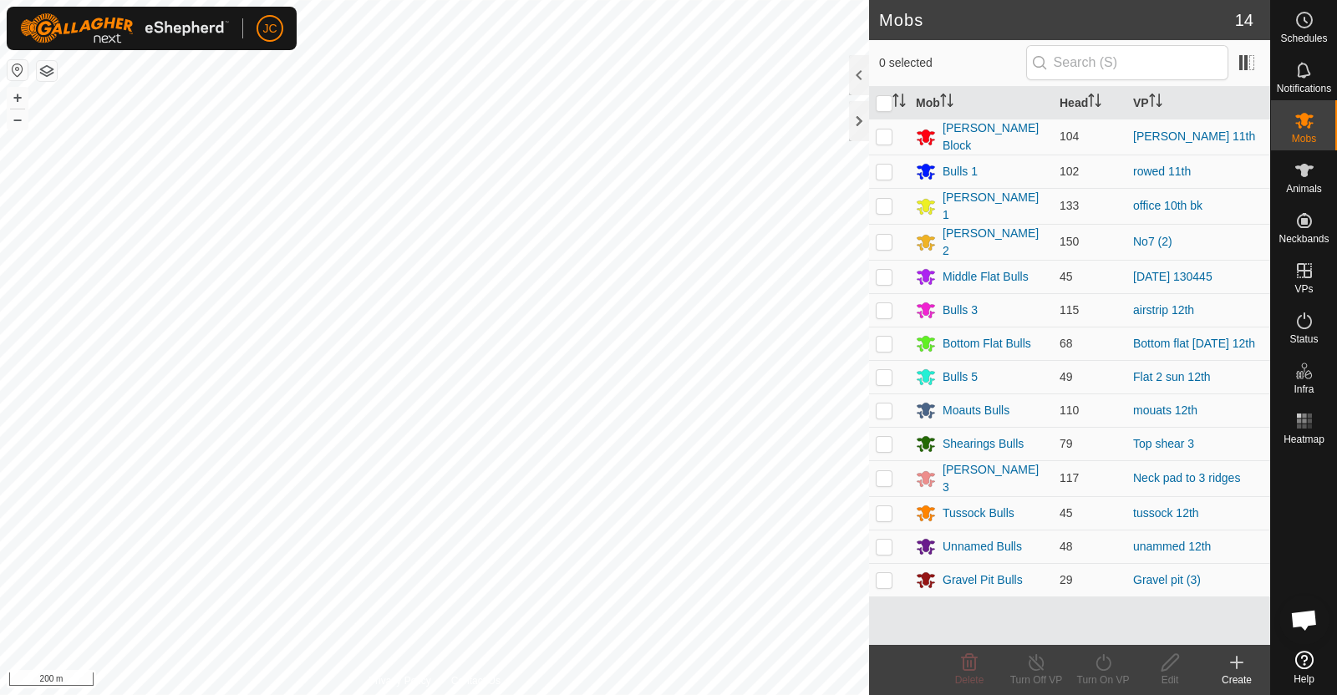
click at [885, 172] on p-checkbox at bounding box center [884, 171] width 17 height 13
checkbox input "true"
click at [1109, 671] on icon at bounding box center [1103, 662] width 21 height 20
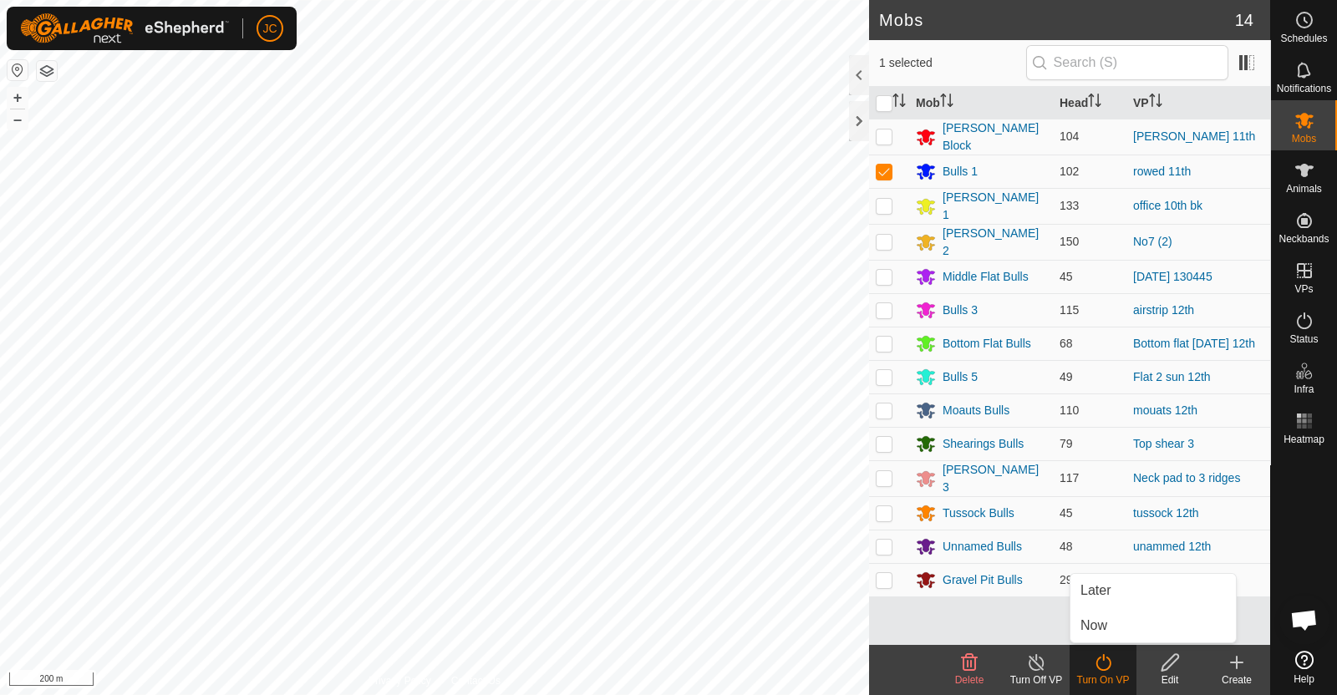
click at [1104, 632] on link "Now" at bounding box center [1152, 625] width 165 height 33
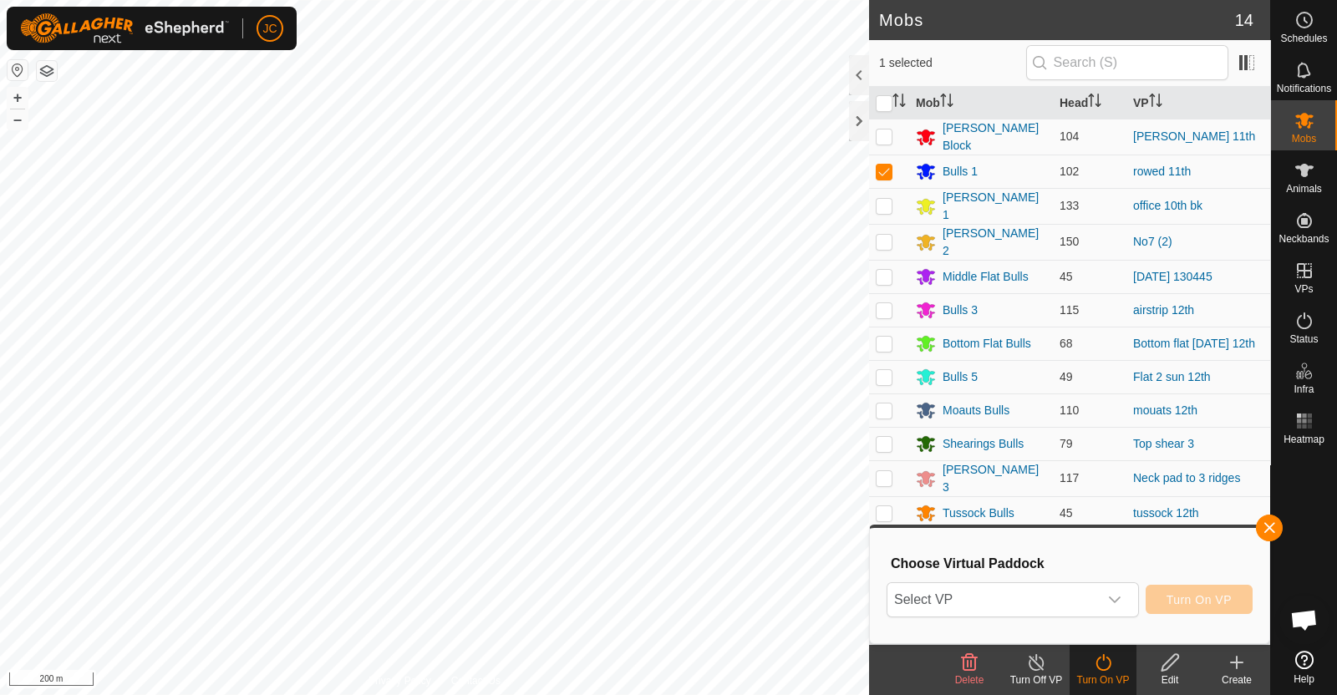
click at [1089, 604] on span "Select VP" at bounding box center [992, 599] width 211 height 33
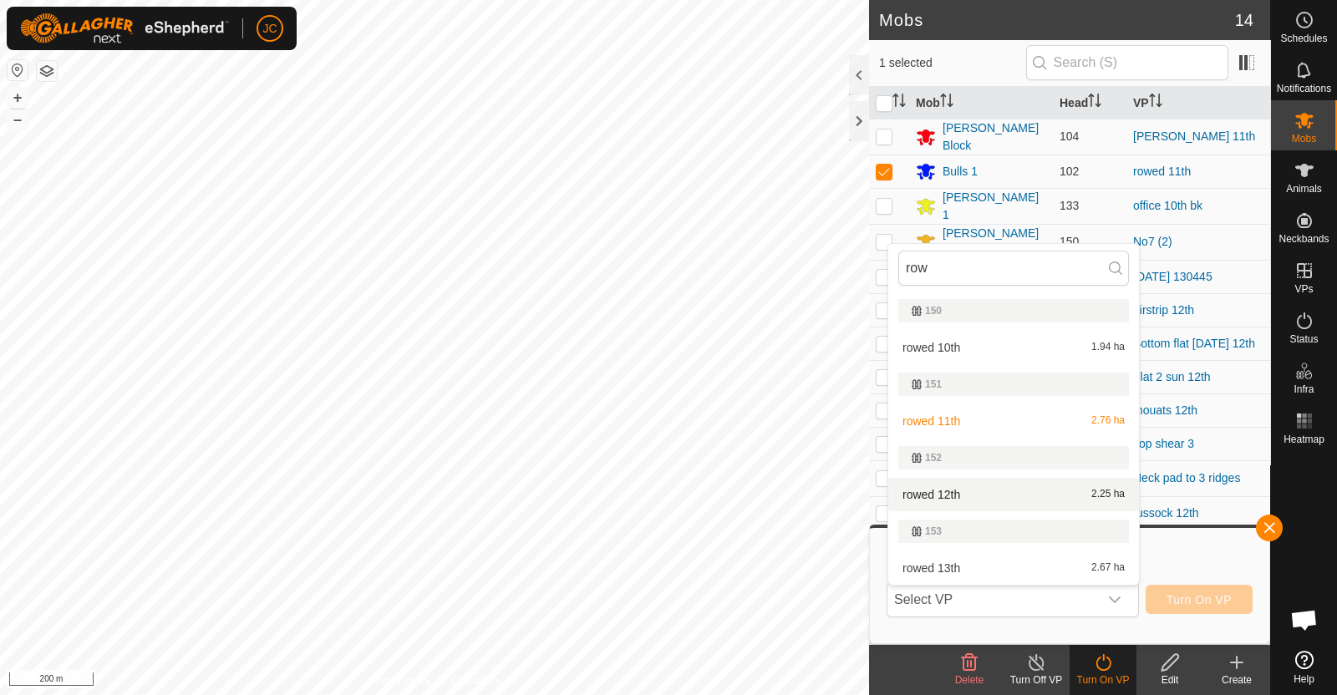
type input "row"
click at [1037, 492] on li "rowed 12th 2.25 ha" at bounding box center [1013, 494] width 251 height 33
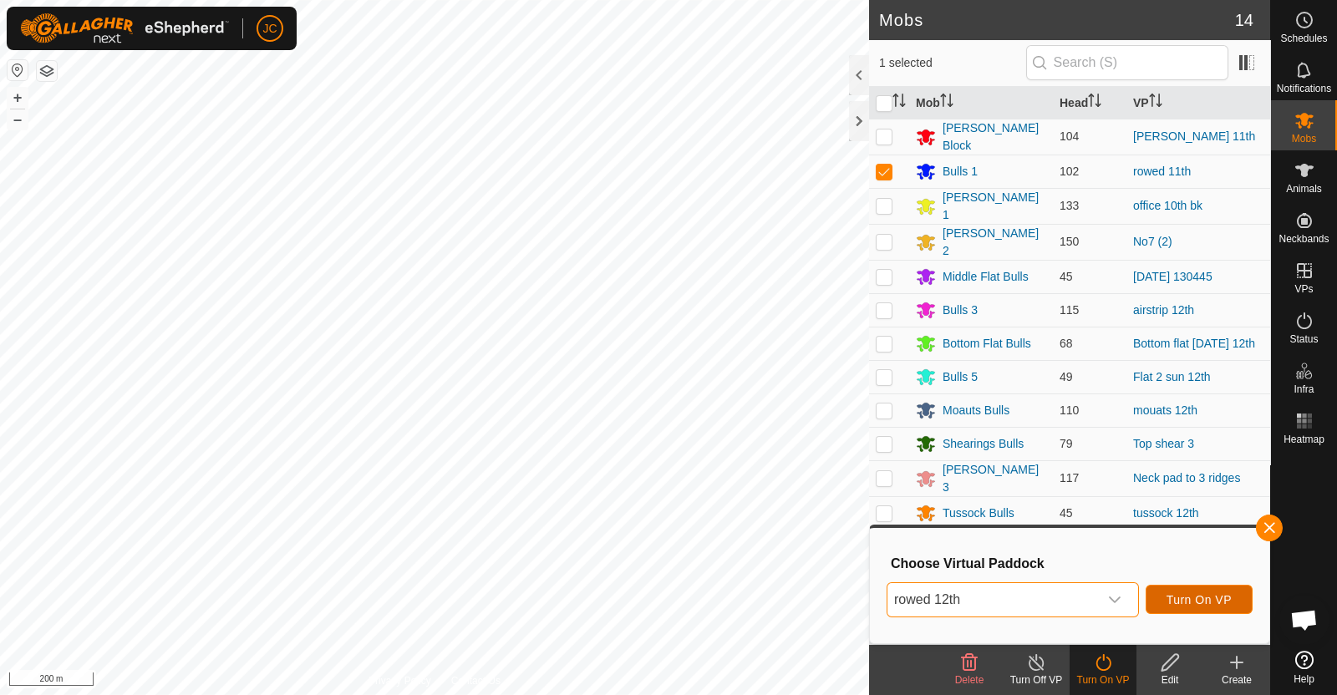
click at [1169, 589] on button "Turn On VP" at bounding box center [1198, 599] width 107 height 29
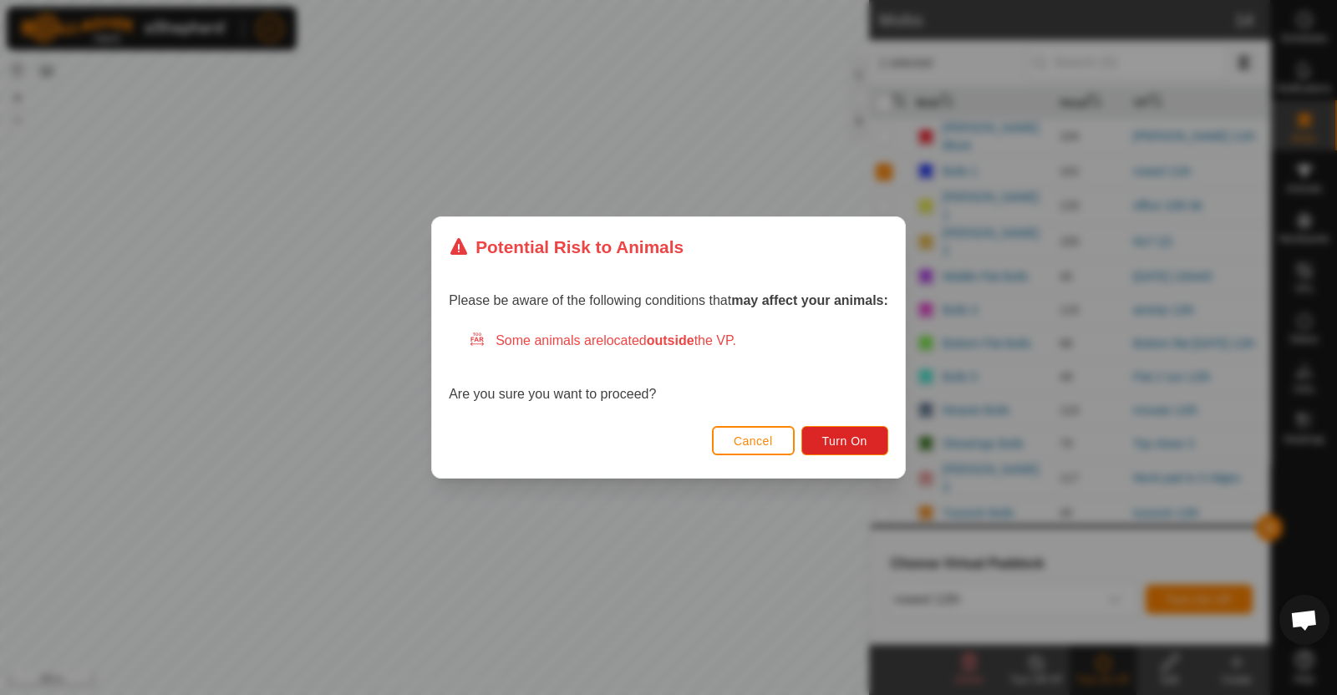
click at [924, 482] on div "Potential Risk to Animals Please be aware of the following conditions that may …" at bounding box center [668, 347] width 1337 height 695
click at [852, 448] on button "Turn On" at bounding box center [844, 440] width 87 height 29
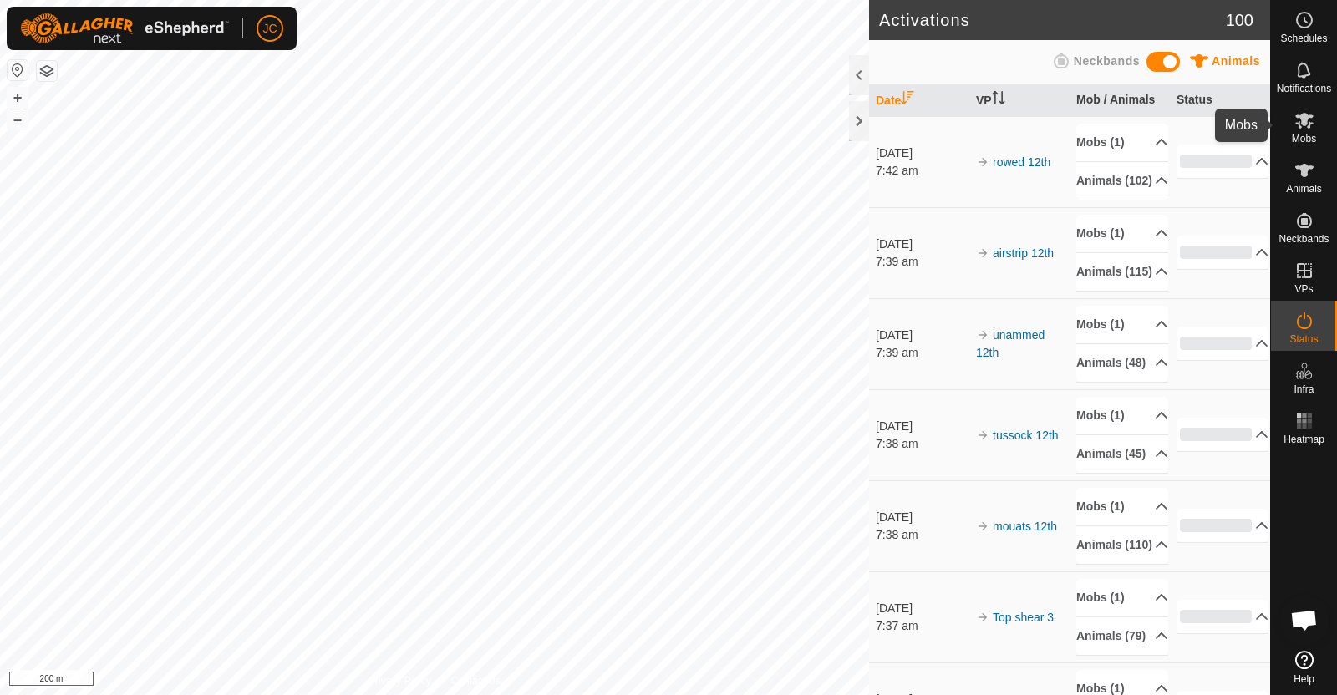
click at [1303, 137] on span "Mobs" at bounding box center [1304, 139] width 24 height 10
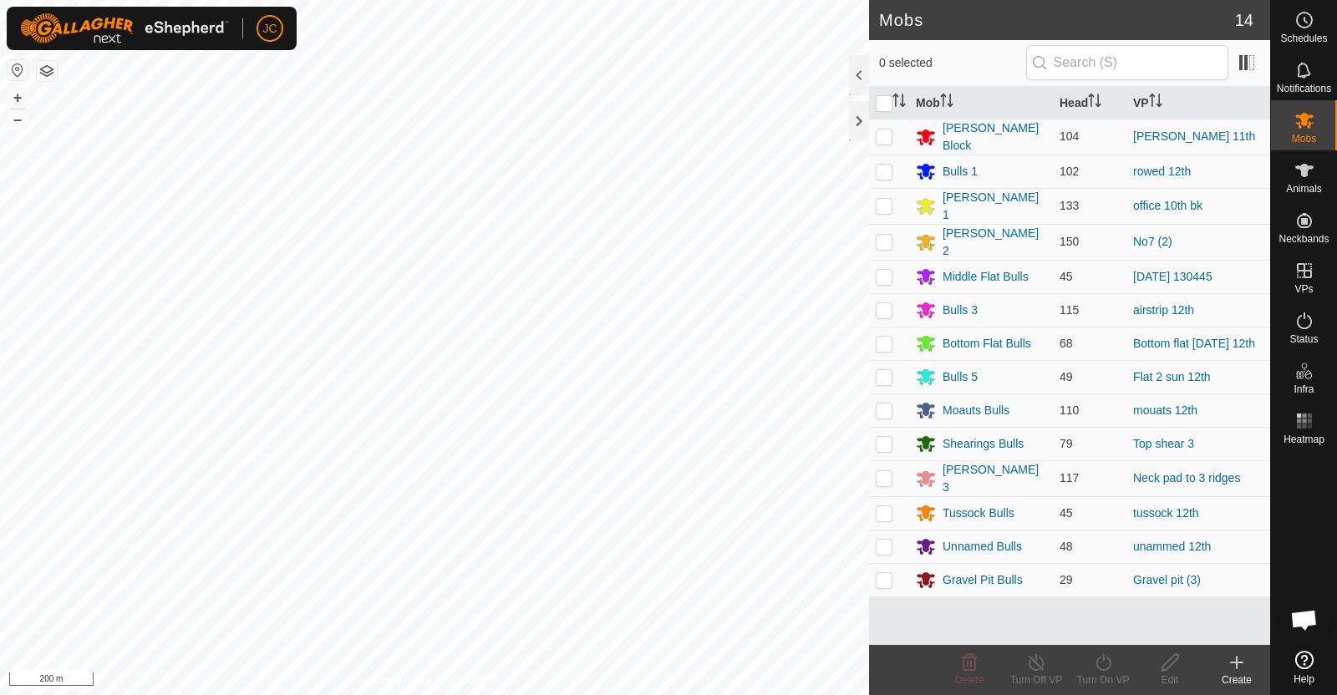
click at [881, 207] on p-checkbox at bounding box center [884, 205] width 17 height 13
checkbox input "true"
click at [1105, 677] on div "Turn On VP" at bounding box center [1102, 680] width 67 height 15
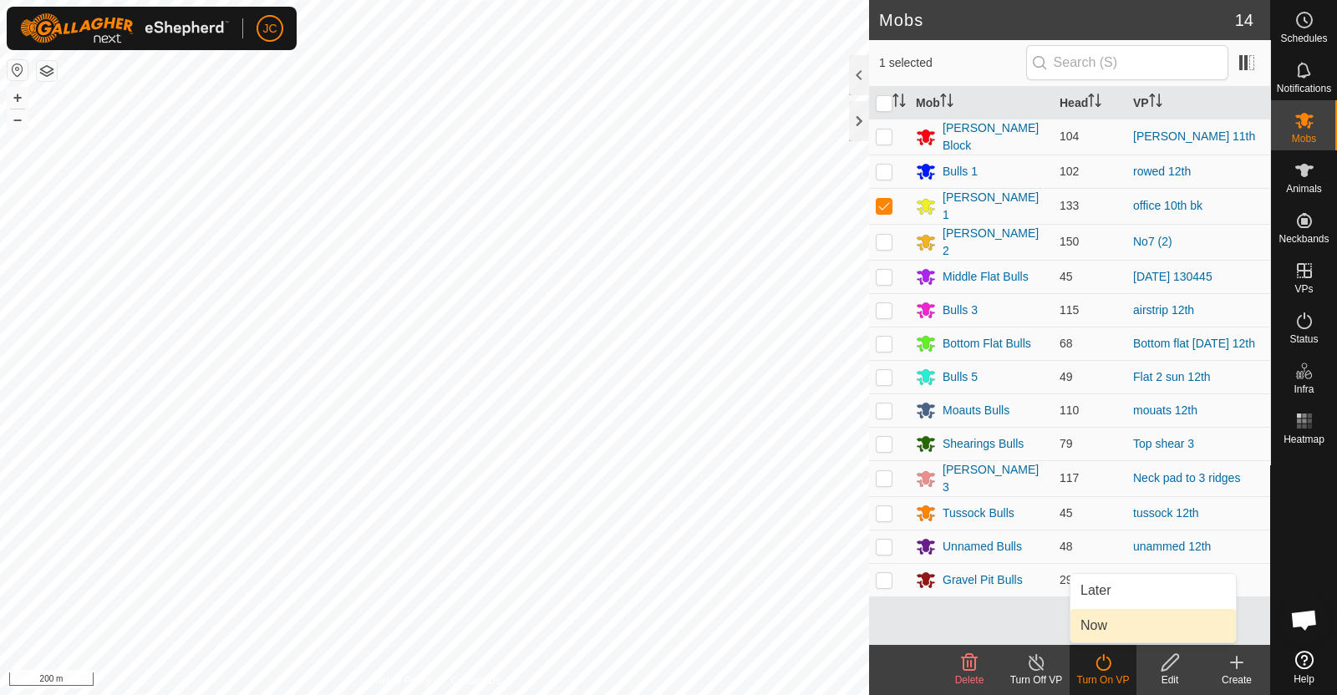
click at [1098, 610] on link "Now" at bounding box center [1152, 625] width 165 height 33
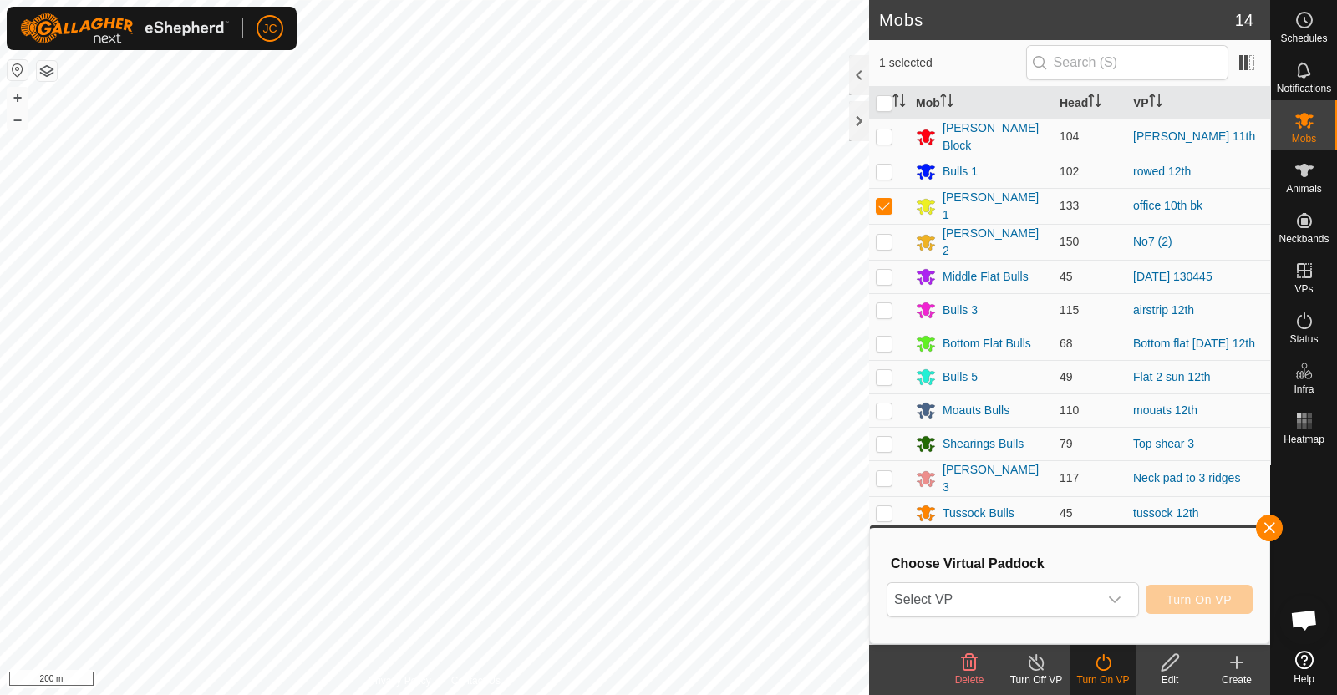
click at [1098, 610] on div "dropdown trigger" at bounding box center [1114, 599] width 33 height 33
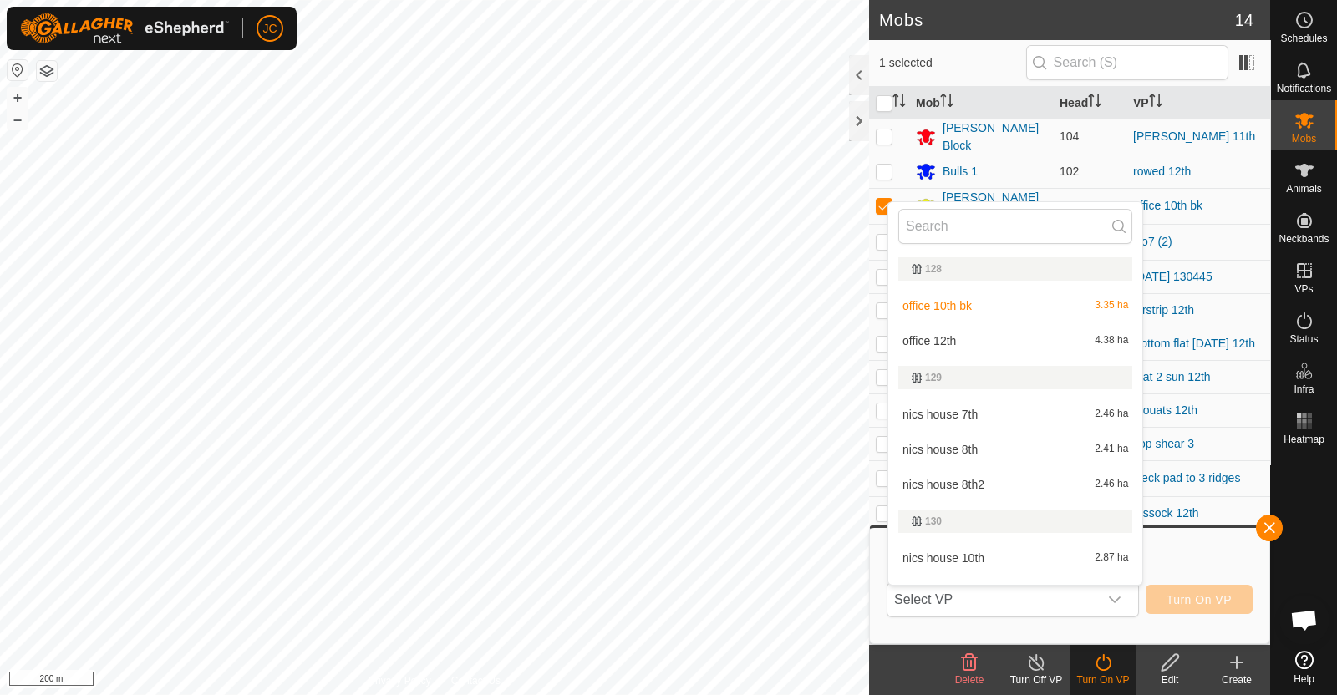
click at [957, 330] on li "office 12th 4.38 ha" at bounding box center [1015, 340] width 254 height 33
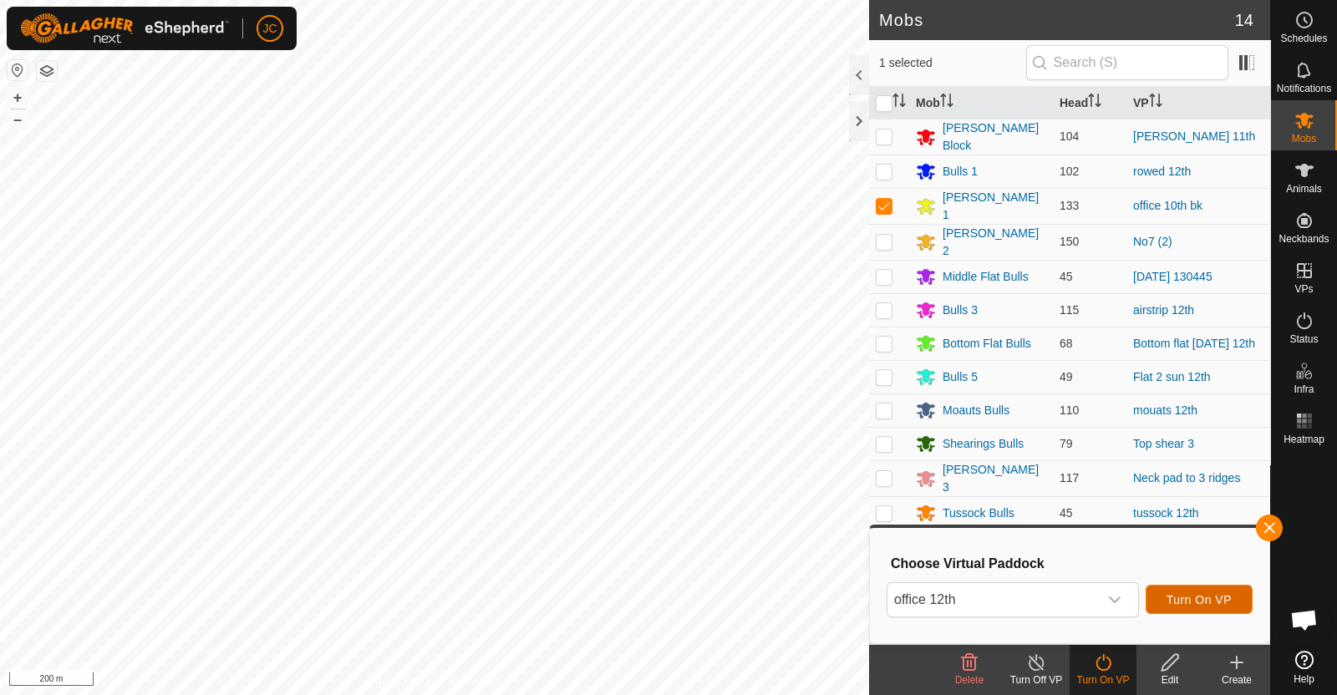
click at [1190, 593] on span "Turn On VP" at bounding box center [1198, 599] width 65 height 13
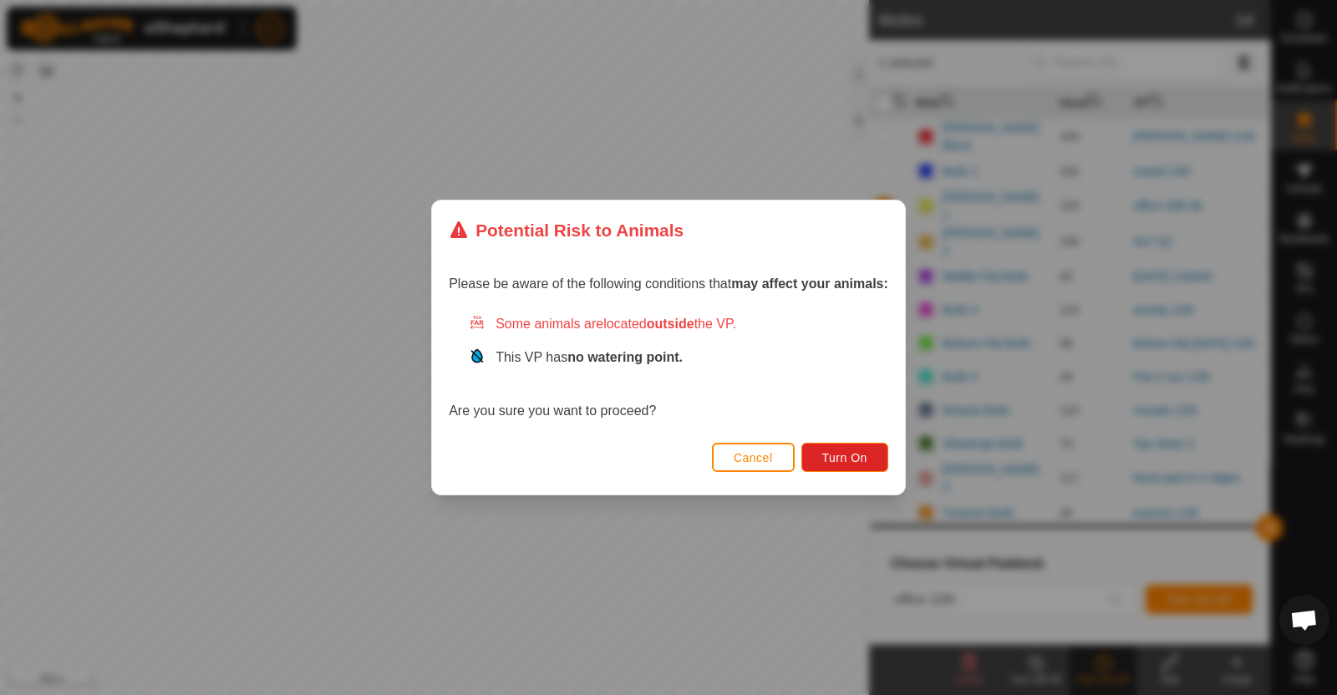
click at [850, 440] on div "Cancel Turn On" at bounding box center [668, 466] width 473 height 57
click at [845, 443] on button "Turn On" at bounding box center [844, 457] width 87 height 29
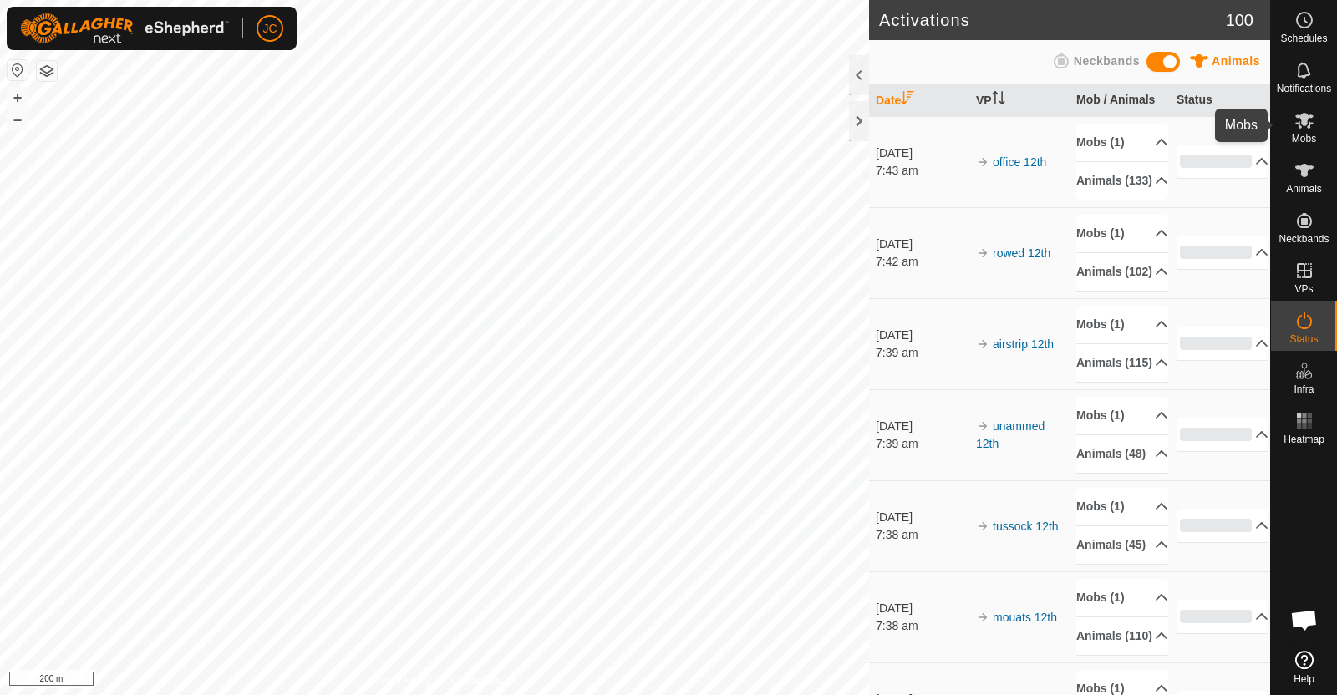
click at [1322, 127] on div "Mobs" at bounding box center [1304, 125] width 66 height 50
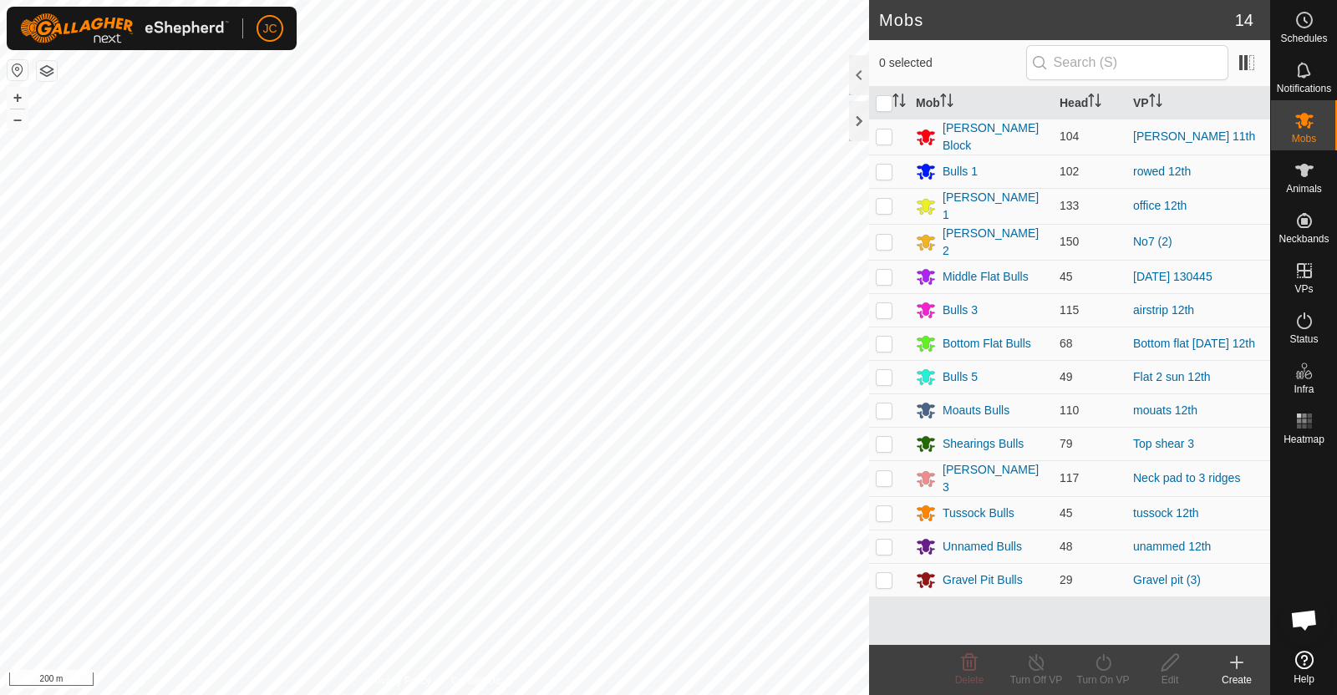
click at [866, 143] on div at bounding box center [859, 101] width 20 height 92
click at [879, 140] on p-checkbox at bounding box center [884, 135] width 17 height 13
checkbox input "true"
click at [1094, 669] on icon at bounding box center [1103, 662] width 21 height 20
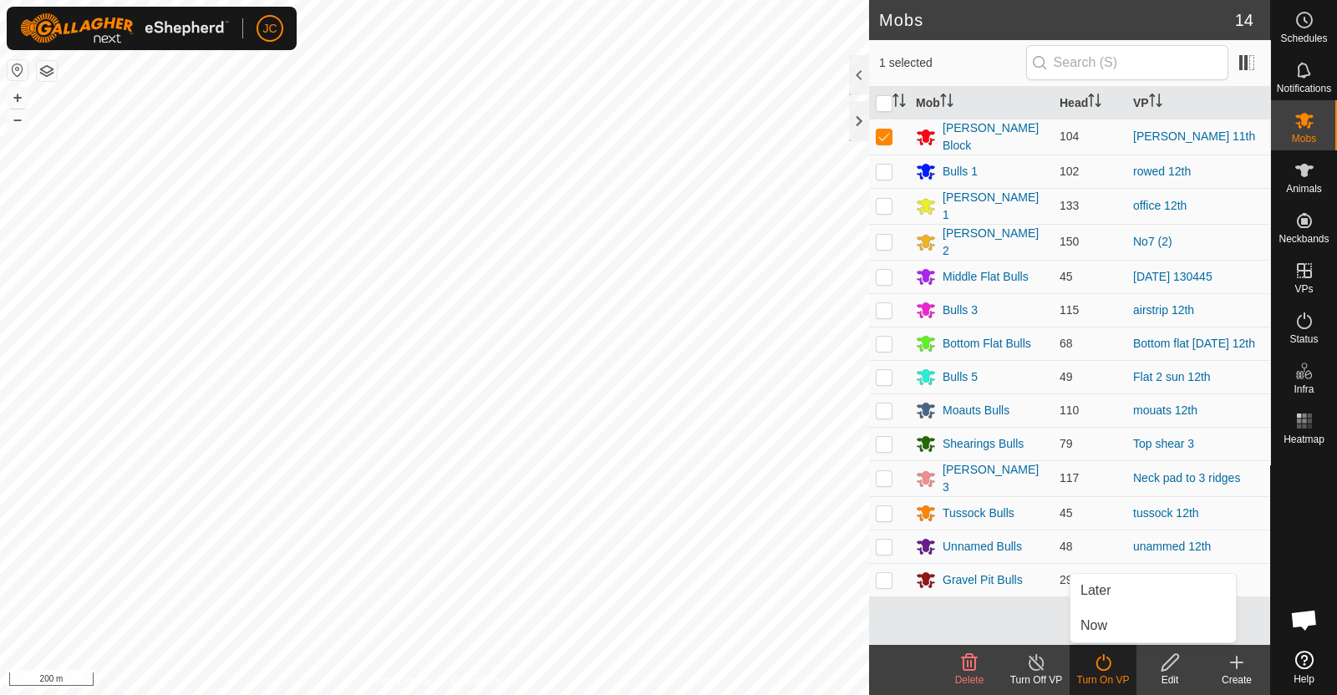
click at [1099, 617] on link "Now" at bounding box center [1152, 625] width 165 height 33
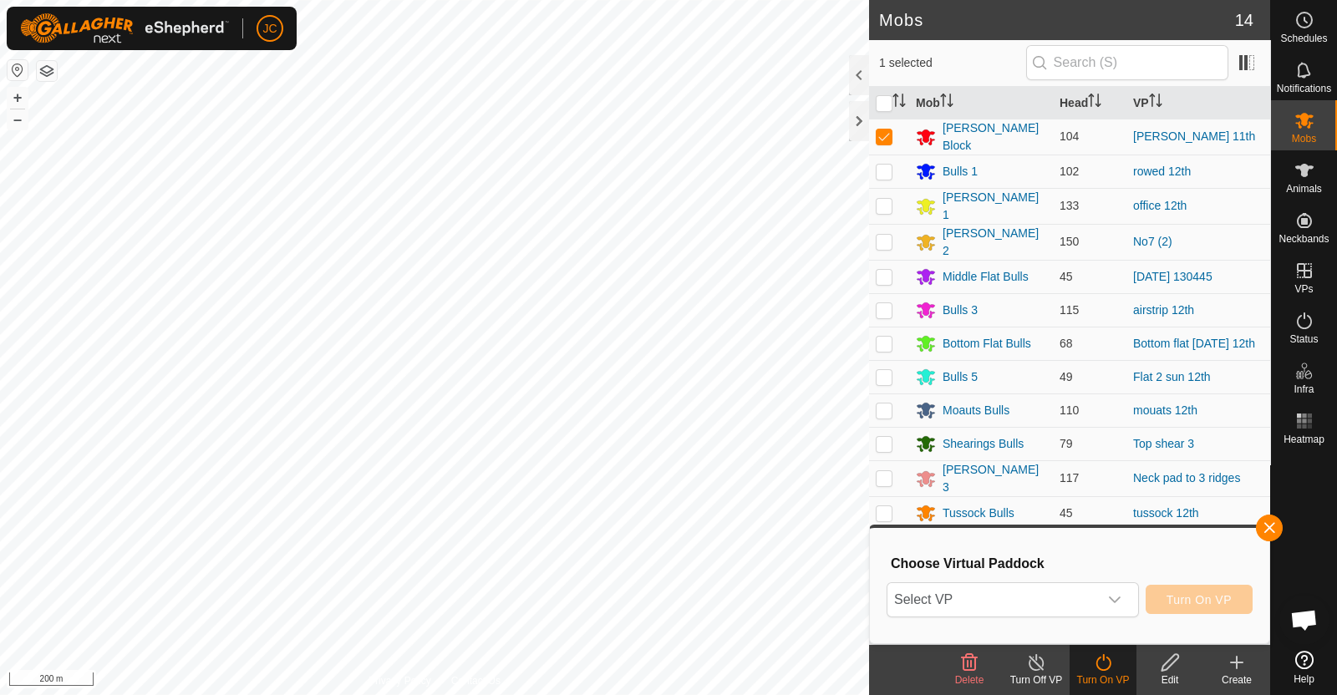
click at [1094, 613] on span "Select VP" at bounding box center [992, 599] width 211 height 33
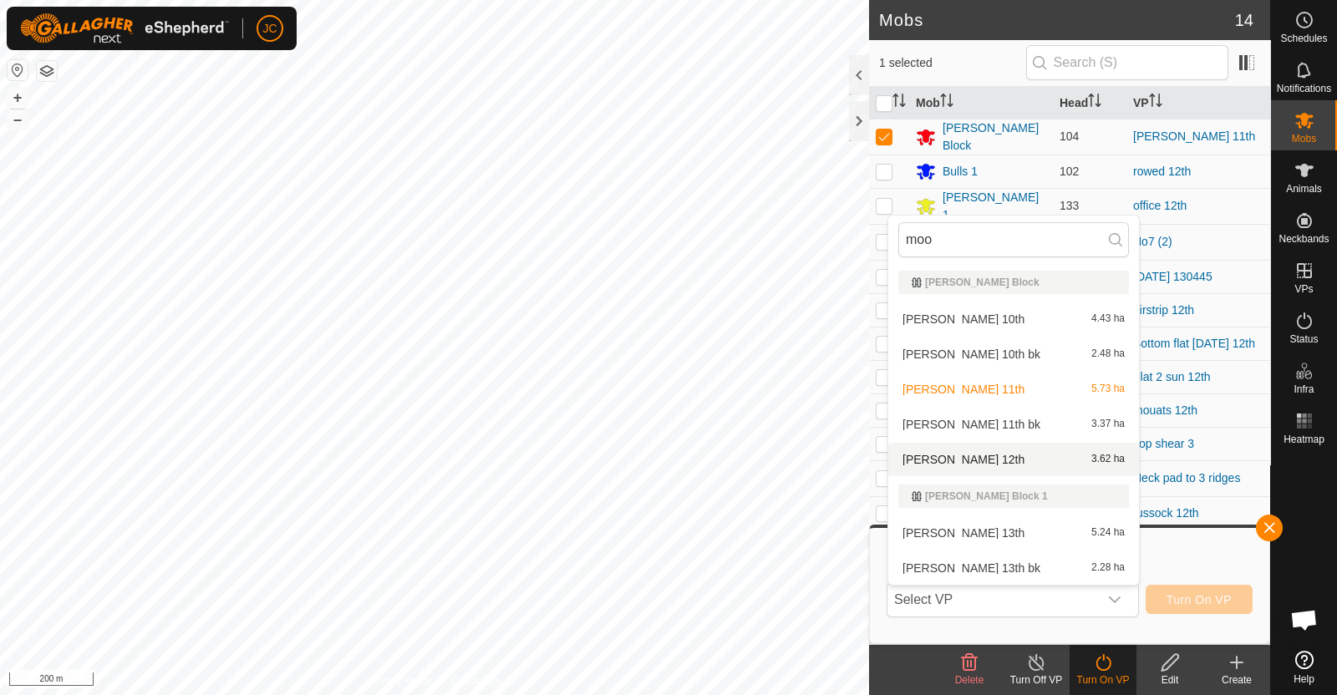
type input "moo"
click at [1002, 451] on li "moores 12th 3.62 ha" at bounding box center [1013, 459] width 251 height 33
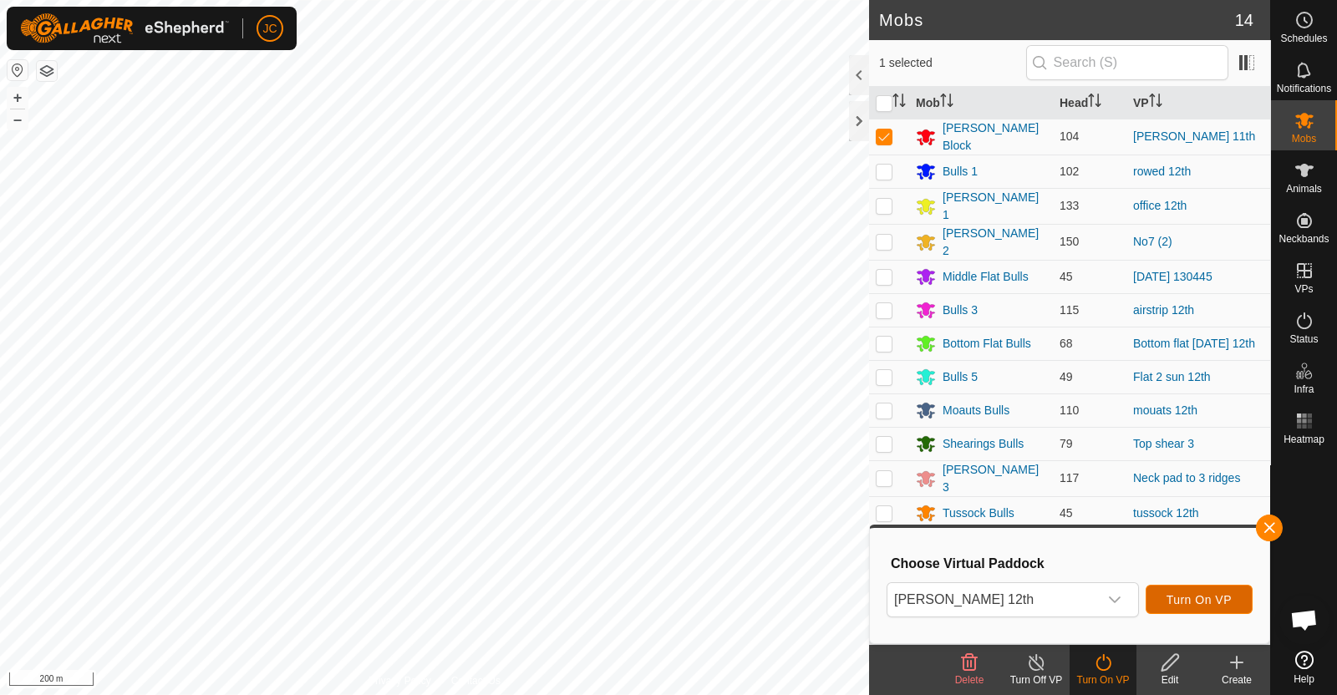
click at [1200, 594] on span "Turn On VP" at bounding box center [1198, 599] width 65 height 13
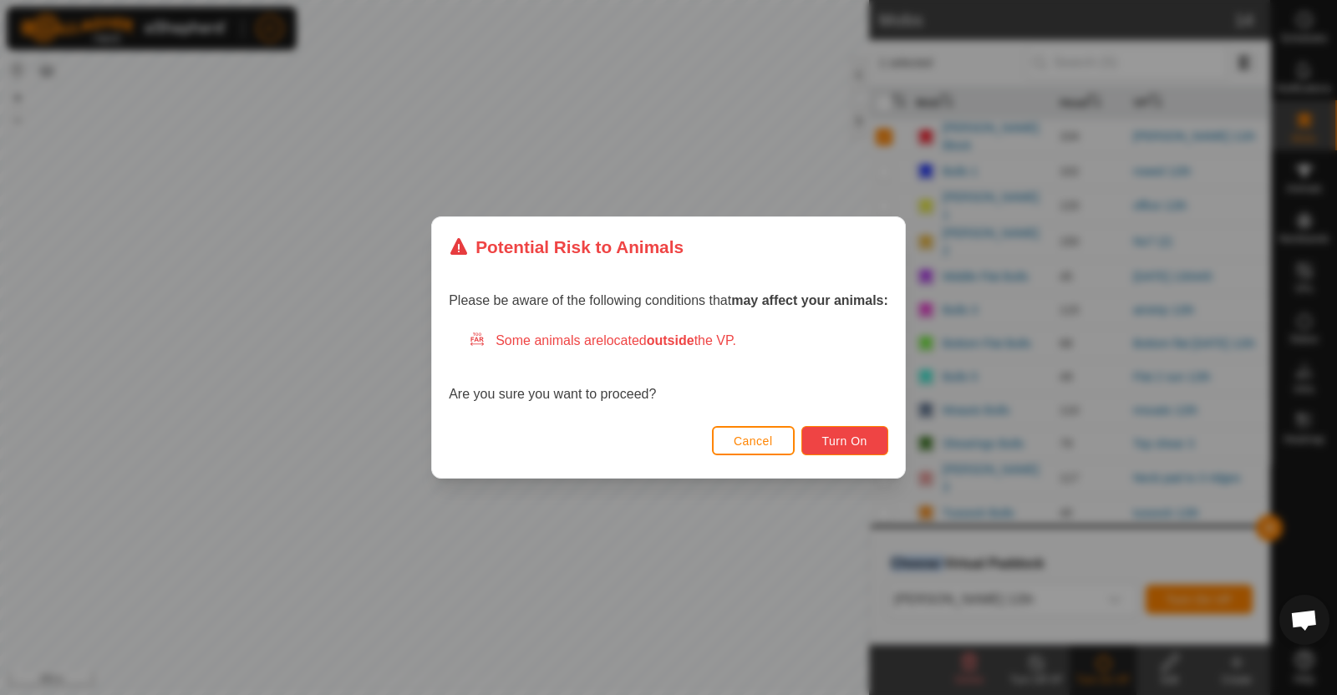
click at [850, 437] on span "Turn On" at bounding box center [844, 440] width 45 height 13
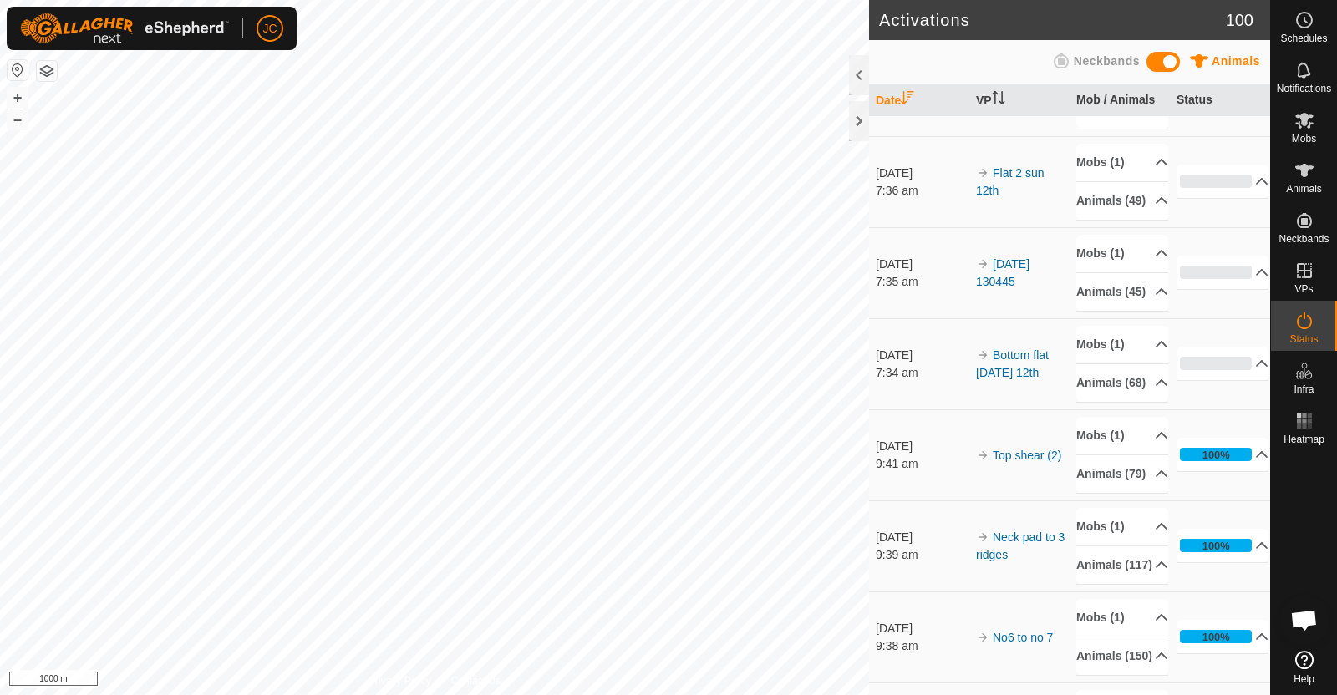
scroll to position [749, 0]
